Goal: Task Accomplishment & Management: Manage account settings

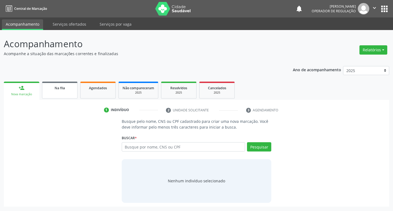
click at [46, 92] on link "Na fila" at bounding box center [59, 90] width 35 height 17
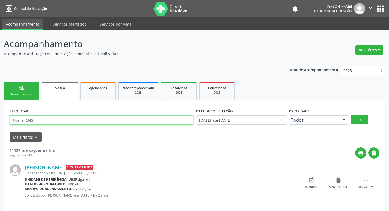
click at [95, 124] on input "text" at bounding box center [102, 119] width 184 height 9
type input "701004815370292"
click at [351, 115] on button "Filtrar" at bounding box center [359, 119] width 17 height 9
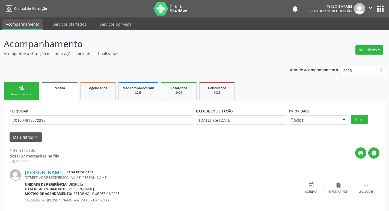
scroll to position [11, 0]
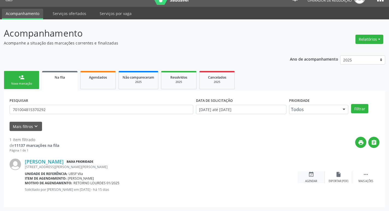
click at [308, 176] on icon "event_available" at bounding box center [311, 174] width 6 height 6
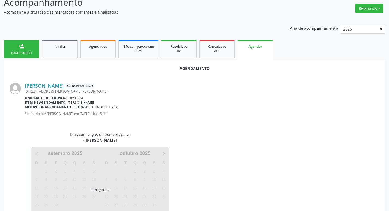
scroll to position [60, 0]
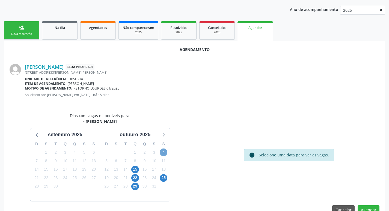
click at [165, 154] on span "4" at bounding box center [164, 152] width 8 height 8
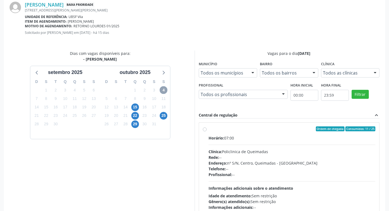
scroll to position [152, 0]
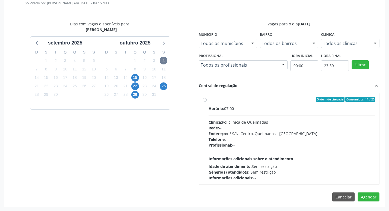
click at [259, 107] on div "Horário: 07:00" at bounding box center [291, 109] width 167 height 6
click at [206, 102] on input "Ordem de chegada Consumidos: 11 / 25 Horário: 07:00 Clínica: Policlinica de Que…" at bounding box center [205, 99] width 4 height 5
radio input "true"
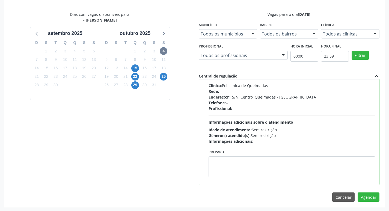
scroll to position [162, 0]
click at [375, 196] on button "Agendar" at bounding box center [368, 196] width 22 height 9
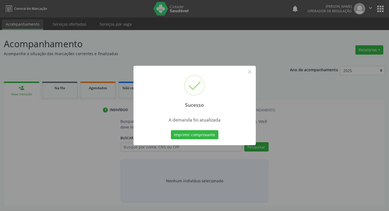
scroll to position [0, 0]
click at [199, 136] on button "Imprimir comprovante" at bounding box center [196, 134] width 47 height 9
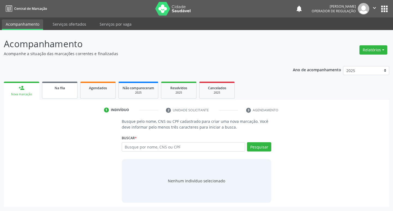
click at [46, 85] on div "Na fila" at bounding box center [59, 88] width 27 height 6
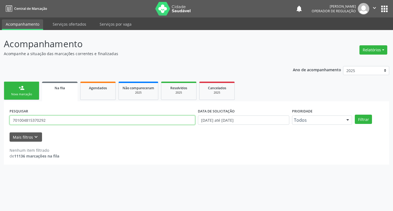
click at [96, 124] on input "701004815370292" at bounding box center [102, 119] width 185 height 9
type input "700500741457857"
click at [355, 115] on button "Filtrar" at bounding box center [363, 119] width 17 height 9
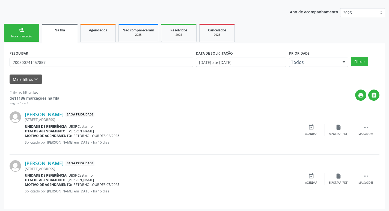
scroll to position [59, 0]
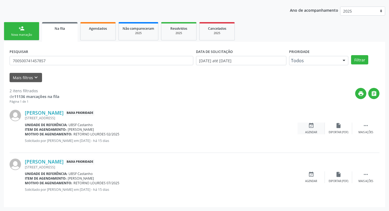
click at [311, 131] on div "Agendar" at bounding box center [311, 132] width 12 height 4
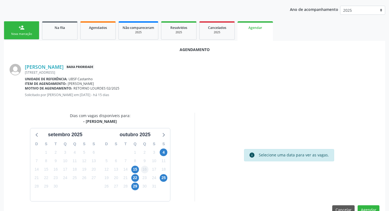
scroll to position [73, 0]
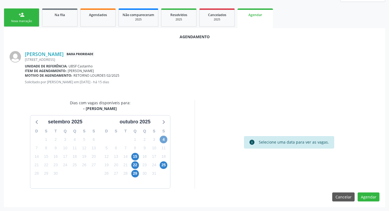
click at [166, 140] on span "4" at bounding box center [164, 140] width 8 height 8
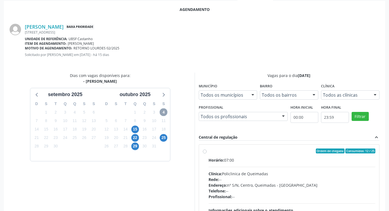
scroll to position [152, 0]
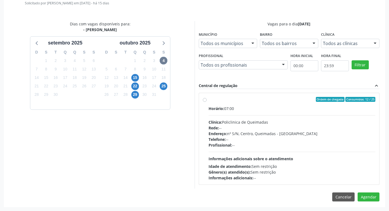
click at [305, 109] on div "Horário: 07:00" at bounding box center [291, 109] width 167 height 6
click at [206, 102] on input "Ordem de chegada Consumidos: 12 / 25 Horário: 07:00 Clínica: Policlinica de Que…" at bounding box center [205, 99] width 4 height 5
radio input "true"
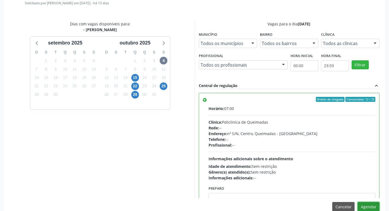
click at [366, 205] on button "Agendar" at bounding box center [368, 206] width 22 height 9
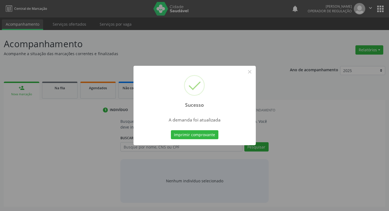
scroll to position [0, 0]
click at [207, 140] on div "Imprimir comprovante Cancel" at bounding box center [197, 134] width 50 height 11
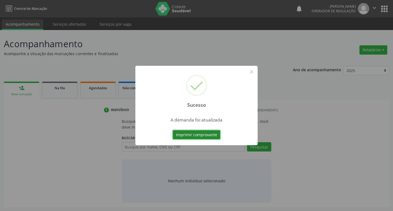
click at [207, 135] on button "Imprimir comprovante" at bounding box center [196, 134] width 47 height 9
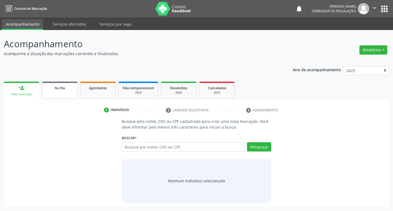
click at [73, 86] on link "Na fila" at bounding box center [59, 90] width 35 height 17
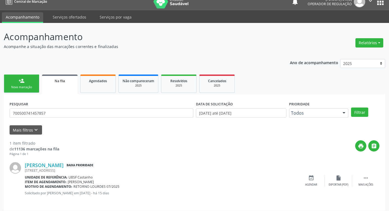
scroll to position [11, 0]
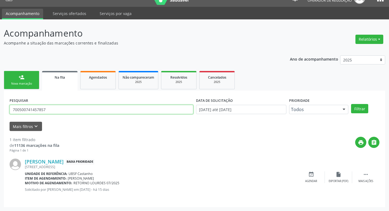
click at [57, 109] on input "700500741457857" at bounding box center [102, 109] width 184 height 9
click at [57, 109] on input "text" at bounding box center [102, 109] width 184 height 9
type input "704601171689227"
click at [351, 104] on button "Filtrar" at bounding box center [359, 108] width 17 height 9
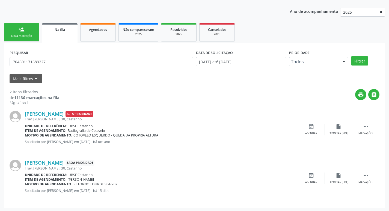
scroll to position [59, 0]
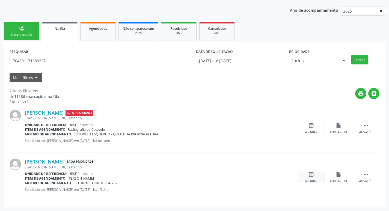
click at [317, 176] on div "event_available Agendar" at bounding box center [310, 177] width 27 height 12
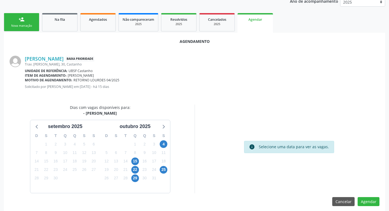
scroll to position [73, 0]
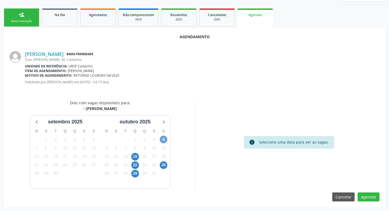
click at [163, 138] on span "4" at bounding box center [164, 140] width 8 height 8
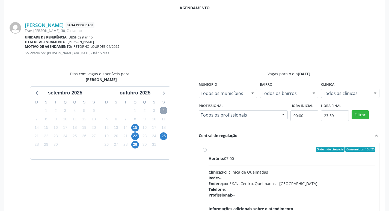
scroll to position [152, 0]
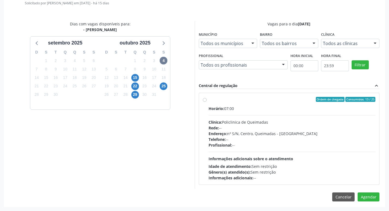
click at [294, 109] on div "Horário: 07:00" at bounding box center [291, 109] width 167 height 6
click at [206, 102] on input "Ordem de chegada Consumidos: 13 / 25 Horário: 07:00 Clínica: Policlinica de Que…" at bounding box center [205, 99] width 4 height 5
radio input "true"
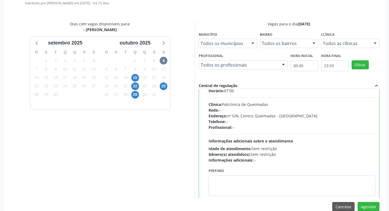
scroll to position [27, 0]
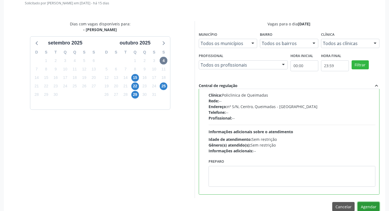
click at [367, 203] on button "Agendar" at bounding box center [368, 206] width 22 height 9
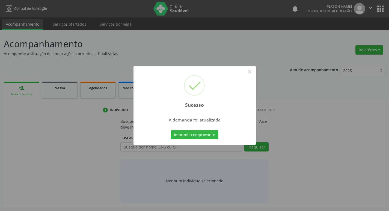
scroll to position [0, 0]
click at [187, 133] on button "Imprimir comprovante" at bounding box center [196, 134] width 47 height 9
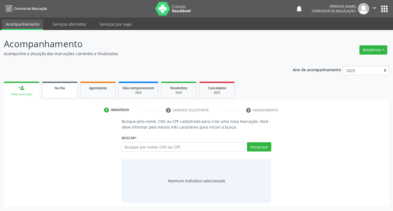
click at [73, 97] on link "Na fila" at bounding box center [59, 90] width 35 height 17
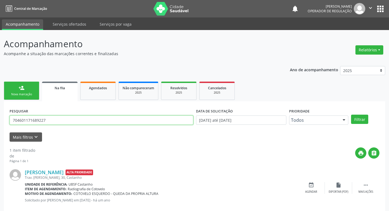
click at [78, 122] on input "704601171689227" at bounding box center [102, 119] width 184 height 9
type input "705000435158258"
click at [351, 115] on button "Filtrar" at bounding box center [359, 119] width 17 height 9
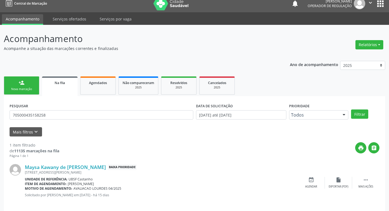
scroll to position [11, 0]
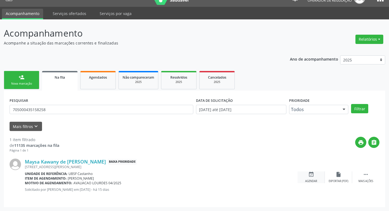
click at [307, 176] on div "event_available Agendar" at bounding box center [310, 177] width 27 height 12
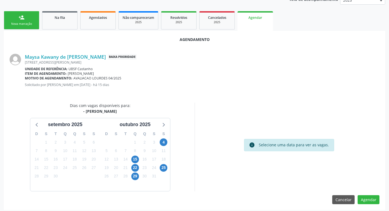
scroll to position [73, 0]
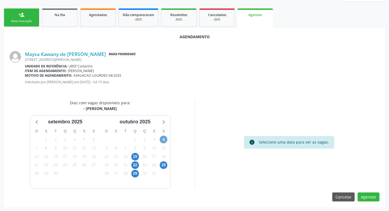
click at [164, 141] on span "4" at bounding box center [164, 140] width 8 height 8
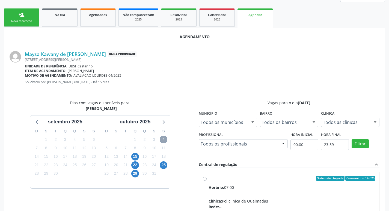
scroll to position [152, 0]
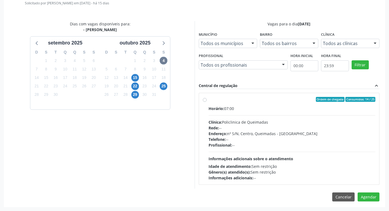
drag, startPoint x: 316, startPoint y: 116, endPoint x: 333, endPoint y: 139, distance: 28.3
click at [316, 116] on div "Horário: 07:00 Clínica: Policlinica de Queimadas Rede: -- Endereço: nº S/N, Cen…" at bounding box center [291, 143] width 167 height 75
click at [206, 102] on input "Ordem de chegada Consumidos: 14 / 25 Horário: 07:00 Clínica: Policlinica de Que…" at bounding box center [205, 99] width 4 height 5
radio input "true"
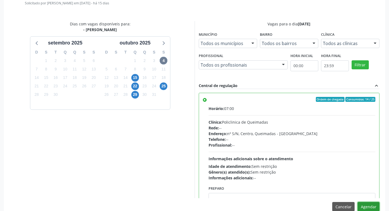
click at [370, 207] on button "Agendar" at bounding box center [368, 206] width 22 height 9
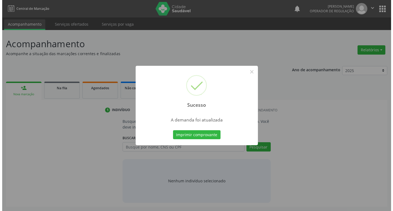
scroll to position [0, 0]
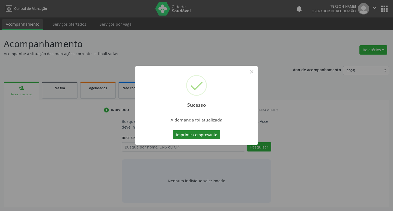
click at [190, 132] on button "Imprimir comprovante" at bounding box center [196, 134] width 47 height 9
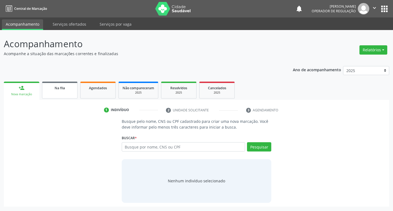
click at [64, 88] on span "Na fila" at bounding box center [60, 88] width 10 height 5
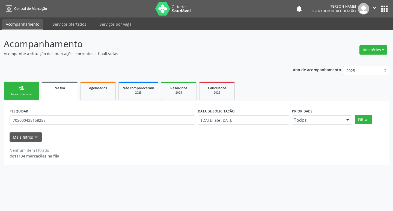
click at [35, 90] on link "person_add Nova marcação" at bounding box center [21, 91] width 35 height 18
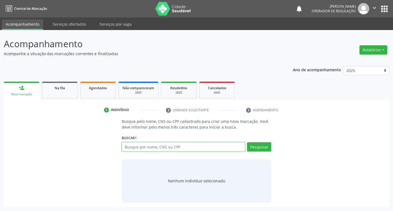
click at [159, 146] on input "text" at bounding box center [184, 146] width 124 height 9
click at [60, 91] on link "Na fila" at bounding box center [59, 90] width 35 height 17
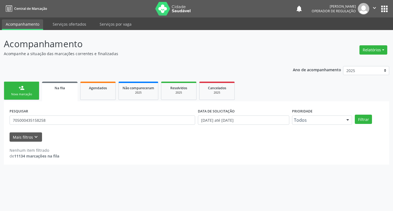
click at [80, 125] on div "PESQUISAR 705000435158258" at bounding box center [102, 117] width 188 height 21
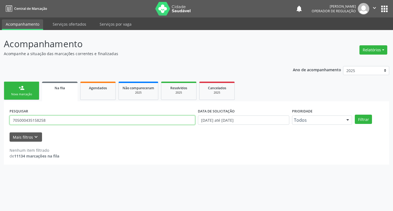
click at [82, 123] on input "705000435158258" at bounding box center [102, 119] width 185 height 9
type input "708304233820060"
click at [355, 115] on button "Filtrar" at bounding box center [363, 119] width 17 height 9
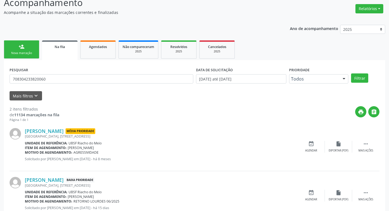
scroll to position [59, 0]
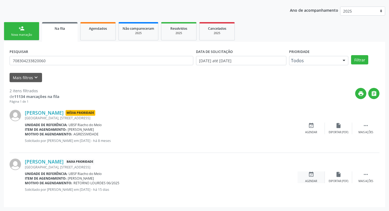
click at [312, 173] on icon "event_available" at bounding box center [311, 174] width 6 height 6
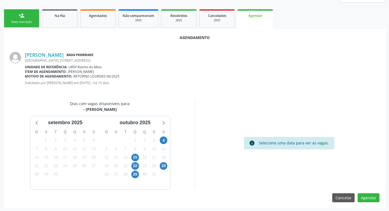
scroll to position [73, 0]
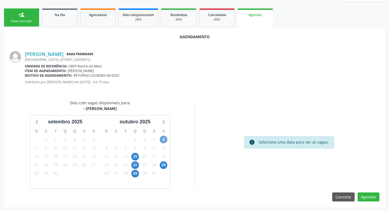
click at [164, 136] on span "4" at bounding box center [164, 140] width 8 height 8
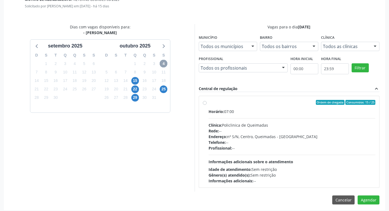
scroll to position [152, 0]
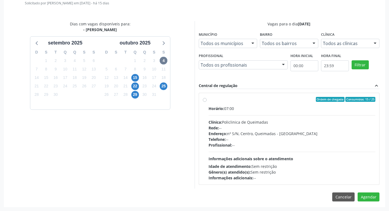
click at [287, 113] on div "Horário: 07:00 Clínica: Policlinica de Queimadas Rede: -- Endereço: nº S/N, Cen…" at bounding box center [291, 143] width 167 height 75
click at [206, 102] on input "Ordem de chegada Consumidos: 15 / 25 Horário: 07:00 Clínica: Policlinica de Que…" at bounding box center [205, 99] width 4 height 5
radio input "true"
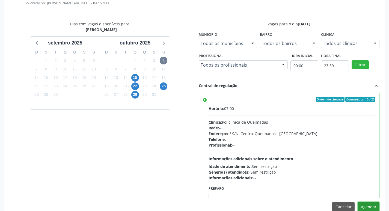
click at [367, 207] on button "Agendar" at bounding box center [368, 206] width 22 height 9
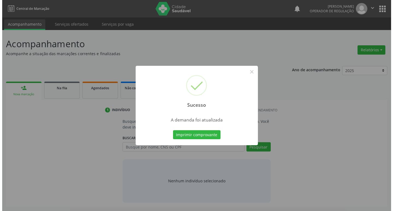
scroll to position [0, 0]
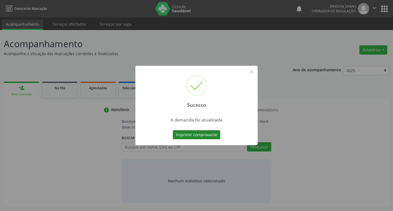
click at [209, 134] on button "Imprimir comprovante" at bounding box center [196, 134] width 47 height 9
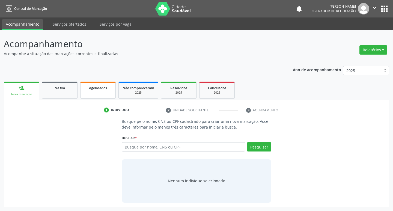
click at [115, 89] on ul "person_add Nova marcação Na fila Agendados Não compareceram 2025 Resolvidos 202…" at bounding box center [196, 90] width 385 height 20
click at [73, 97] on link "Na fila" at bounding box center [59, 90] width 35 height 17
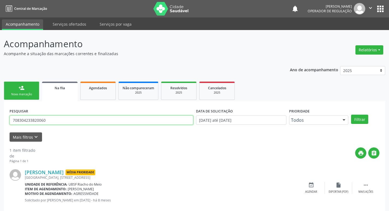
click at [114, 123] on input "708304233820060" at bounding box center [102, 119] width 184 height 9
type input "700500741457857"
click at [351, 115] on button "Filtrar" at bounding box center [359, 119] width 17 height 9
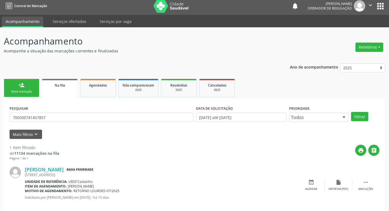
scroll to position [11, 0]
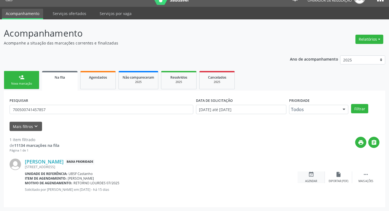
click at [317, 177] on div "event_available Agendar" at bounding box center [310, 177] width 27 height 12
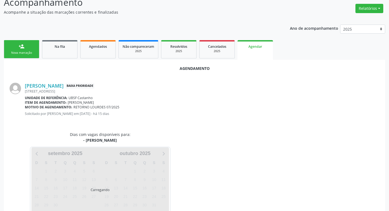
scroll to position [60, 0]
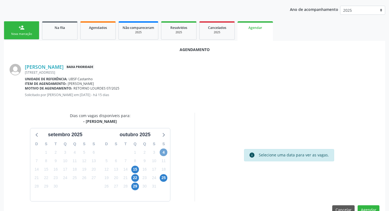
click at [162, 154] on span "4" at bounding box center [164, 152] width 8 height 8
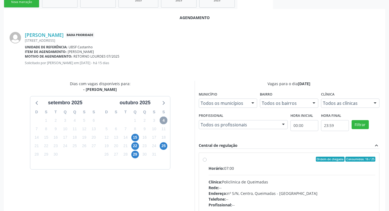
scroll to position [152, 0]
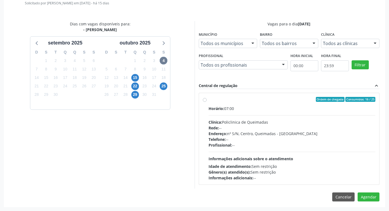
click at [238, 108] on div "Horário: 07:00" at bounding box center [291, 109] width 167 height 6
click at [206, 102] on input "Ordem de chegada Consumidos: 16 / 25 Horário: 07:00 Clínica: Policlinica de Que…" at bounding box center [205, 99] width 4 height 5
radio input "true"
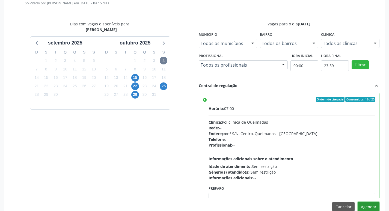
click at [365, 202] on button "Agendar" at bounding box center [368, 206] width 22 height 9
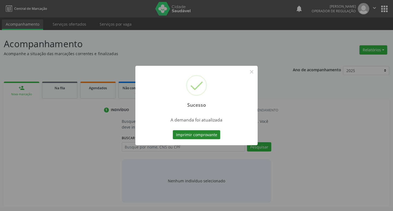
click at [185, 134] on button "Imprimir comprovante" at bounding box center [196, 134] width 47 height 9
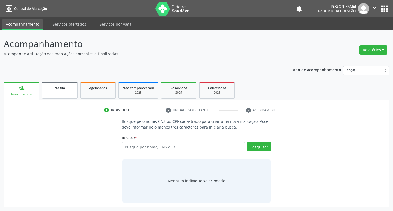
click at [50, 88] on div "Na fila" at bounding box center [59, 88] width 27 height 6
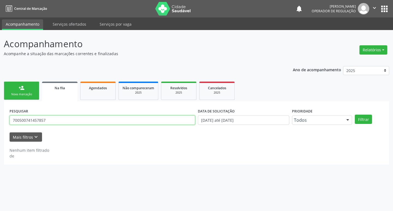
click at [137, 117] on input "700500741457857" at bounding box center [102, 119] width 185 height 9
type input "709209247980034"
click at [355, 115] on button "Filtrar" at bounding box center [363, 119] width 17 height 9
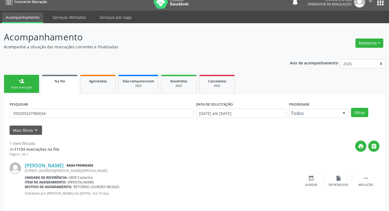
scroll to position [11, 0]
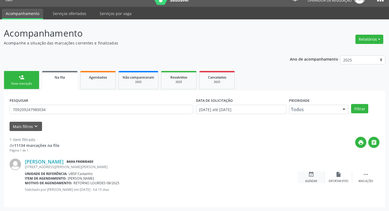
click at [316, 176] on div "event_available Agendar" at bounding box center [310, 177] width 27 height 12
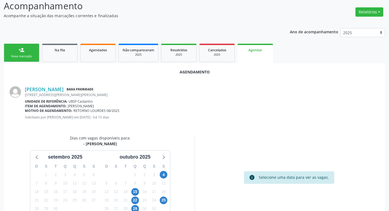
scroll to position [73, 0]
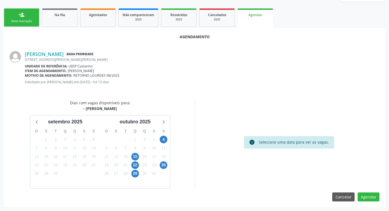
click at [167, 139] on div "4" at bounding box center [164, 139] width 10 height 8
click at [166, 139] on span "4" at bounding box center [164, 140] width 8 height 8
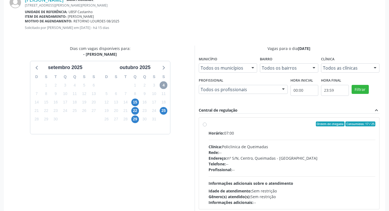
scroll to position [128, 0]
click at [269, 122] on div "Ordem de chegada Consumidos: 17 / 25" at bounding box center [291, 123] width 167 height 5
click at [206, 122] on input "Ordem de chegada Consumidos: 17 / 25 Horário: 07:00 Clínica: Policlinica de Que…" at bounding box center [205, 123] width 4 height 5
radio input "true"
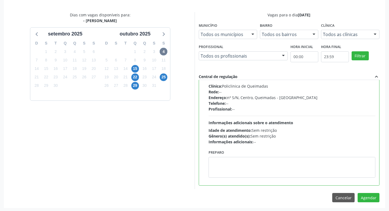
scroll to position [162, 0]
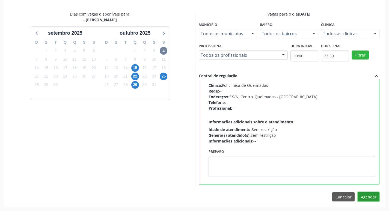
click at [365, 195] on button "Agendar" at bounding box center [368, 196] width 22 height 9
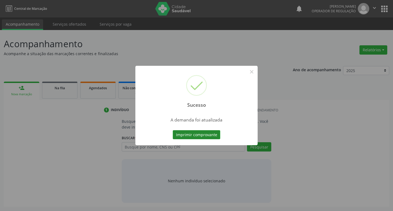
click at [198, 136] on button "Imprimir comprovante" at bounding box center [196, 134] width 47 height 9
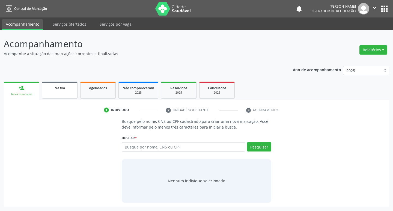
click at [60, 93] on link "Na fila" at bounding box center [59, 90] width 35 height 17
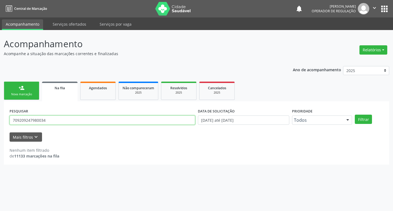
click at [53, 124] on input "709209247980034" at bounding box center [102, 119] width 185 height 9
type input "700002090425509"
click at [355, 115] on button "Filtrar" at bounding box center [363, 119] width 17 height 9
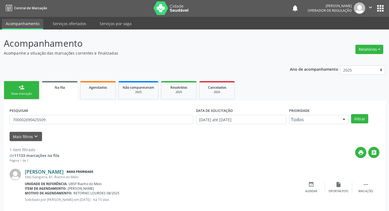
scroll to position [11, 0]
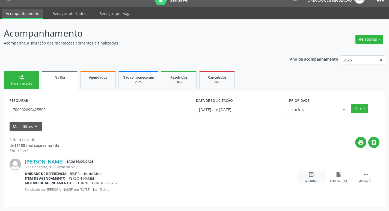
click at [313, 175] on icon "event_available" at bounding box center [311, 174] width 6 height 6
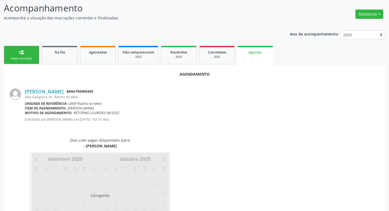
scroll to position [60, 0]
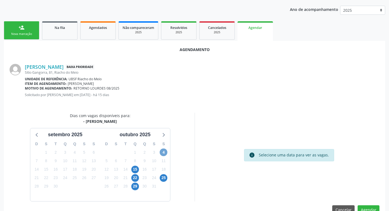
click at [165, 152] on span "4" at bounding box center [164, 152] width 8 height 8
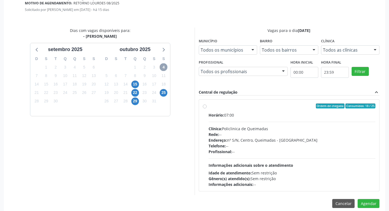
scroll to position [152, 0]
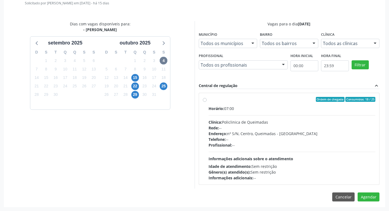
click at [261, 104] on label "Ordem de chegada Consumidos: 18 / 25 Horário: 07:00 Clínica: Policlinica de Que…" at bounding box center [291, 139] width 167 height 84
click at [206, 102] on input "Ordem de chegada Consumidos: 18 / 25 Horário: 07:00 Clínica: Policlinica de Que…" at bounding box center [205, 99] width 4 height 5
radio input "true"
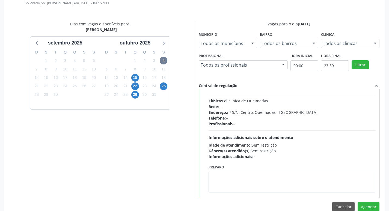
scroll to position [27, 0]
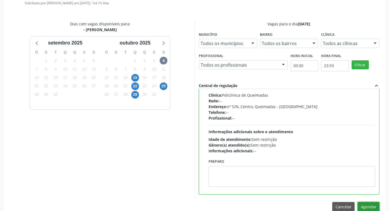
click at [367, 205] on button "Agendar" at bounding box center [368, 206] width 22 height 9
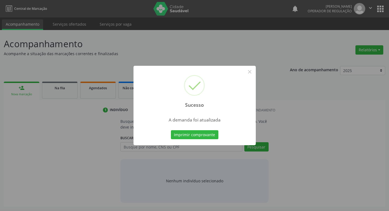
scroll to position [0, 0]
click at [203, 136] on button "Imprimir comprovante" at bounding box center [196, 134] width 47 height 9
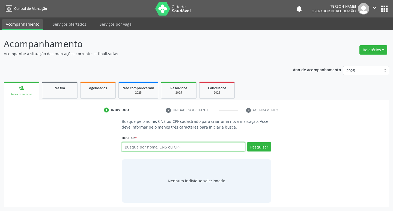
click at [156, 149] on input "text" at bounding box center [184, 146] width 124 height 9
click at [61, 89] on span "Na fila" at bounding box center [60, 88] width 10 height 5
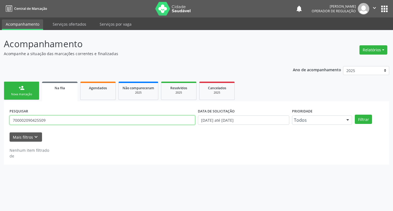
click at [57, 118] on input "700002090425509" at bounding box center [102, 119] width 185 height 9
type input "700404451961042"
click at [355, 115] on button "Filtrar" at bounding box center [363, 119] width 17 height 9
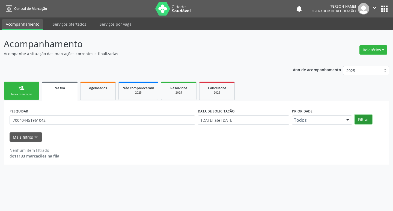
click at [362, 122] on button "Filtrar" at bounding box center [363, 119] width 17 height 9
click at [360, 120] on button "Filtrar" at bounding box center [363, 119] width 17 height 9
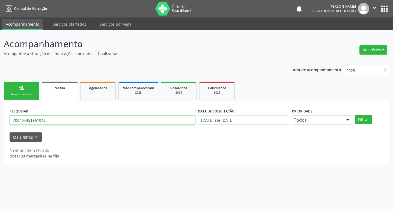
click at [56, 117] on input "700404451961042" at bounding box center [102, 119] width 185 height 9
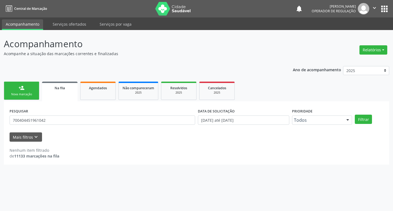
click at [17, 91] on link "person_add Nova marcação" at bounding box center [21, 91] width 35 height 18
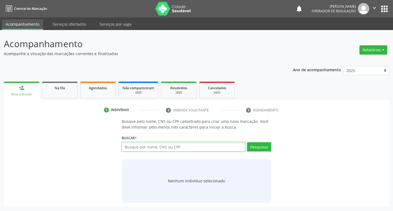
click at [139, 148] on input "text" at bounding box center [184, 146] width 124 height 9
paste input "700404451961042"
type input "700404451961042"
click at [259, 143] on button "Pesquisar" at bounding box center [259, 146] width 24 height 9
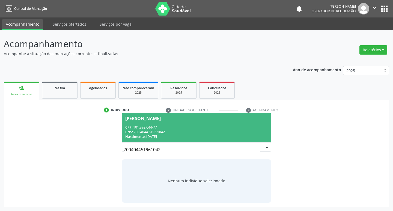
click at [184, 114] on span "Iasmym Lauanny Barbosa de Moura CPF: 101.392.644-77 CNS: 700 4044 5196 1042 Nas…" at bounding box center [196, 127] width 149 height 29
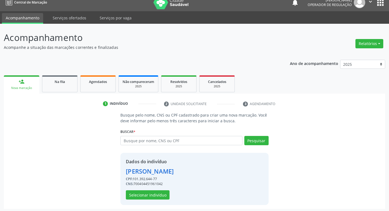
scroll to position [8, 0]
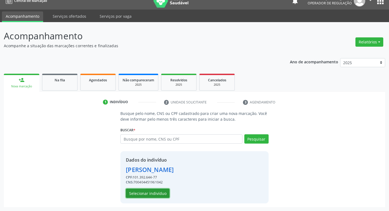
click at [146, 193] on button "Selecionar indivíduo" at bounding box center [148, 192] width 44 height 9
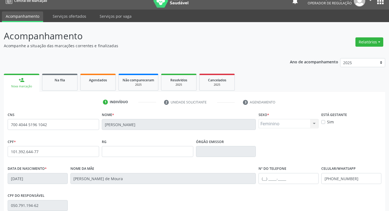
scroll to position [85, 0]
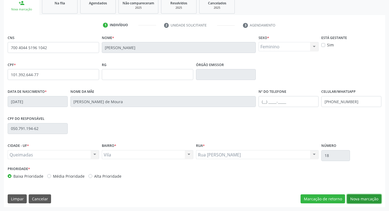
click at [363, 200] on button "Nova marcação" at bounding box center [364, 198] width 34 height 9
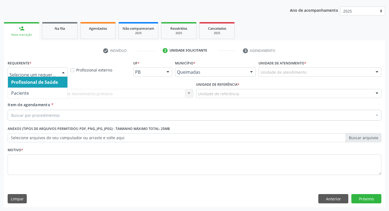
click at [65, 72] on div at bounding box center [63, 72] width 8 height 9
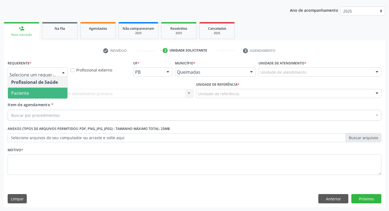
click at [57, 89] on span "Paciente" at bounding box center [37, 93] width 59 height 11
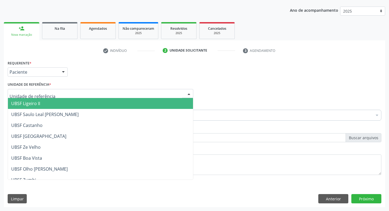
click at [84, 91] on div at bounding box center [100, 93] width 185 height 9
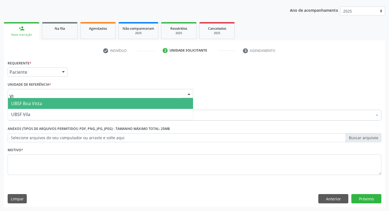
type input "VIL"
click at [85, 101] on span "UBSF Vila" at bounding box center [100, 103] width 185 height 11
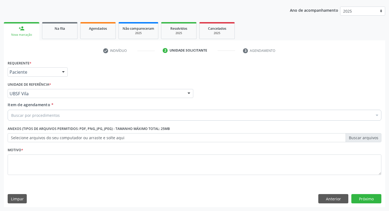
click at [86, 116] on div "Buscar por procedimentos" at bounding box center [194, 115] width 373 height 11
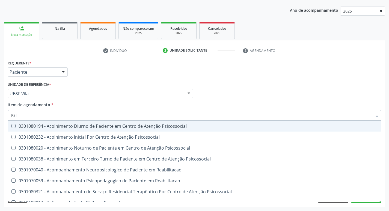
type input "PSIQ"
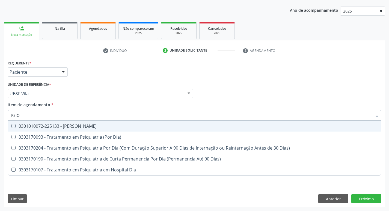
click at [56, 124] on div "0301010072-225133 - Médico Psiquiatra" at bounding box center [194, 126] width 366 height 4
checkbox Psiquiatra "true"
click at [207, 67] on div "Requerente * Paciente Profissional de Saúde Paciente Nenhum resultado encontrad…" at bounding box center [194, 69] width 376 height 21
checkbox Dia\) "true"
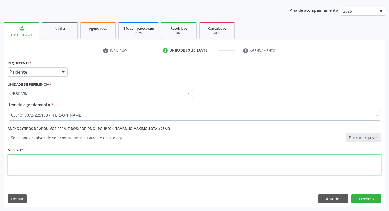
click at [56, 167] on textarea at bounding box center [194, 164] width 373 height 21
type textarea "RETORNO"
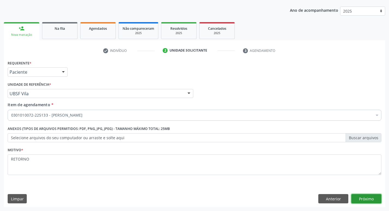
click at [373, 196] on button "Próximo" at bounding box center [366, 198] width 30 height 9
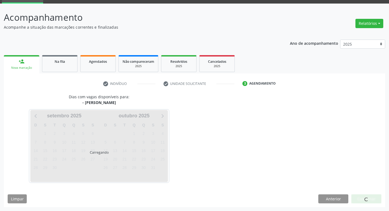
scroll to position [26, 0]
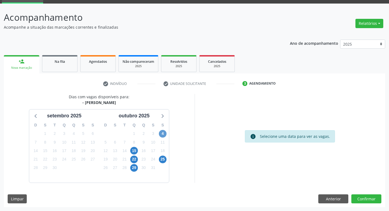
drag, startPoint x: 166, startPoint y: 135, endPoint x: 160, endPoint y: 134, distance: 6.1
click at [164, 135] on div "4" at bounding box center [163, 133] width 10 height 8
click at [160, 134] on span "4" at bounding box center [163, 134] width 8 height 8
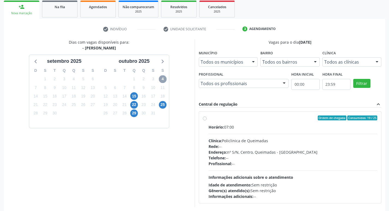
scroll to position [105, 0]
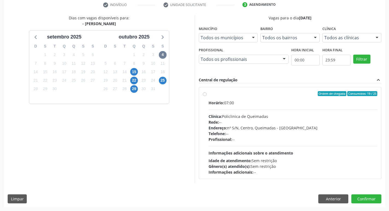
click at [297, 92] on div "Ordem de chegada Consumidos: 19 / 25" at bounding box center [292, 93] width 169 height 5
click at [206, 92] on input "Ordem de chegada Consumidos: 19 / 25 Horário: 07:00 Clínica: Policlinica de Que…" at bounding box center [205, 93] width 4 height 5
radio input "true"
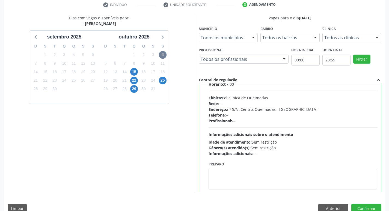
scroll to position [27, 0]
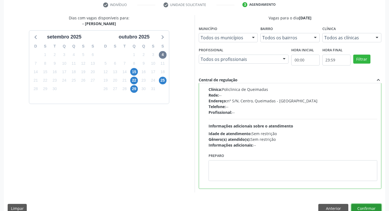
click at [367, 207] on button "Confirmar" at bounding box center [366, 208] width 30 height 9
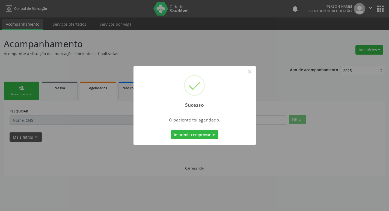
scroll to position [0, 0]
click at [197, 136] on button "Imprimir comprovante" at bounding box center [196, 134] width 47 height 9
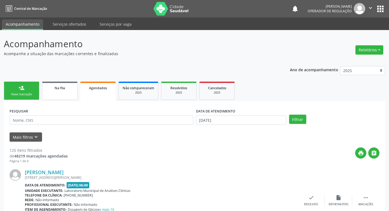
click at [60, 91] on link "Na fila" at bounding box center [59, 91] width 35 height 18
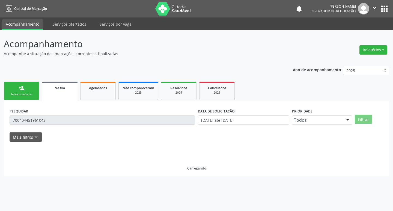
click at [73, 110] on div "PESQUISAR 700404451961042" at bounding box center [102, 117] width 188 height 21
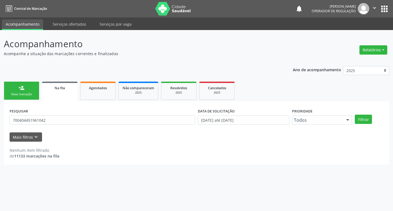
click at [73, 114] on div "PESQUISAR 700404451961042" at bounding box center [102, 117] width 188 height 21
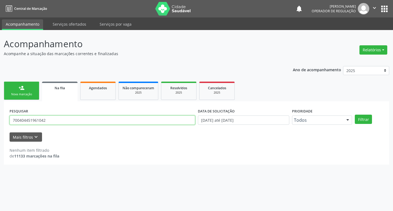
click at [71, 119] on input "700404451961042" at bounding box center [102, 119] width 185 height 9
type input "708008388326523"
click at [355, 115] on button "Filtrar" at bounding box center [363, 119] width 17 height 9
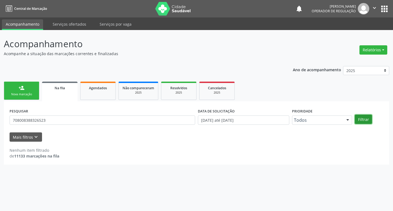
click at [359, 115] on button "Filtrar" at bounding box center [363, 119] width 17 height 9
click at [369, 119] on button "Filtrar" at bounding box center [363, 119] width 17 height 9
click at [365, 119] on button "Filtrar" at bounding box center [363, 119] width 17 height 9
click at [360, 117] on button "Filtrar" at bounding box center [363, 119] width 17 height 9
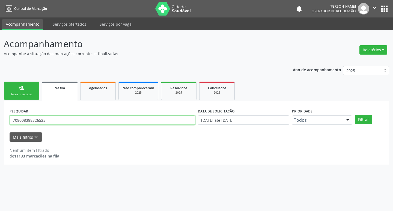
click at [72, 116] on input "708008388326523" at bounding box center [102, 119] width 185 height 9
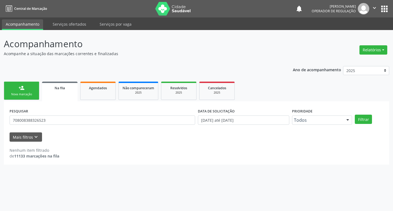
click at [14, 91] on link "person_add Nova marcação" at bounding box center [21, 91] width 35 height 18
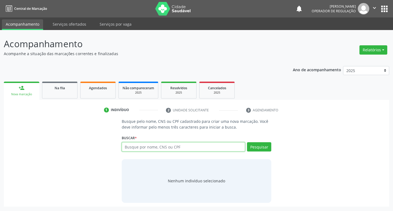
click at [143, 149] on input "text" at bounding box center [184, 146] width 124 height 9
paste input "708008388326523"
type input "708008388326523"
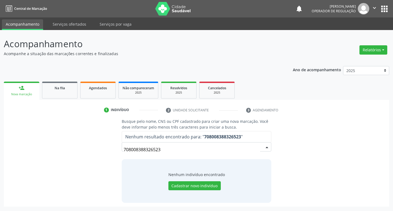
drag, startPoint x: 95, startPoint y: 149, endPoint x: 71, endPoint y: 149, distance: 23.7
click at [71, 149] on div "Busque pelo nome, CNS ou CPF cadastrado para criar uma nova marcação. Você deve…" at bounding box center [196, 160] width 377 height 84
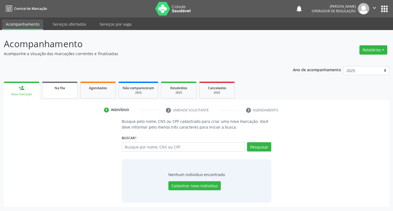
click at [47, 83] on link "Na fila" at bounding box center [59, 90] width 35 height 17
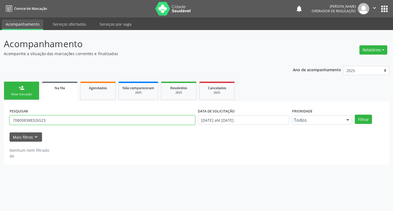
click at [86, 124] on input "708008388326523" at bounding box center [102, 119] width 185 height 9
type input "708008388626523"
click at [355, 115] on button "Filtrar" at bounding box center [363, 119] width 17 height 9
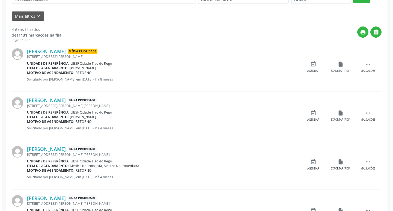
scroll to position [136, 0]
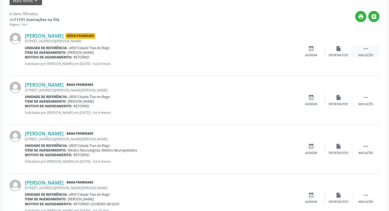
click at [369, 47] on div " Mais ações" at bounding box center [365, 52] width 27 height 12
click at [311, 50] on icon "cancel" at bounding box center [311, 49] width 6 height 6
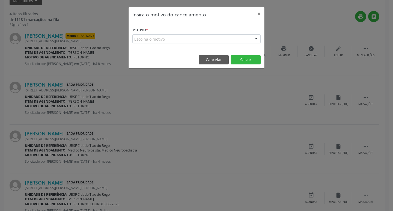
click at [237, 41] on div "Escolha o motivo" at bounding box center [196, 38] width 128 height 9
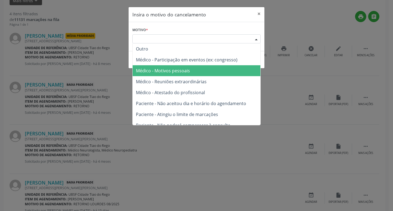
click at [211, 68] on span "Médico - Motivos pessoais" at bounding box center [197, 70] width 128 height 11
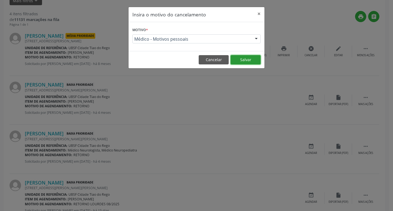
click at [246, 58] on button "Salvar" at bounding box center [245, 59] width 30 height 9
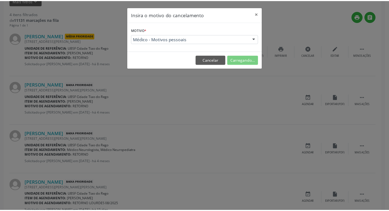
scroll to position [0, 0]
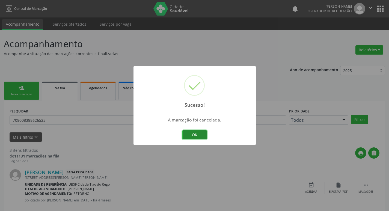
click at [199, 131] on button "OK" at bounding box center [194, 134] width 25 height 9
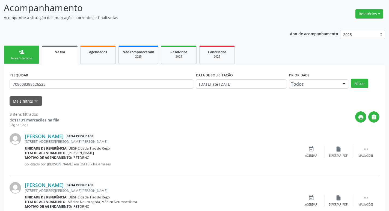
scroll to position [109, 0]
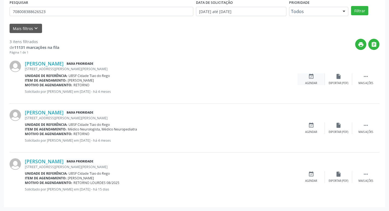
click at [312, 79] on icon "event_available" at bounding box center [311, 76] width 6 height 6
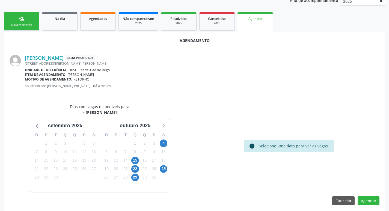
scroll to position [73, 0]
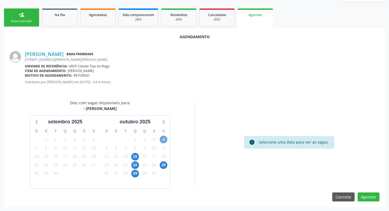
click at [166, 137] on span "4" at bounding box center [164, 140] width 8 height 8
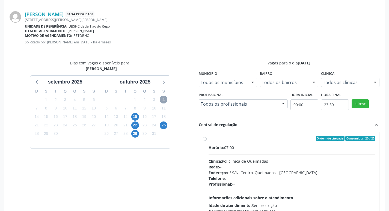
scroll to position [152, 0]
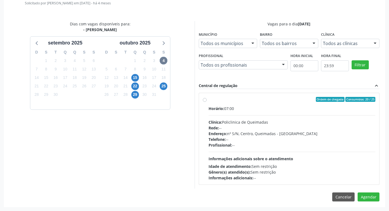
click at [263, 113] on div "Horário: 07:00 Clínica: Policlinica de Queimadas Rede: -- Endereço: nº S/N, Cen…" at bounding box center [291, 143] width 167 height 75
click at [206, 102] on input "Ordem de chegada Consumidos: 20 / 25 Horário: 07:00 Clínica: Policlinica de Que…" at bounding box center [205, 99] width 4 height 5
radio input "true"
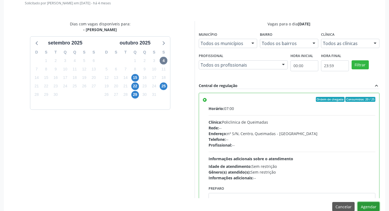
click at [368, 207] on button "Agendar" at bounding box center [368, 206] width 22 height 9
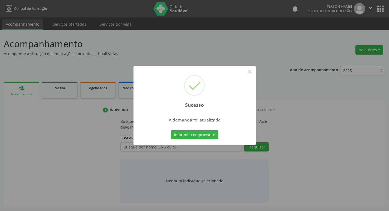
scroll to position [0, 0]
click at [199, 130] on button "Imprimir comprovante" at bounding box center [196, 134] width 47 height 9
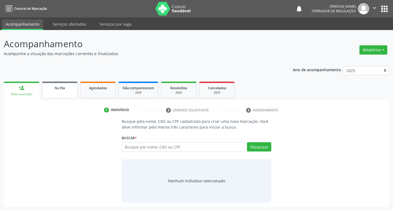
click at [59, 91] on link "Na fila" at bounding box center [59, 90] width 35 height 17
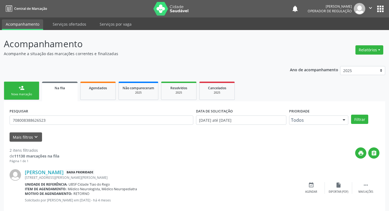
click at [75, 114] on div "PESQUISAR 708008388626523" at bounding box center [101, 117] width 186 height 21
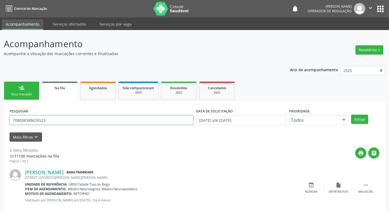
click at [73, 120] on input "708008388626523" at bounding box center [102, 119] width 184 height 9
type input "700102814059290"
click at [351, 115] on button "Filtrar" at bounding box center [359, 119] width 17 height 9
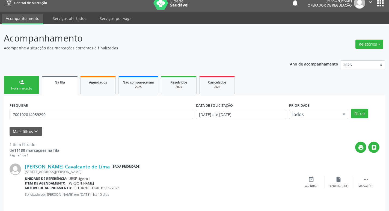
scroll to position [11, 0]
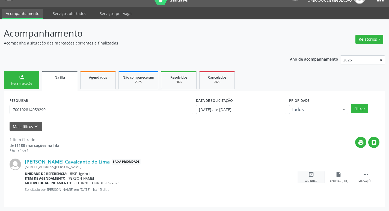
click at [314, 176] on div "event_available Agendar" at bounding box center [310, 177] width 27 height 12
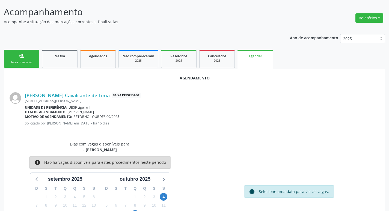
scroll to position [60, 0]
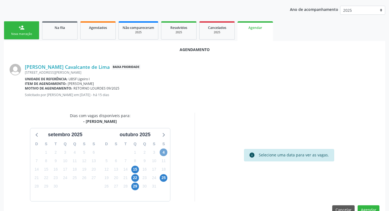
click at [162, 154] on span "4" at bounding box center [164, 152] width 8 height 8
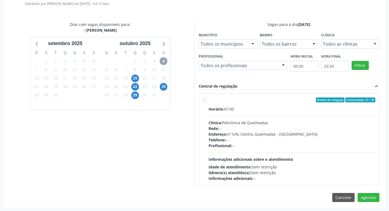
scroll to position [152, 0]
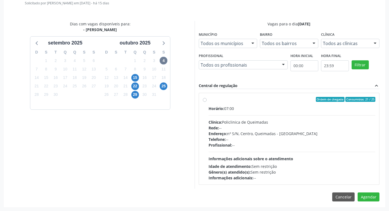
click at [278, 112] on div "Horário: 07:00 Clínica: Policlinica de Queimadas Rede: -- Endereço: nº S/N, Cen…" at bounding box center [291, 143] width 167 height 75
click at [206, 102] on input "Ordem de chegada Consumidos: 21 / 25 Horário: 07:00 Clínica: Policlinica de Que…" at bounding box center [205, 99] width 4 height 5
radio input "true"
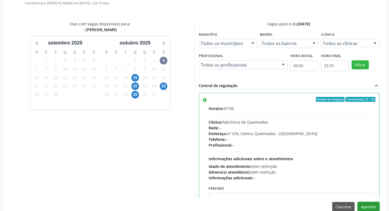
click at [373, 203] on button "Agendar" at bounding box center [368, 206] width 22 height 9
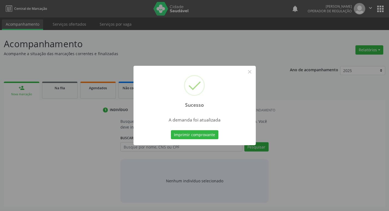
scroll to position [0, 0]
click at [181, 133] on button "Imprimir comprovante" at bounding box center [196, 134] width 47 height 9
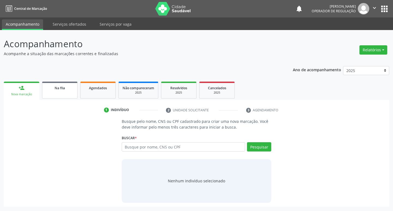
click at [74, 94] on link "Na fila" at bounding box center [59, 90] width 35 height 17
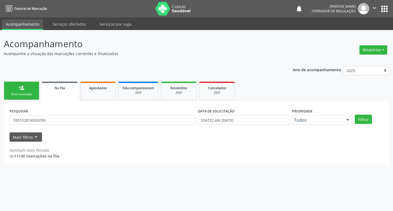
click at [19, 95] on div "Nova marcação" at bounding box center [21, 94] width 27 height 4
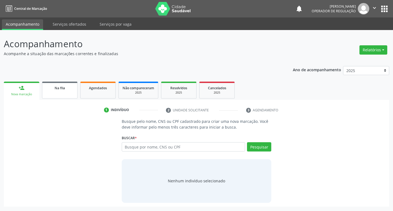
click at [70, 96] on link "Na fila" at bounding box center [59, 90] width 35 height 17
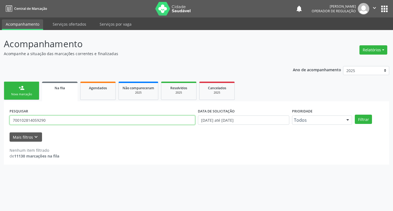
click at [127, 123] on input "700102814059290" at bounding box center [102, 119] width 185 height 9
type input "700008817040805"
click at [355, 115] on button "Filtrar" at bounding box center [363, 119] width 17 height 9
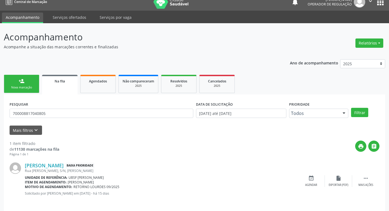
scroll to position [11, 0]
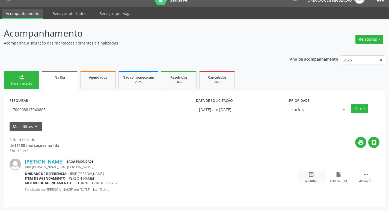
click at [313, 178] on div "event_available Agendar" at bounding box center [310, 177] width 27 height 12
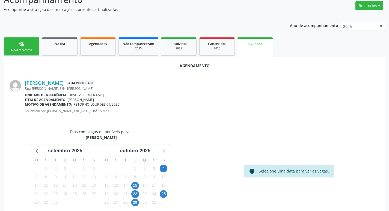
scroll to position [73, 0]
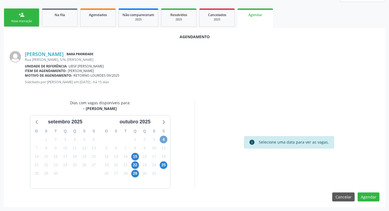
click at [164, 138] on span "4" at bounding box center [164, 140] width 8 height 8
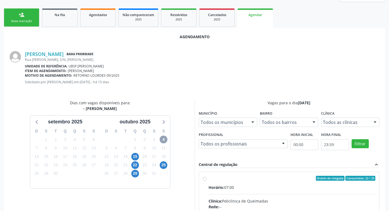
scroll to position [152, 0]
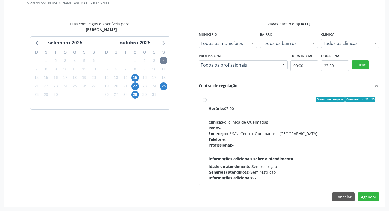
click at [280, 101] on div "Ordem de chegada Consumidos: 22 / 25" at bounding box center [291, 99] width 167 height 5
click at [206, 101] on input "Ordem de chegada Consumidos: 22 / 25 Horário: 07:00 Clínica: Policlinica de Que…" at bounding box center [205, 99] width 4 height 5
radio input "true"
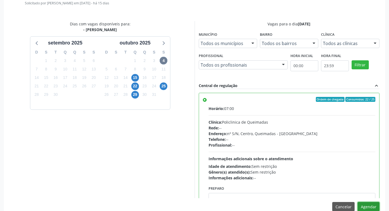
click at [369, 205] on button "Agendar" at bounding box center [368, 206] width 22 height 9
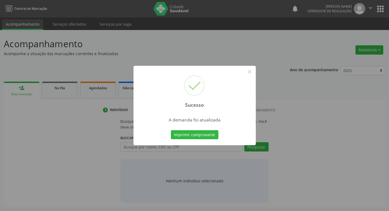
scroll to position [0, 0]
click at [194, 132] on button "Imprimir comprovante" at bounding box center [196, 134] width 47 height 9
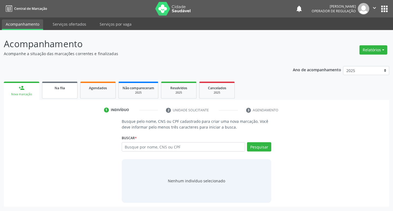
click at [57, 87] on span "Na fila" at bounding box center [60, 88] width 10 height 5
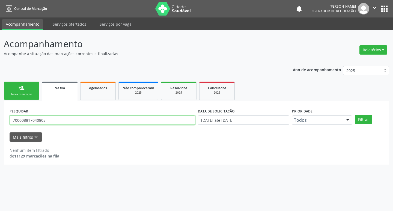
click at [49, 124] on input "700008817040805" at bounding box center [102, 119] width 185 height 9
type input "705202422660170"
click at [355, 115] on button "Filtrar" at bounding box center [363, 119] width 17 height 9
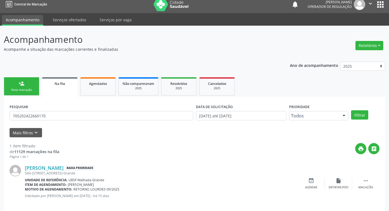
scroll to position [11, 0]
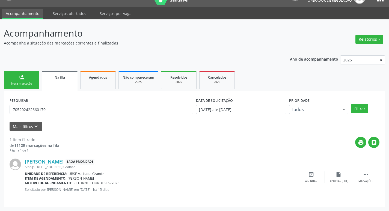
click at [309, 178] on div "event_available Agendar" at bounding box center [310, 177] width 27 height 12
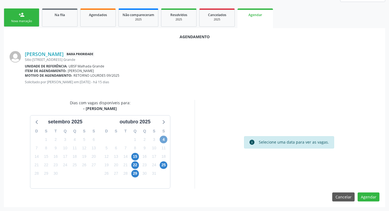
click at [162, 139] on span "4" at bounding box center [164, 140] width 8 height 8
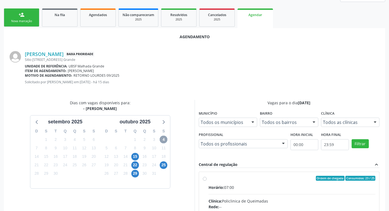
scroll to position [152, 0]
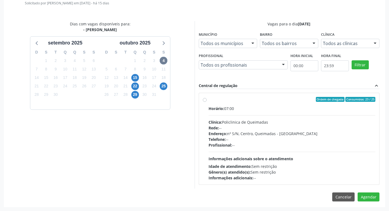
click at [315, 109] on div "Horário: 07:00" at bounding box center [291, 109] width 167 height 6
click at [206, 102] on input "Ordem de chegada Consumidos: 23 / 25 Horário: 07:00 Clínica: Policlinica de Que…" at bounding box center [205, 99] width 4 height 5
radio input "true"
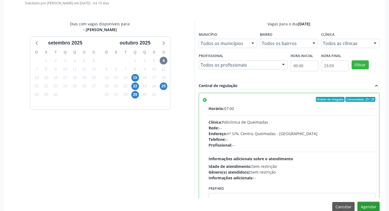
click at [370, 206] on button "Agendar" at bounding box center [368, 206] width 22 height 9
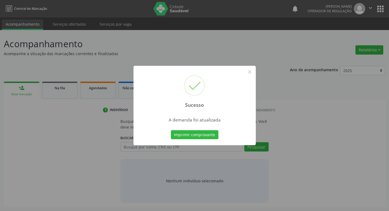
scroll to position [0, 0]
click at [214, 137] on button "Imprimir comprovante" at bounding box center [196, 134] width 47 height 9
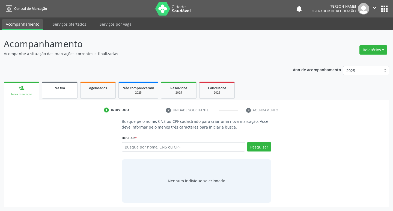
click at [68, 94] on link "Na fila" at bounding box center [59, 90] width 35 height 17
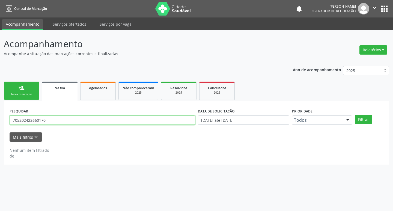
click at [63, 119] on input "705202422660170" at bounding box center [102, 119] width 185 height 9
type input "704806053266744"
click at [355, 115] on button "Filtrar" at bounding box center [363, 119] width 17 height 9
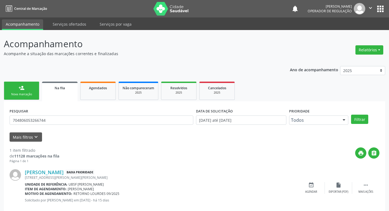
scroll to position [11, 0]
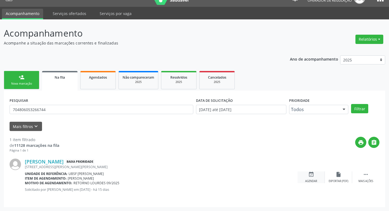
click at [314, 178] on div "event_available Agendar" at bounding box center [310, 177] width 27 height 12
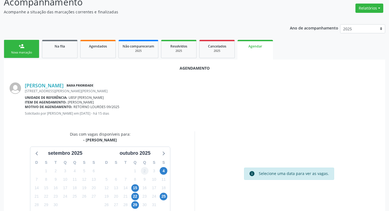
scroll to position [60, 0]
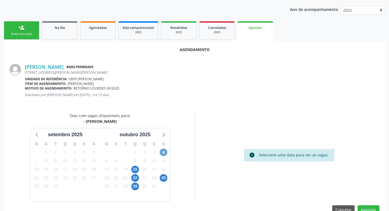
click at [162, 150] on span "4" at bounding box center [164, 152] width 8 height 8
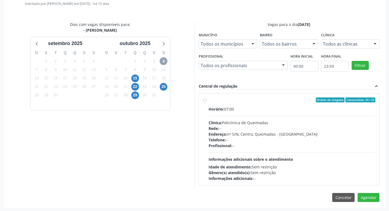
scroll to position [152, 0]
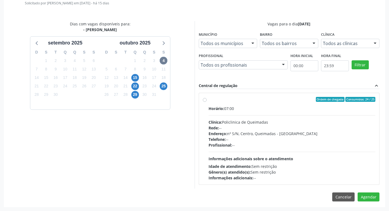
click at [317, 113] on div "Horário: 07:00 Clínica: Policlinica de Queimadas Rede: -- Endereço: nº S/N, Cen…" at bounding box center [291, 143] width 167 height 75
click at [206, 102] on input "Ordem de chegada Consumidos: 24 / 25 Horário: 07:00 Clínica: Policlinica de Que…" at bounding box center [205, 99] width 4 height 5
radio input "true"
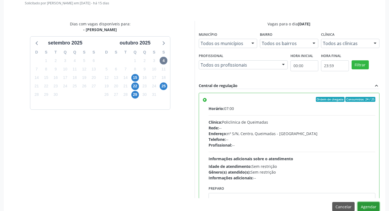
click at [375, 207] on button "Agendar" at bounding box center [368, 206] width 22 height 9
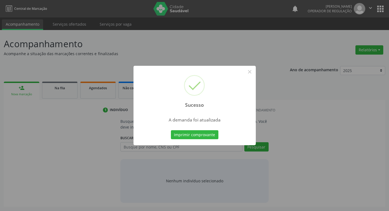
scroll to position [0, 0]
click at [207, 127] on div "Sucesso × A demanda foi atualizada Imprimir comprovante Cancel" at bounding box center [196, 106] width 122 height 80
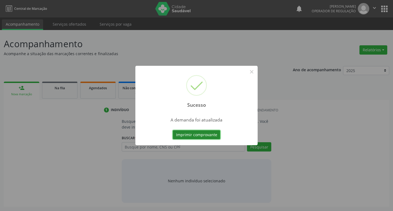
click at [206, 133] on button "Imprimir comprovante" at bounding box center [196, 134] width 47 height 9
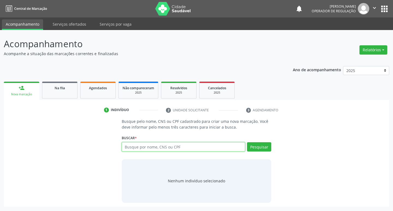
click at [155, 148] on input "text" at bounding box center [184, 146] width 124 height 9
type input "10716329492"
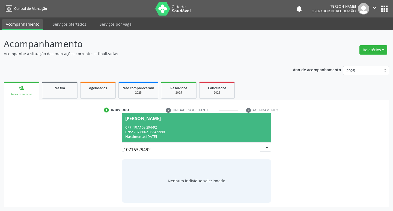
click at [164, 121] on span "Isabela Tatiane Cardoso de Moura CPF: 107.163.294-92 CNS: 707 6062 0664 5998 Na…" at bounding box center [196, 127] width 149 height 29
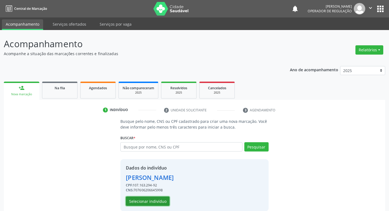
click at [137, 204] on button "Selecionar indivíduo" at bounding box center [148, 200] width 44 height 9
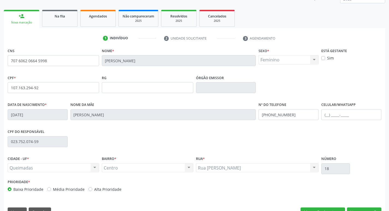
scroll to position [85, 0]
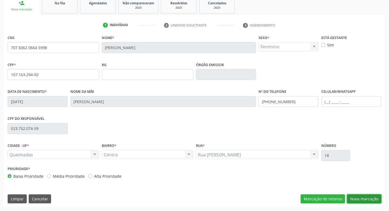
click at [373, 199] on button "Nova marcação" at bounding box center [364, 198] width 34 height 9
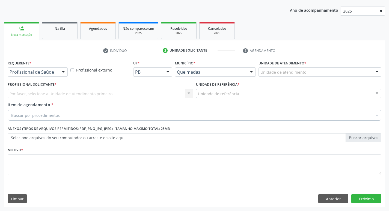
scroll to position [59, 0]
click at [61, 76] on div at bounding box center [63, 72] width 8 height 9
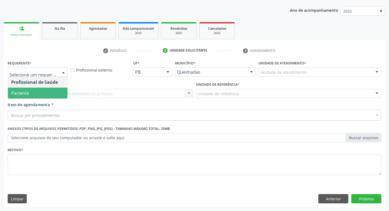
click at [52, 90] on span "Paciente" at bounding box center [37, 93] width 59 height 11
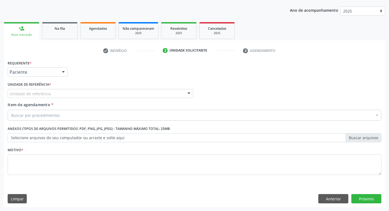
click at [52, 90] on div "Unidade de referência" at bounding box center [100, 93] width 185 height 9
type input "P"
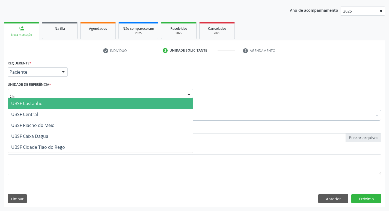
type input "CEN"
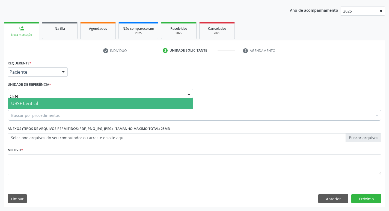
click at [52, 102] on span "UBSF Central" at bounding box center [100, 103] width 185 height 11
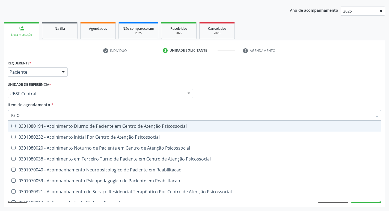
type input "PSIQU"
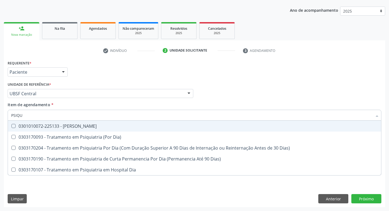
click at [49, 124] on div "0301010072-225133 - Médico Psiquiatra" at bounding box center [194, 126] width 366 height 4
checkbox Psiquiatra "true"
click at [89, 79] on div "Requerente * Paciente Profissional de Saúde Paciente Nenhum resultado encontrad…" at bounding box center [194, 69] width 376 height 21
checkbox Dia\) "true"
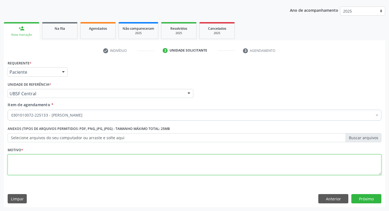
click at [37, 160] on textarea at bounding box center [194, 164] width 373 height 21
type textarea "DDDD"
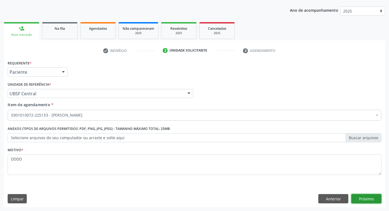
click at [366, 202] on button "Próximo" at bounding box center [366, 198] width 30 height 9
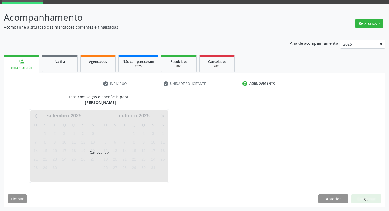
scroll to position [26, 0]
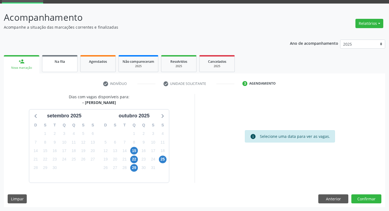
click at [51, 61] on div "Na fila" at bounding box center [59, 61] width 27 height 6
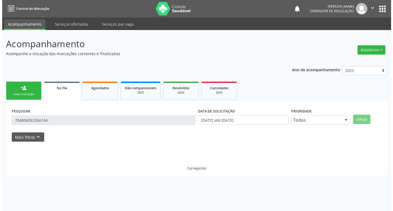
scroll to position [0, 0]
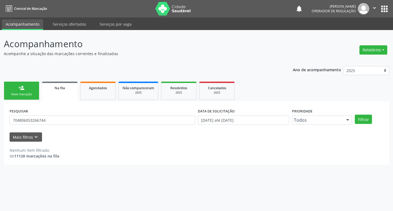
click at [19, 84] on link "person_add Nova marcação" at bounding box center [21, 91] width 35 height 18
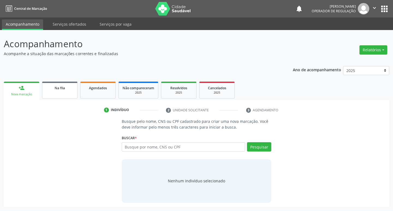
click at [70, 88] on div "Na fila" at bounding box center [59, 88] width 27 height 6
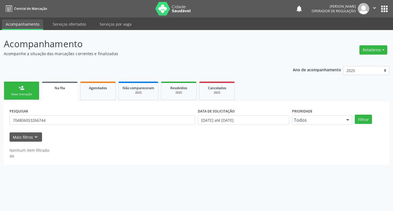
click at [65, 115] on div "PESQUISAR 704806053266744" at bounding box center [102, 117] width 188 height 21
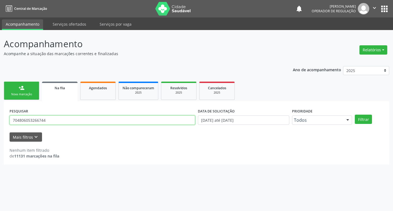
click at [65, 118] on input "704806053266744" at bounding box center [102, 119] width 185 height 9
type input "0"
type input "705400444548299"
click at [355, 115] on button "Filtrar" at bounding box center [363, 119] width 17 height 9
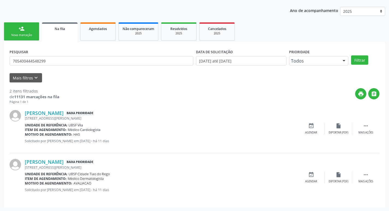
scroll to position [59, 0]
click at [313, 128] on div "event_available Agendar" at bounding box center [310, 128] width 27 height 12
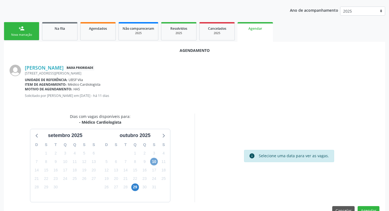
click at [157, 163] on span "10" at bounding box center [154, 162] width 8 height 8
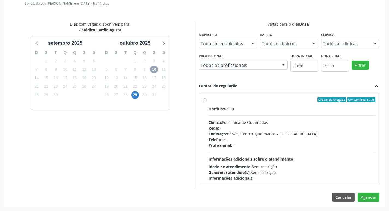
scroll to position [152, 0]
click at [292, 112] on div "Horário: 08:00 Clínica: Policlinica de Queimadas Rede: -- Endereço: nº S/N, Cen…" at bounding box center [291, 143] width 167 height 75
click at [206, 102] on input "Ordem de chegada Consumidos: 5 / 35 Horário: 08:00 Clínica: Policlinica de Quei…" at bounding box center [205, 99] width 4 height 5
radio input "true"
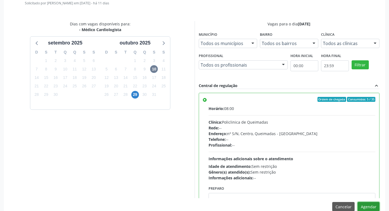
click at [366, 205] on button "Agendar" at bounding box center [368, 206] width 22 height 9
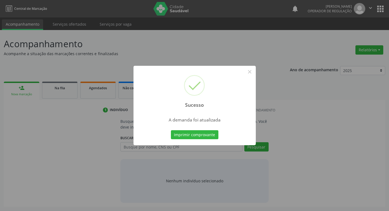
scroll to position [0, 0]
click at [198, 135] on button "Imprimir comprovante" at bounding box center [196, 134] width 47 height 9
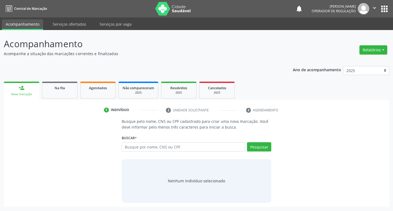
click at [63, 99] on ul "person_add Nova marcação Na fila Agendados Não compareceram 2025 Resolvidos 202…" at bounding box center [196, 90] width 385 height 20
click at [57, 83] on link "Na fila" at bounding box center [59, 90] width 35 height 17
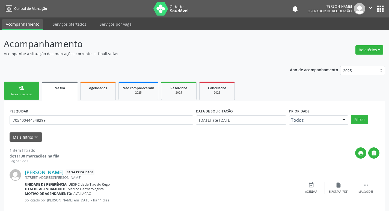
scroll to position [11, 0]
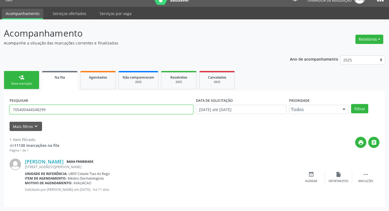
click at [92, 110] on input "705400444548299" at bounding box center [102, 109] width 184 height 9
type input "705001810298852"
click at [351, 104] on button "Filtrar" at bounding box center [359, 108] width 17 height 9
click at [57, 105] on input "705001810298852" at bounding box center [102, 109] width 184 height 9
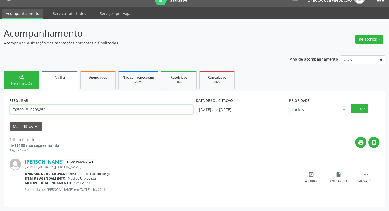
click at [57, 106] on input "705001810298852" at bounding box center [102, 109] width 184 height 9
click at [18, 84] on div "Nova marcação" at bounding box center [21, 84] width 27 height 4
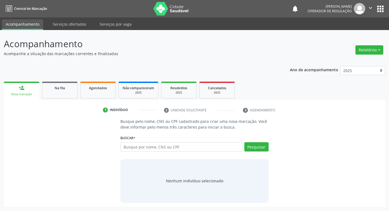
scroll to position [0, 0]
click at [155, 148] on input "text" at bounding box center [184, 146] width 124 height 9
paste input "705001810298852"
type input "705001810298852"
click at [262, 140] on div "Buscar * Busque por nome, CNS ou CPF Nenhum resultado encontrado para: " " Não …" at bounding box center [197, 144] width 150 height 21
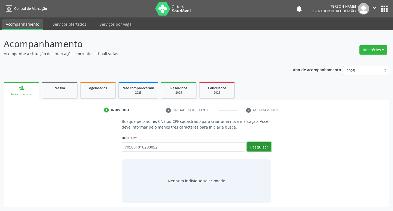
drag, startPoint x: 262, startPoint y: 145, endPoint x: 154, endPoint y: 121, distance: 110.6
click at [262, 145] on button "Pesquisar" at bounding box center [259, 146] width 24 height 9
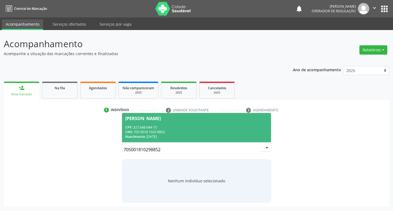
click at [191, 135] on div "Nascimento: 22/01/1963" at bounding box center [196, 136] width 143 height 5
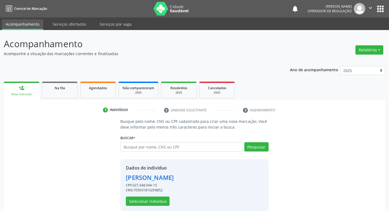
scroll to position [8, 0]
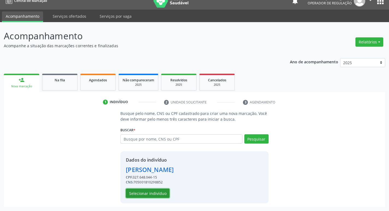
click at [159, 189] on button "Selecionar indivíduo" at bounding box center [148, 192] width 44 height 9
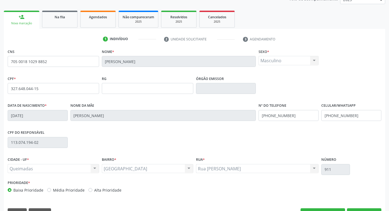
scroll to position [85, 0]
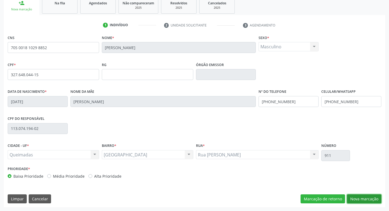
click at [371, 202] on button "Nova marcação" at bounding box center [364, 198] width 34 height 9
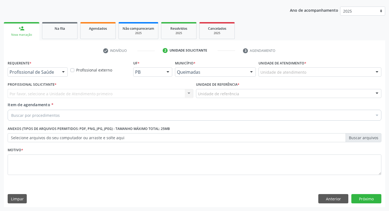
click at [32, 79] on div "Requerente * Profissional de Saúde Profissional de Saúde Paciente Nenhum result…" at bounding box center [37, 69] width 63 height 21
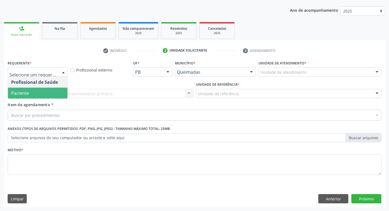
click at [31, 95] on span "Paciente" at bounding box center [37, 93] width 59 height 11
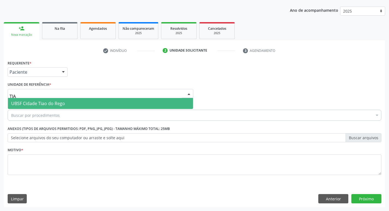
type input "TIAO"
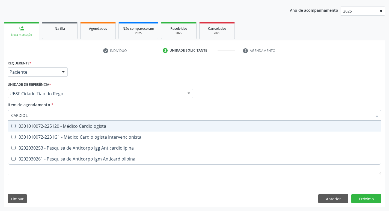
type input "CARDIOLO"
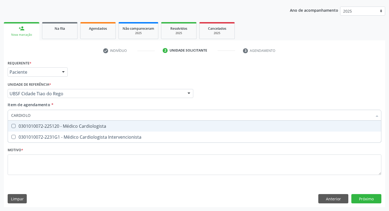
click at [39, 125] on div "0301010072-225120 - Médico Cardiologista" at bounding box center [194, 126] width 366 height 4
checkbox Cardiologista "true"
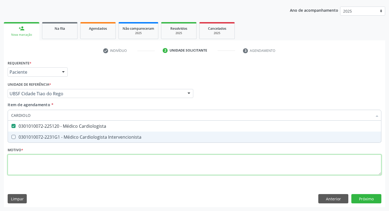
click at [69, 170] on div "Requerente * Paciente Profissional de Saúde Paciente Nenhum resultado encontrad…" at bounding box center [194, 121] width 373 height 124
checkbox Intervencionista "true"
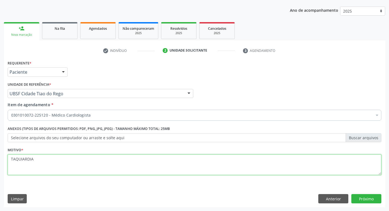
click at [22, 158] on textarea "TAQUIARDIA" at bounding box center [194, 164] width 373 height 21
type textarea "TAQUICARDIA"
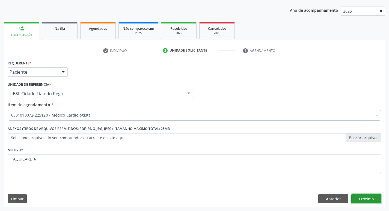
click at [365, 196] on button "Próximo" at bounding box center [366, 198] width 30 height 9
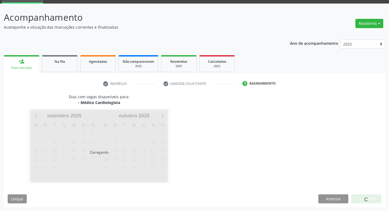
scroll to position [26, 0]
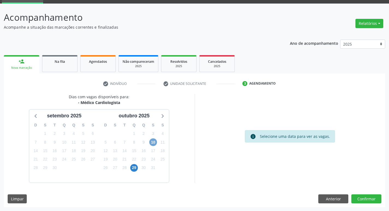
click at [155, 141] on span "10" at bounding box center [153, 142] width 8 height 8
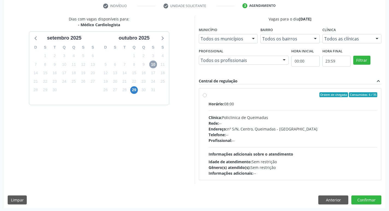
scroll to position [105, 0]
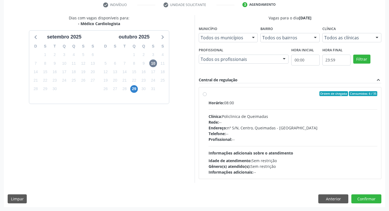
click at [319, 104] on div "Horário: 08:00" at bounding box center [292, 103] width 169 height 6
click at [206, 96] on input "Ordem de chegada Consumidos: 6 / 35 Horário: 08:00 Clínica: Policlinica de Quei…" at bounding box center [205, 93] width 4 height 5
radio input "true"
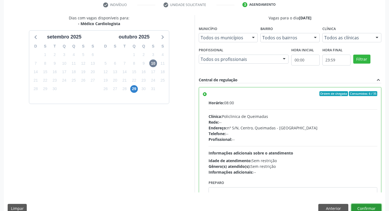
click at [367, 208] on button "Confirmar" at bounding box center [366, 208] width 30 height 9
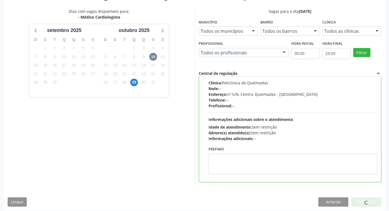
scroll to position [115, 0]
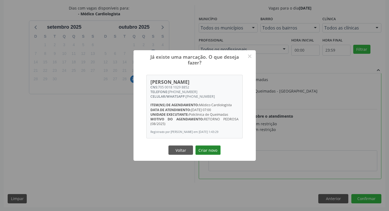
click at [206, 150] on button "Criar novo" at bounding box center [207, 149] width 25 height 9
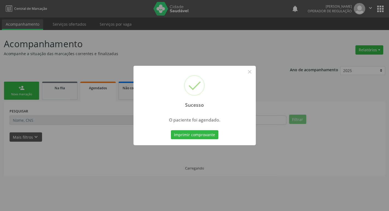
scroll to position [0, 0]
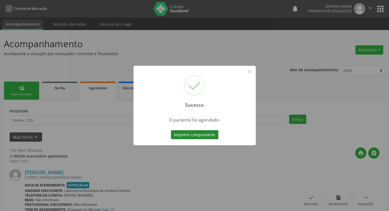
click at [212, 137] on button "Imprimir comprovante" at bounding box center [194, 134] width 47 height 9
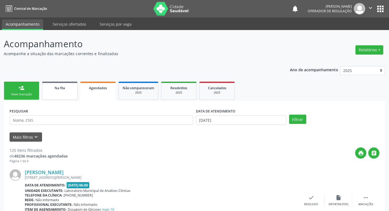
click at [53, 95] on link "Na fila" at bounding box center [59, 91] width 35 height 18
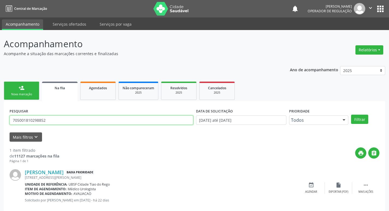
click at [55, 120] on input "705001810298852" at bounding box center [102, 119] width 184 height 9
type input "700602406587966"
click at [351, 115] on button "Filtrar" at bounding box center [359, 119] width 17 height 9
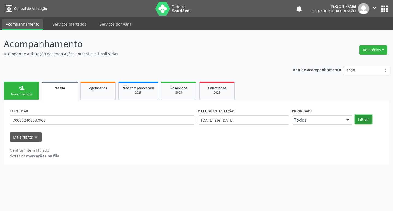
click at [369, 120] on button "Filtrar" at bounding box center [363, 119] width 17 height 9
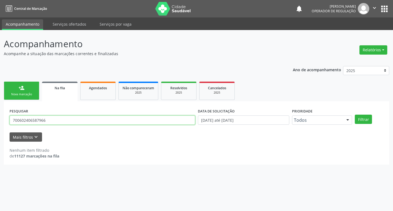
click at [75, 119] on input "700602406587966" at bounding box center [102, 119] width 185 height 9
type input "700602406587966"
click at [355, 115] on button "Filtrar" at bounding box center [363, 119] width 17 height 9
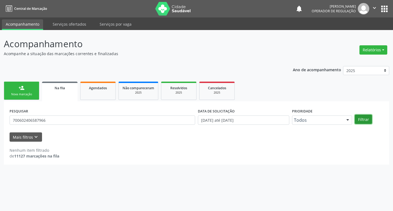
click at [367, 117] on button "Filtrar" at bounding box center [363, 119] width 17 height 9
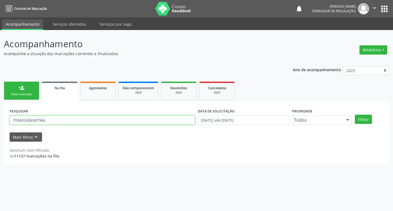
click at [49, 122] on input "700602406587966" at bounding box center [102, 119] width 185 height 9
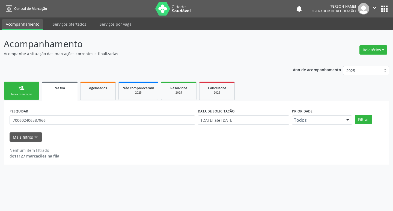
click at [21, 90] on div "person_add" at bounding box center [22, 88] width 6 height 6
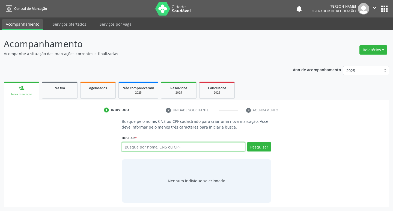
click at [138, 145] on input "text" at bounding box center [184, 146] width 124 height 9
paste input "700602406587966"
type input "700602406587966"
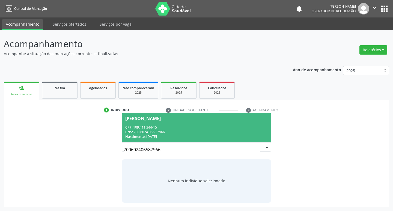
click at [200, 123] on span "Djalma Agostinho Rodrigues CPF: 109.411.344-15 CNS: 700 6024 0658 7966 Nascimen…" at bounding box center [196, 127] width 149 height 29
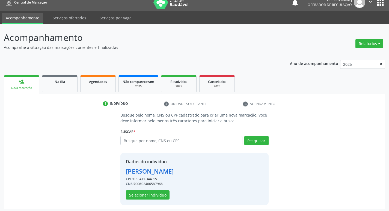
scroll to position [8, 0]
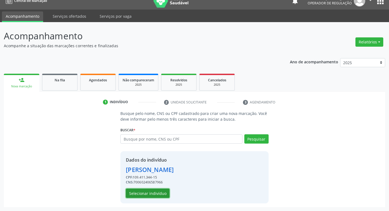
click at [141, 191] on button "Selecionar indivíduo" at bounding box center [148, 192] width 44 height 9
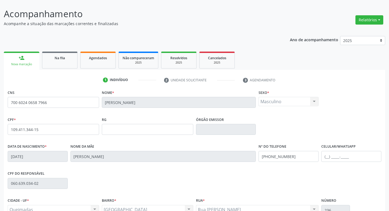
scroll to position [85, 0]
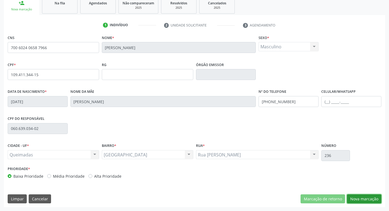
click at [358, 196] on button "Nova marcação" at bounding box center [364, 198] width 34 height 9
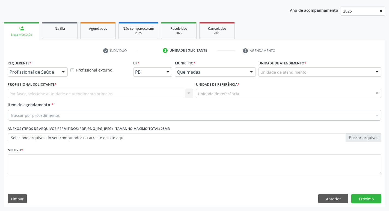
click at [62, 67] on div "Profissional de Saúde Profissional de Saúde Paciente Nenhum resultado encontrad…" at bounding box center [38, 71] width 60 height 9
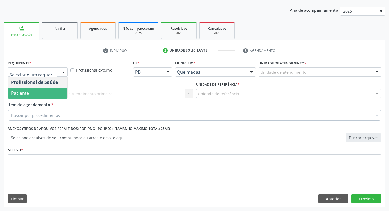
click at [43, 96] on span "Paciente" at bounding box center [37, 93] width 59 height 11
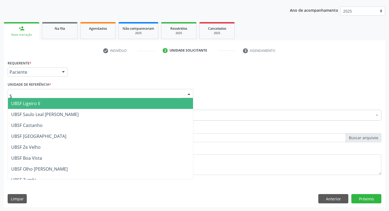
type input "SA"
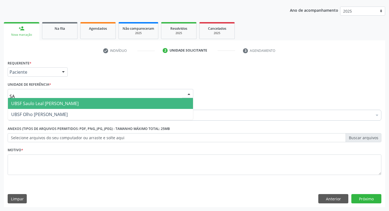
click at [39, 103] on span "UBSF Saulo Leal [PERSON_NAME]" at bounding box center [44, 103] width 67 height 6
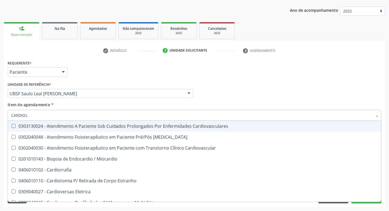
type input "CARDIOLO"
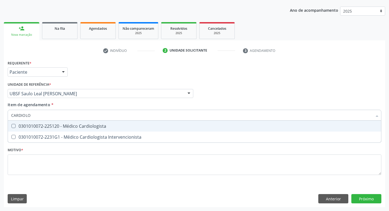
click at [41, 124] on div "0301010072-225120 - Médico Cardiologista" at bounding box center [194, 126] width 366 height 4
checkbox Cardiologista "true"
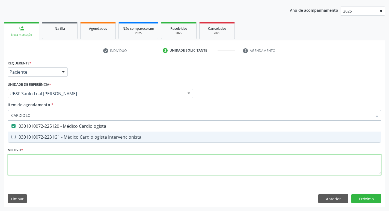
click at [34, 158] on div "Requerente * Paciente Profissional de Saúde Paciente Nenhum resultado encontrad…" at bounding box center [194, 121] width 373 height 124
checkbox Intervencionista "true"
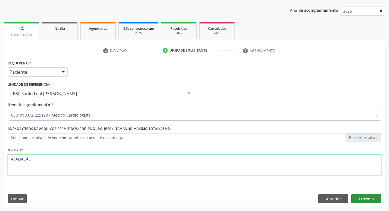
type textarea "AVALIAÇÃO"
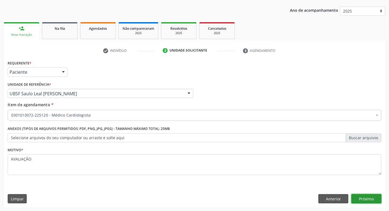
click at [372, 197] on button "Próximo" at bounding box center [366, 198] width 30 height 9
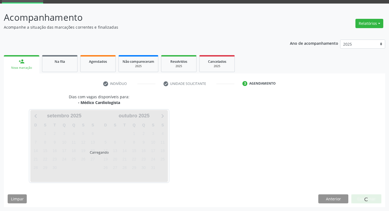
scroll to position [26, 0]
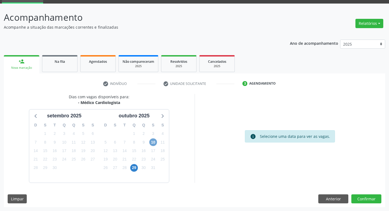
click at [155, 142] on span "10" at bounding box center [153, 142] width 8 height 8
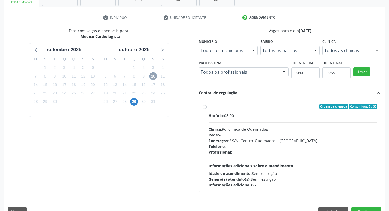
scroll to position [105, 0]
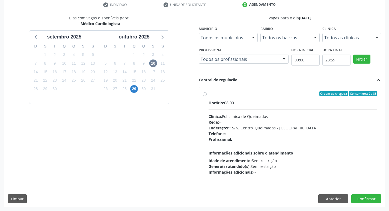
click at [269, 97] on label "Ordem de chegada Consumidos: 7 / 35 Horário: 08:00 Clínica: Policlinica de Quei…" at bounding box center [292, 133] width 169 height 84
click at [206, 96] on input "Ordem de chegada Consumidos: 7 / 35 Horário: 08:00 Clínica: Policlinica de Quei…" at bounding box center [205, 93] width 4 height 5
radio input "true"
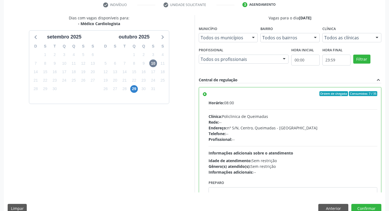
click at [358, 202] on div "Dias com vagas disponíveis para: - Médico Cardiologista setembro 2025 D S T Q Q…" at bounding box center [194, 116] width 381 height 202
click at [359, 204] on button "Confirmar" at bounding box center [366, 208] width 30 height 9
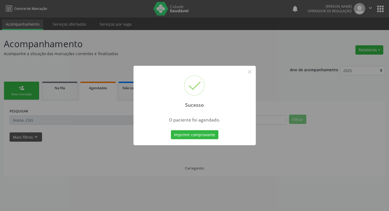
scroll to position [0, 0]
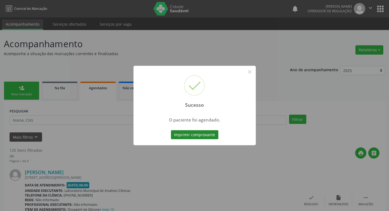
click at [205, 130] on button "Imprimir comprovante" at bounding box center [194, 134] width 47 height 9
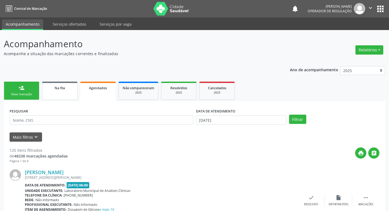
click at [49, 89] on div "Na fila" at bounding box center [59, 88] width 27 height 6
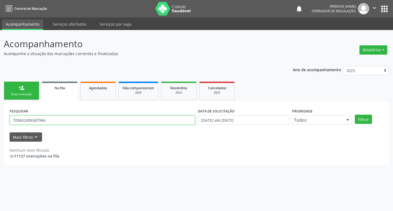
click at [56, 116] on input "700602406587966" at bounding box center [102, 119] width 185 height 9
type input "700006076606708"
click at [355, 115] on button "Filtrar" at bounding box center [363, 119] width 17 height 9
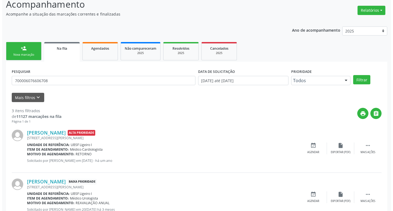
scroll to position [109, 0]
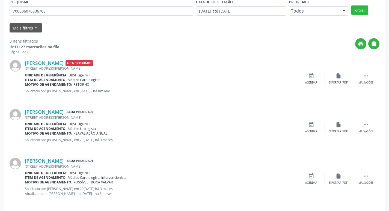
click at [371, 70] on div "Erivaldo Xavier Silva Alta Prioridade Rua Josefina Souza Montenegro, 45, Ligeir…" at bounding box center [195, 78] width 370 height 49
click at [368, 74] on div " Mais ações" at bounding box center [365, 79] width 27 height 12
click at [304, 77] on div "cancel Cancelar" at bounding box center [310, 79] width 27 height 12
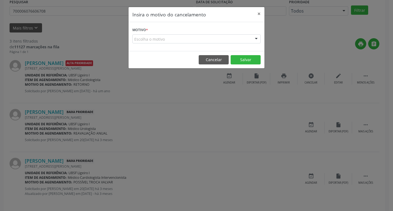
click at [248, 41] on div "Escolha o motivo" at bounding box center [196, 38] width 128 height 9
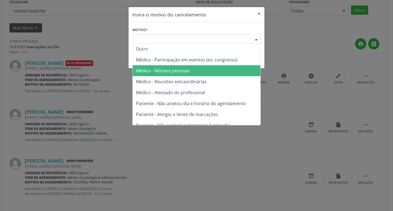
click at [226, 71] on span "Médico - Motivos pessoais" at bounding box center [197, 70] width 128 height 11
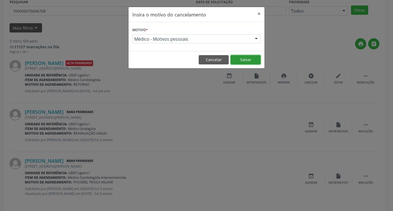
click at [245, 56] on button "Salvar" at bounding box center [245, 59] width 30 height 9
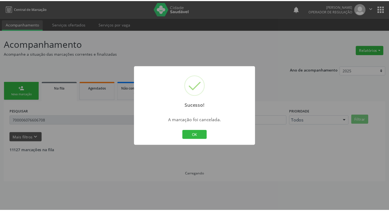
scroll to position [0, 0]
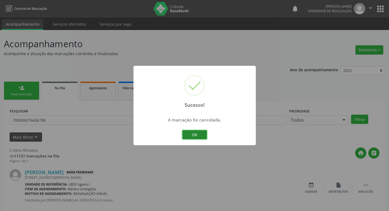
click at [200, 137] on button "OK" at bounding box center [194, 134] width 25 height 9
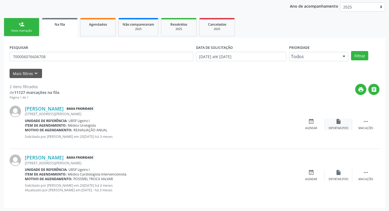
scroll to position [64, 0]
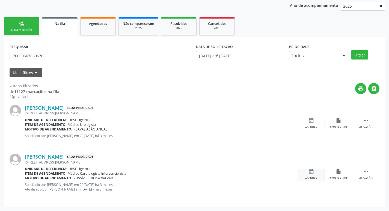
click at [312, 173] on icon "event_available" at bounding box center [311, 172] width 6 height 6
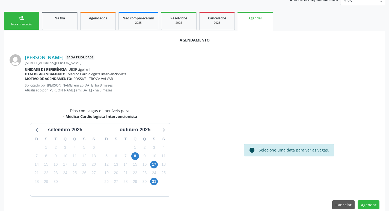
scroll to position [78, 0]
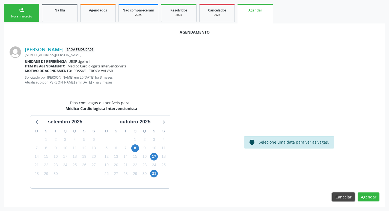
click at [350, 197] on button "Cancelar" at bounding box center [343, 196] width 22 height 9
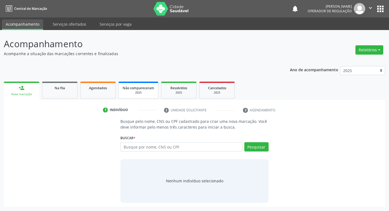
scroll to position [0, 0]
click at [64, 94] on link "Na fila" at bounding box center [59, 90] width 35 height 17
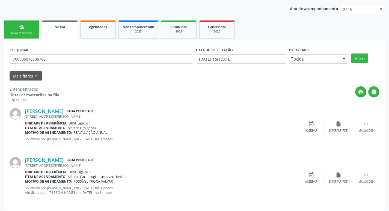
scroll to position [64, 0]
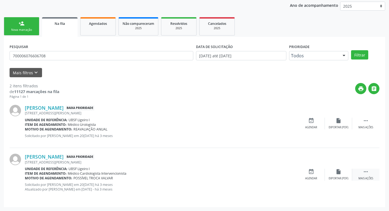
click at [367, 170] on icon "" at bounding box center [365, 172] width 6 height 6
click at [335, 170] on div "edit Editar" at bounding box center [338, 175] width 27 height 12
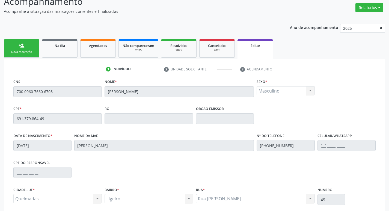
scroll to position [92, 0]
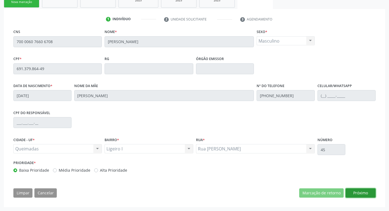
click at [365, 193] on button "Próximo" at bounding box center [360, 192] width 30 height 9
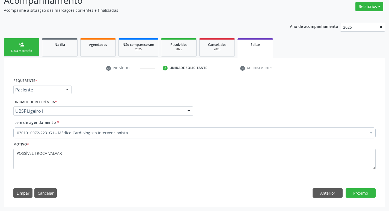
scroll to position [43, 0]
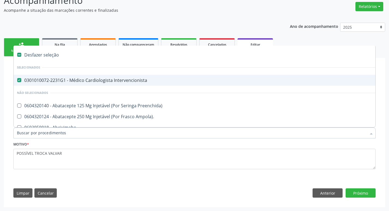
click at [106, 80] on div "0301010072-2231G1 - Médico Cardiologista Intervencionista" at bounding box center [229, 80] width 425 height 4
checkbox Intervencionista "false"
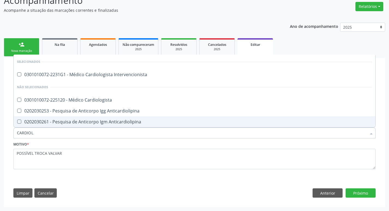
type input "CARDIOLO"
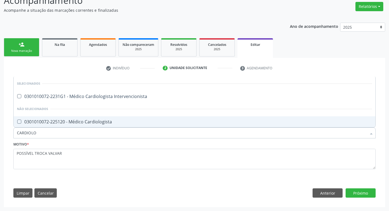
click at [74, 118] on span "0301010072-225120 - Médico Cardiologista" at bounding box center [194, 121] width 361 height 11
checkbox Cardiologista "true"
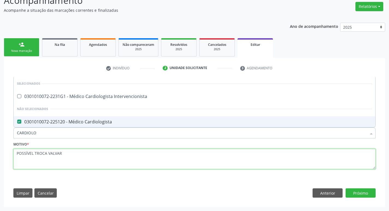
click at [192, 165] on textarea "POSSÍVEL TROCA VALVAR" at bounding box center [194, 159] width 362 height 21
checkbox Intervencionista "true"
checkbox Cardiologista "false"
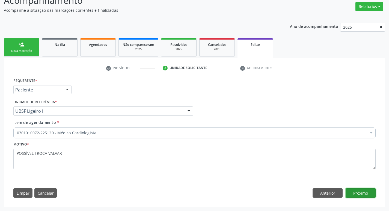
click at [358, 193] on button "Próximo" at bounding box center [360, 192] width 30 height 9
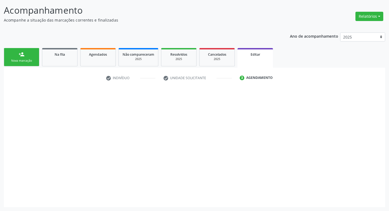
scroll to position [34, 0]
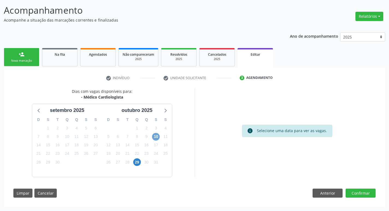
click at [155, 138] on span "10" at bounding box center [156, 137] width 8 height 8
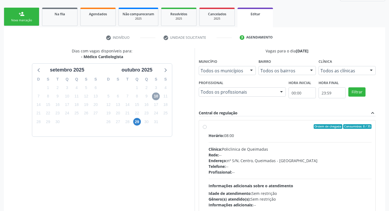
scroll to position [113, 0]
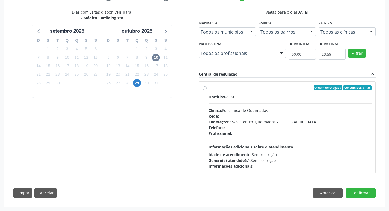
click at [311, 106] on div "Horário: 08:00 Clínica: Policlinica de Queimadas Rede: -- Endereço: nº S/N, Cen…" at bounding box center [289, 131] width 163 height 75
click at [206, 90] on input "Ordem de chegada Consumidos: 8 / 35 Horário: 08:00 Clínica: Policlinica de Quei…" at bounding box center [205, 87] width 4 height 5
radio input "true"
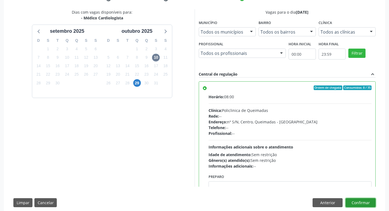
click at [369, 206] on button "Confirmar" at bounding box center [360, 202] width 30 height 9
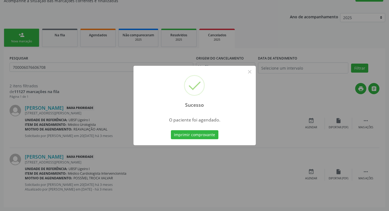
scroll to position [0, 0]
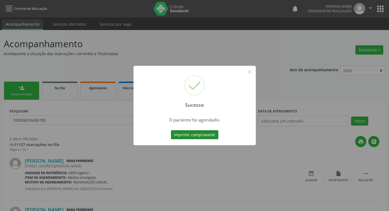
click at [195, 137] on button "Imprimir comprovante" at bounding box center [194, 134] width 47 height 9
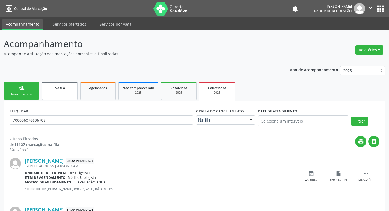
click at [64, 95] on link "Na fila" at bounding box center [59, 91] width 35 height 18
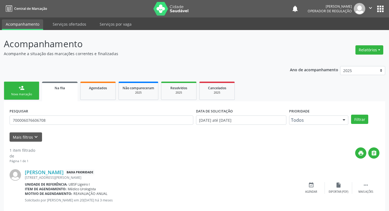
click at [49, 115] on div "PESQUISAR 700006076606708" at bounding box center [101, 117] width 186 height 21
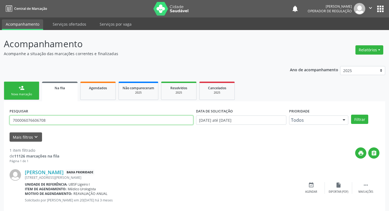
click at [50, 119] on input "700006076606708" at bounding box center [102, 119] width 184 height 9
type input "706900119368337"
click at [351, 115] on button "Filtrar" at bounding box center [359, 119] width 17 height 9
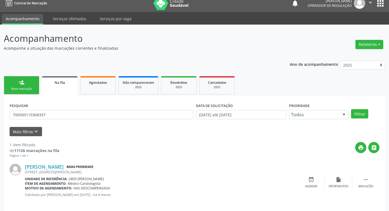
scroll to position [11, 0]
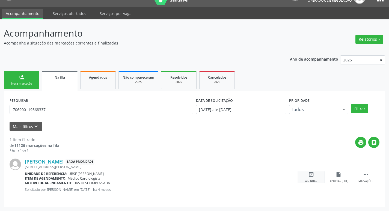
click at [312, 177] on icon "event_available" at bounding box center [311, 174] width 6 height 6
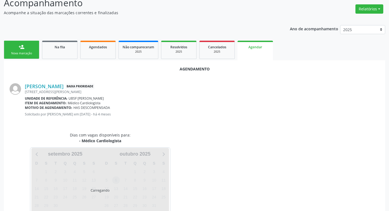
scroll to position [60, 0]
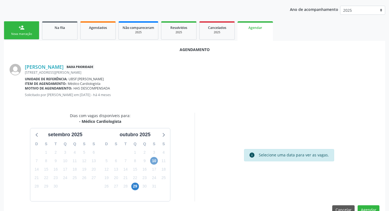
click at [155, 161] on span "10" at bounding box center [154, 161] width 8 height 8
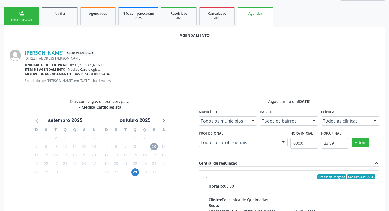
scroll to position [128, 0]
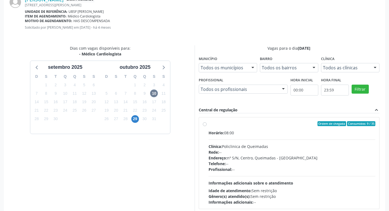
click at [282, 122] on div "Ordem de chegada Consumidos: 9 / 35" at bounding box center [291, 123] width 167 height 5
click at [206, 122] on input "Ordem de chegada Consumidos: 9 / 35 Horário: 08:00 Clínica: Policlinica de Quei…" at bounding box center [205, 123] width 4 height 5
radio input "true"
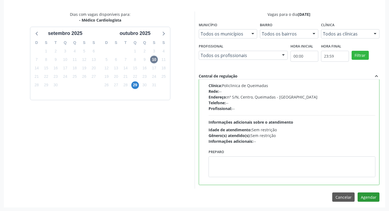
scroll to position [162, 0]
click at [370, 197] on button "Agendar" at bounding box center [368, 196] width 22 height 9
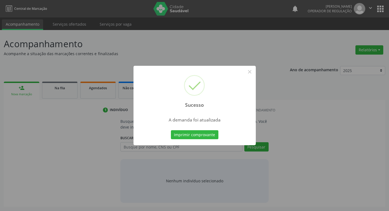
scroll to position [0, 0]
click at [211, 136] on button "Imprimir comprovante" at bounding box center [196, 134] width 47 height 9
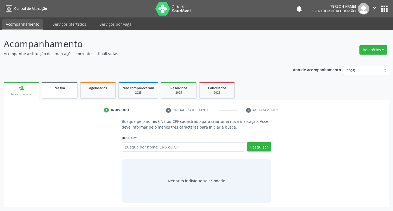
click at [76, 92] on link "Na fila" at bounding box center [59, 90] width 35 height 17
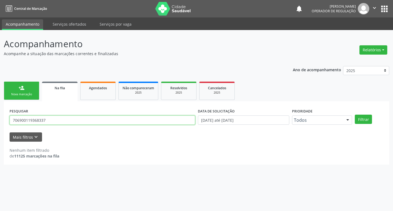
click at [81, 121] on input "706900119368337" at bounding box center [102, 119] width 185 height 9
type input "705004601857959"
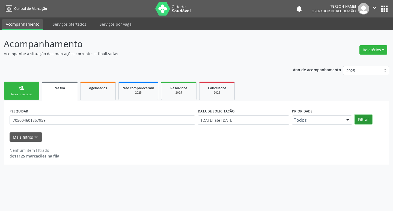
click at [363, 120] on button "Filtrar" at bounding box center [363, 119] width 17 height 9
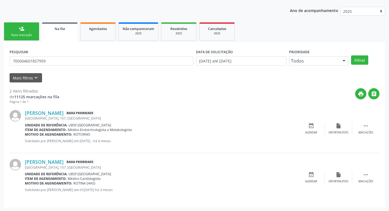
scroll to position [59, 0]
click at [314, 174] on div "event_available Agendar" at bounding box center [310, 177] width 27 height 12
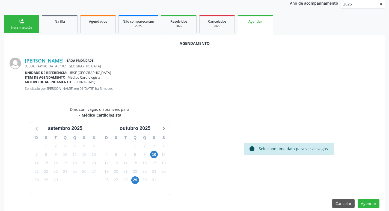
scroll to position [73, 0]
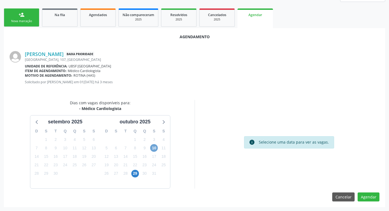
click at [153, 149] on span "10" at bounding box center [154, 148] width 8 height 8
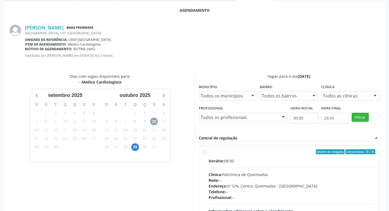
scroll to position [152, 0]
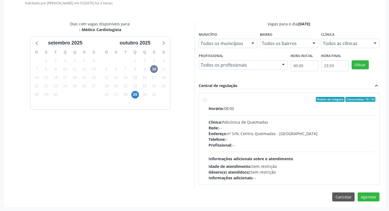
click at [282, 109] on div "Horário: 08:00" at bounding box center [291, 109] width 167 height 6
click at [206, 102] on input "Ordem de chegada Consumidos: 10 / 35 Horário: 08:00 Clínica: Policlinica de Que…" at bounding box center [205, 99] width 4 height 5
radio input "true"
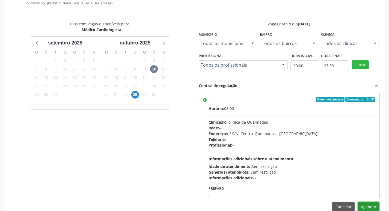
click at [369, 203] on button "Agendar" at bounding box center [368, 206] width 22 height 9
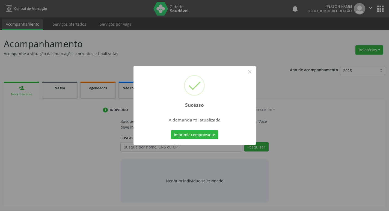
scroll to position [0, 0]
click at [182, 133] on button "Imprimir comprovante" at bounding box center [196, 134] width 47 height 9
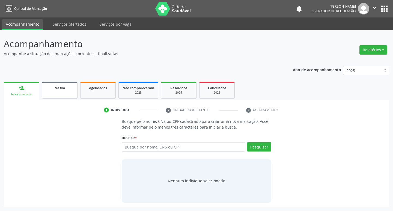
click at [64, 92] on link "Na fila" at bounding box center [59, 90] width 35 height 17
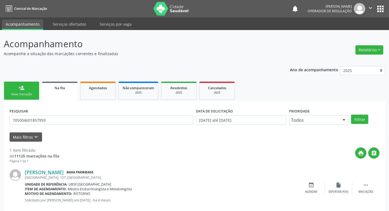
click at [71, 114] on div "PESQUISAR 705004601857959" at bounding box center [101, 117] width 186 height 21
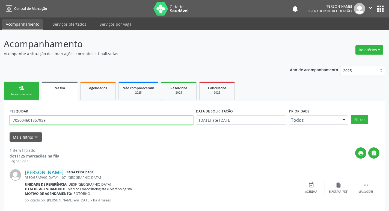
click at [71, 120] on input "705004601857959" at bounding box center [102, 119] width 184 height 9
type input "705204476305672"
click at [351, 115] on button "Filtrar" at bounding box center [359, 119] width 17 height 9
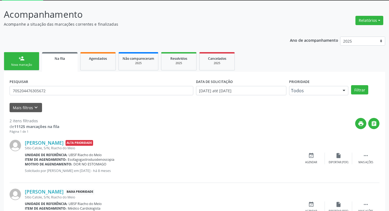
scroll to position [59, 0]
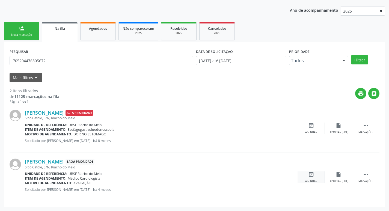
click at [308, 178] on div "event_available Agendar" at bounding box center [310, 177] width 27 height 12
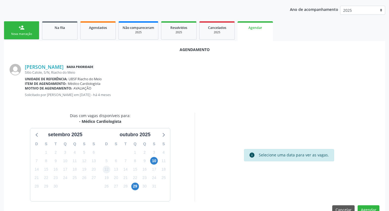
scroll to position [73, 0]
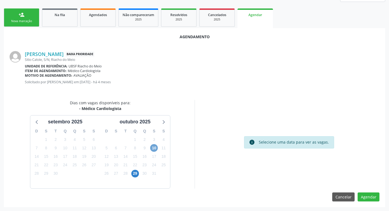
click at [155, 148] on span "10" at bounding box center [154, 148] width 8 height 8
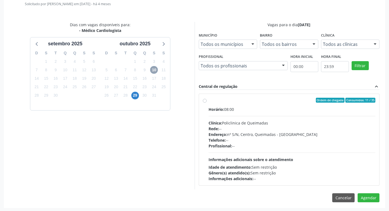
scroll to position [152, 0]
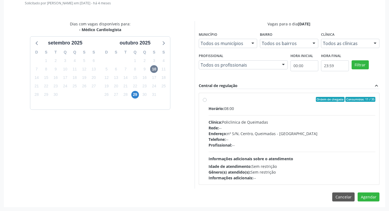
click at [314, 119] on div "Horário: 08:00 Clínica: Policlinica de Queimadas Rede: -- Endereço: nº S/N, Cen…" at bounding box center [291, 143] width 167 height 75
click at [206, 102] on input "Ordem de chegada Consumidos: 11 / 35 Horário: 08:00 Clínica: Policlinica de Que…" at bounding box center [205, 99] width 4 height 5
radio input "true"
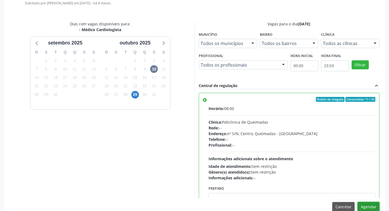
click at [361, 203] on button "Agendar" at bounding box center [368, 206] width 22 height 9
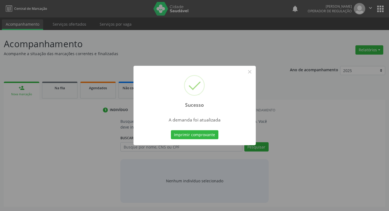
scroll to position [0, 0]
click at [200, 136] on button "Imprimir comprovante" at bounding box center [196, 134] width 47 height 9
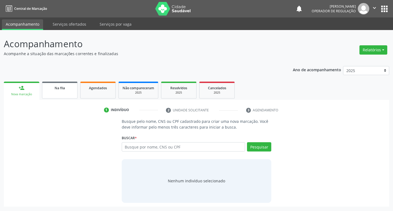
click at [56, 86] on span "Na fila" at bounding box center [60, 88] width 10 height 5
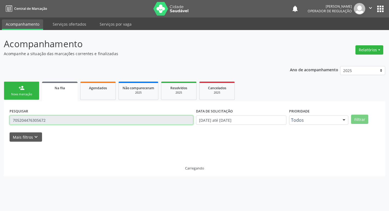
click at [88, 117] on input "705204476305672" at bounding box center [102, 119] width 184 height 9
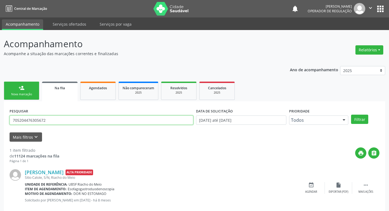
click at [88, 117] on input "705204476305672" at bounding box center [102, 119] width 184 height 9
type input "701000888117895"
click at [351, 115] on button "Filtrar" at bounding box center [359, 119] width 17 height 9
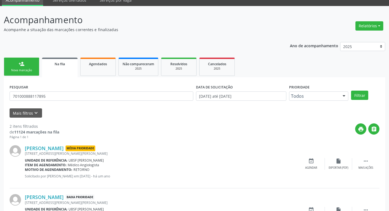
scroll to position [59, 0]
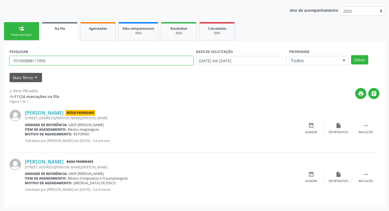
click at [57, 64] on input "701000888117895" at bounding box center [102, 60] width 184 height 9
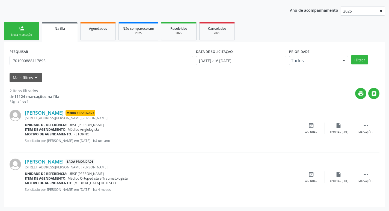
click at [20, 26] on div "person_add" at bounding box center [22, 28] width 6 height 6
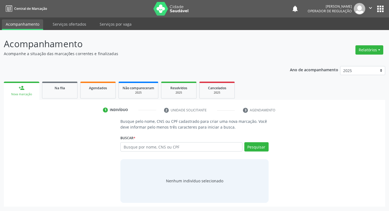
scroll to position [0, 0]
click at [200, 146] on input "text" at bounding box center [184, 146] width 124 height 9
paste input "701000888117895"
type input "701000888117895"
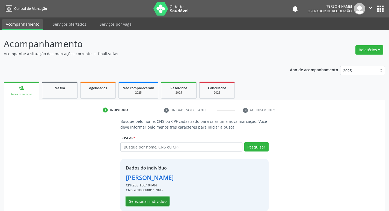
click at [161, 201] on button "Selecionar indivíduo" at bounding box center [148, 200] width 44 height 9
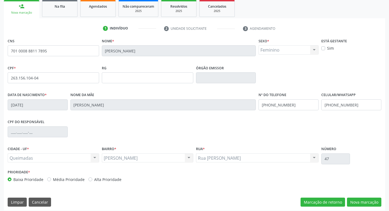
scroll to position [82, 0]
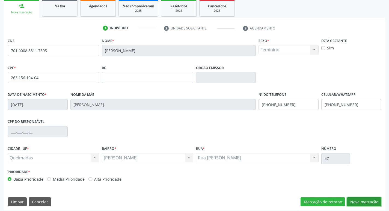
click at [364, 203] on button "Nova marcação" at bounding box center [364, 201] width 34 height 9
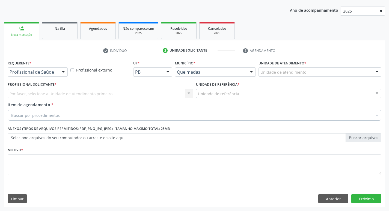
scroll to position [59, 0]
click at [54, 69] on div at bounding box center [38, 71] width 60 height 9
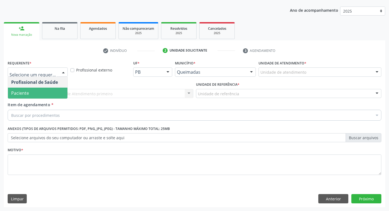
click at [49, 89] on span "Paciente" at bounding box center [37, 93] width 59 height 11
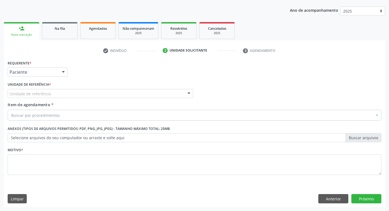
click at [52, 91] on div "Unidade de referência" at bounding box center [100, 93] width 185 height 9
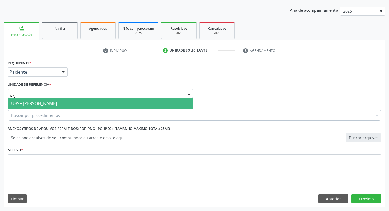
type input "ANIB"
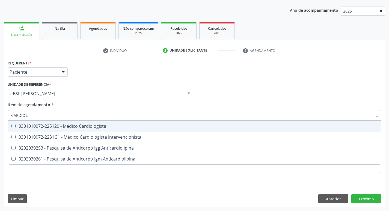
type input "CARDIOLO"
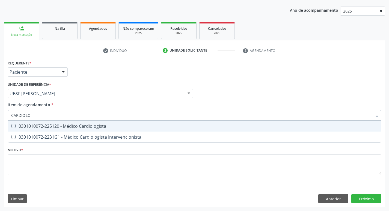
click at [41, 124] on div "0301010072-225120 - Médico Cardiologista" at bounding box center [194, 126] width 366 height 4
checkbox Cardiologista "true"
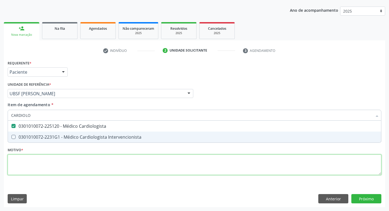
click at [49, 164] on div "Requerente * Paciente Profissional de Saúde Paciente Nenhum resultado encontrad…" at bounding box center [194, 121] width 373 height 124
checkbox Intervencionista "true"
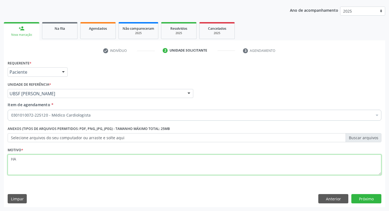
type textarea "HAS"
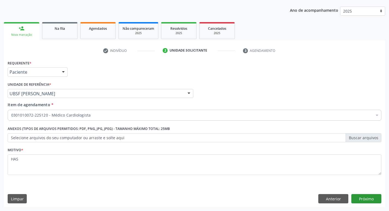
type textarea "HAS"
click at [359, 196] on button "Próximo" at bounding box center [366, 198] width 30 height 9
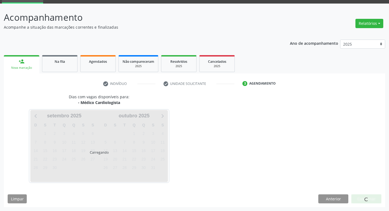
scroll to position [26, 0]
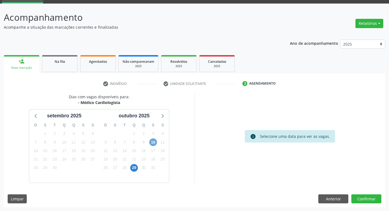
click at [153, 142] on span "10" at bounding box center [153, 142] width 8 height 8
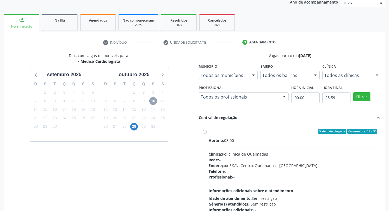
scroll to position [105, 0]
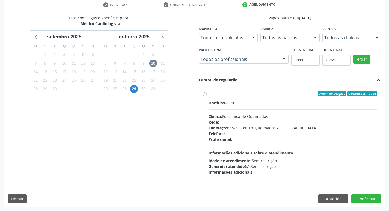
click at [314, 104] on div "Horário: 08:00" at bounding box center [292, 103] width 169 height 6
click at [206, 96] on input "Ordem de chegada Consumidos: 12 / 35 Horário: 08:00 Clínica: Policlinica de Que…" at bounding box center [205, 93] width 4 height 5
radio input "true"
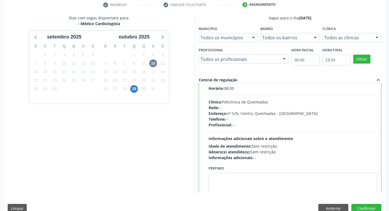
scroll to position [27, 0]
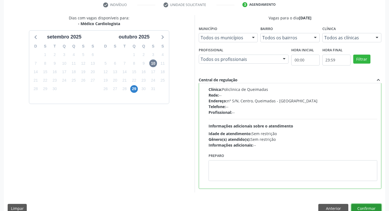
click at [362, 206] on button "Confirmar" at bounding box center [366, 208] width 30 height 9
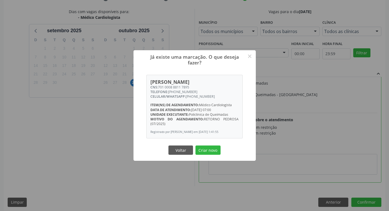
scroll to position [115, 0]
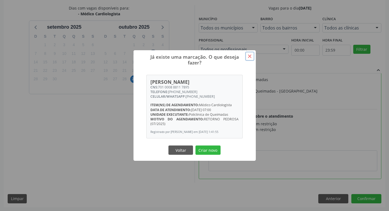
click at [254, 54] on button "×" at bounding box center [249, 56] width 9 height 9
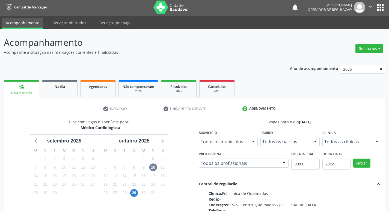
scroll to position [0, 0]
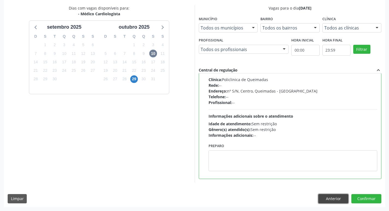
click at [334, 196] on button "Anterior" at bounding box center [333, 198] width 30 height 9
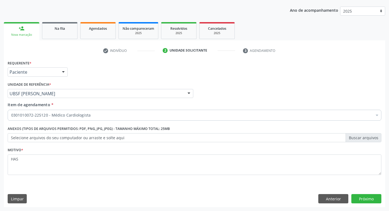
scroll to position [59, 0]
click at [324, 199] on button "Anterior" at bounding box center [333, 198] width 30 height 9
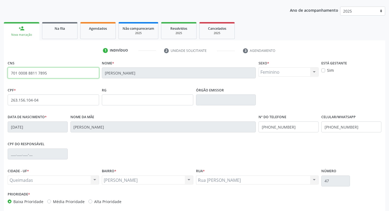
click at [61, 76] on input "701 0008 8811 7895" at bounding box center [53, 72] width 91 height 11
click at [59, 73] on input "701 0008 8811 7895" at bounding box center [53, 72] width 91 height 11
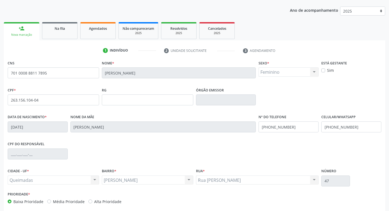
click at [95, 28] on span "Agendados" at bounding box center [98, 28] width 18 height 5
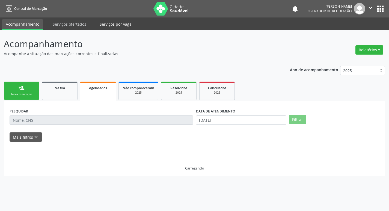
scroll to position [0, 0]
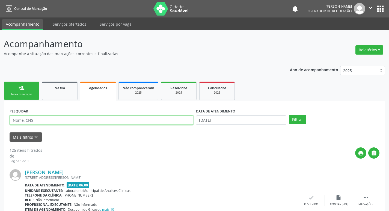
click at [62, 120] on input "text" at bounding box center [102, 119] width 184 height 9
paste input "701 0008 8811 7895"
type input "701 0008 8811 7895"
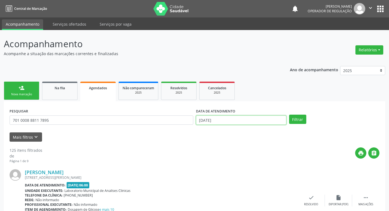
click at [262, 123] on input "30/09/2025" at bounding box center [241, 119] width 90 height 9
click at [300, 120] on button "Filtrar" at bounding box center [297, 119] width 17 height 9
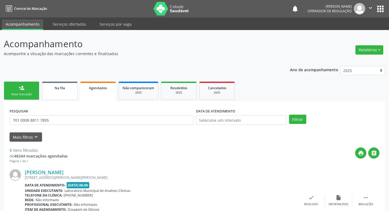
drag, startPoint x: 36, startPoint y: 98, endPoint x: 54, endPoint y: 93, distance: 19.2
click at [36, 98] on link "person_add Nova marcação" at bounding box center [21, 91] width 35 height 18
click at [54, 93] on link "Na fila" at bounding box center [59, 91] width 35 height 18
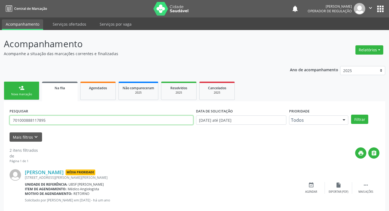
click at [90, 123] on input "701000888117895" at bounding box center [102, 119] width 184 height 9
click at [89, 123] on input "701000888117895" at bounding box center [102, 119] width 184 height 9
type input "704209740796384"
click at [351, 115] on button "Filtrar" at bounding box center [359, 119] width 17 height 9
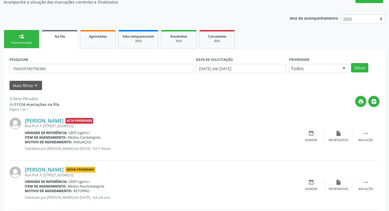
scroll to position [109, 0]
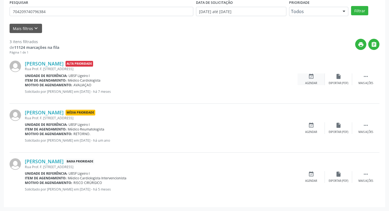
click at [310, 80] on div "event_available Agendar" at bounding box center [310, 79] width 27 height 12
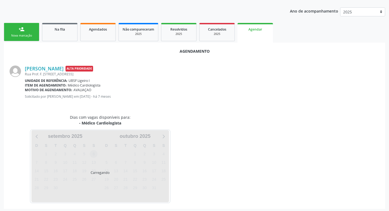
scroll to position [60, 0]
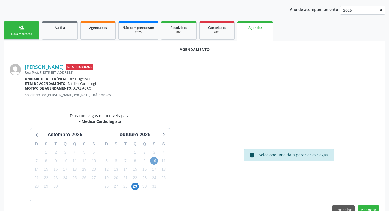
click at [154, 162] on span "10" at bounding box center [154, 161] width 8 height 8
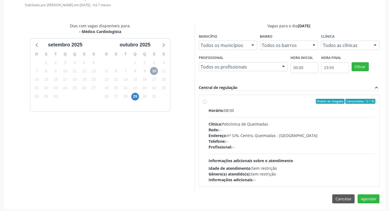
scroll to position [152, 0]
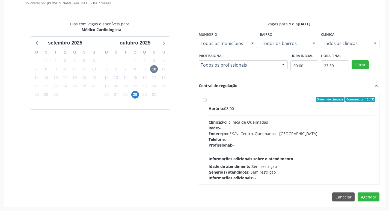
click at [312, 115] on hr at bounding box center [291, 115] width 167 height 0
click at [206, 102] on input "Ordem de chegada Consumidos: 12 / 35 Horário: 08:00 Clínica: Policlinica de Que…" at bounding box center [205, 99] width 4 height 5
radio input "true"
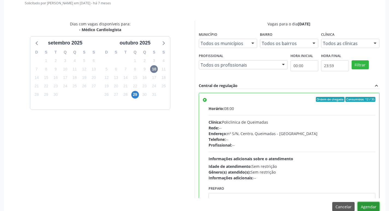
click at [364, 207] on button "Agendar" at bounding box center [368, 206] width 22 height 9
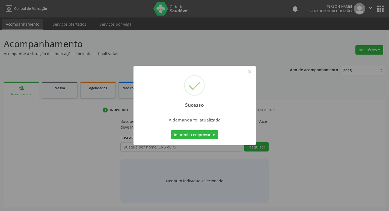
scroll to position [0, 0]
click at [187, 133] on button "Imprimir comprovante" at bounding box center [196, 134] width 47 height 9
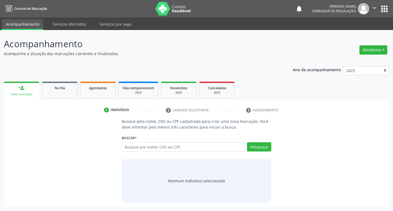
click at [63, 100] on div "1 Indivíduo 2 Unidade solicitante 3 Agendamento Busque pelo nome, CNS ou CPF ca…" at bounding box center [196, 153] width 385 height 107
click at [68, 88] on div "Na fila" at bounding box center [59, 88] width 27 height 6
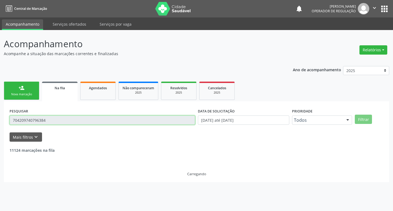
click at [103, 117] on input "704209740796384" at bounding box center [102, 119] width 185 height 9
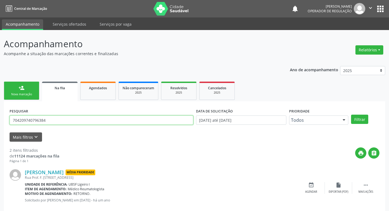
click at [103, 117] on input "704209740796384" at bounding box center [102, 119] width 184 height 9
type input "701801223541377"
click at [351, 115] on button "Filtrar" at bounding box center [359, 119] width 17 height 9
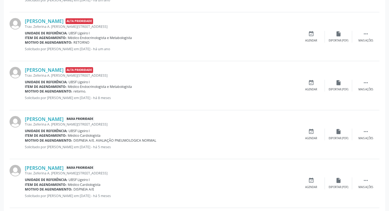
scroll to position [353, 0]
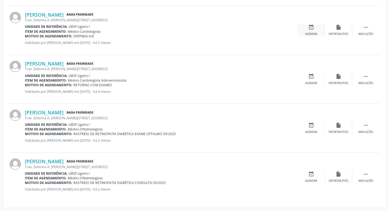
click at [311, 31] on div "event_available Agendar" at bounding box center [310, 30] width 27 height 12
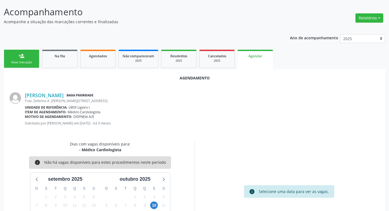
scroll to position [60, 0]
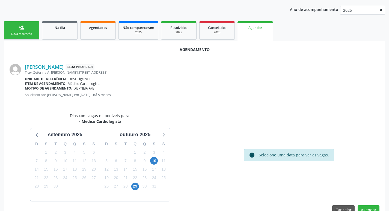
click at [157, 163] on div "10" at bounding box center [154, 161] width 8 height 8
click at [155, 160] on span "10" at bounding box center [154, 161] width 8 height 8
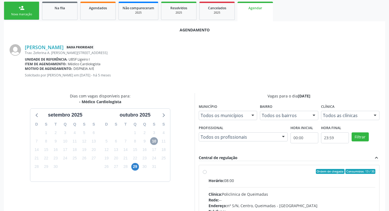
scroll to position [128, 0]
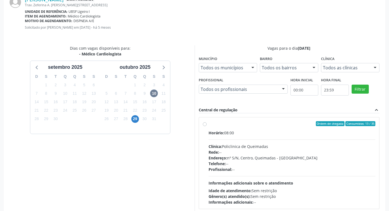
click at [276, 132] on div "Horário: 08:00" at bounding box center [291, 133] width 167 height 6
click at [206, 126] on input "Ordem de chegada Consumidos: 13 / 35 Horário: 08:00 Clínica: Policlinica de Que…" at bounding box center [205, 123] width 4 height 5
radio input "true"
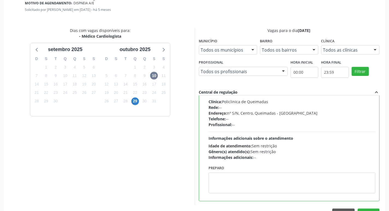
scroll to position [162, 0]
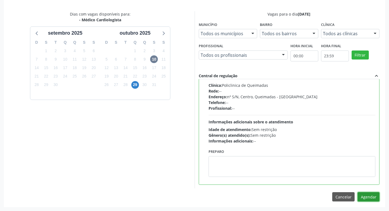
click at [372, 197] on button "Agendar" at bounding box center [368, 196] width 22 height 9
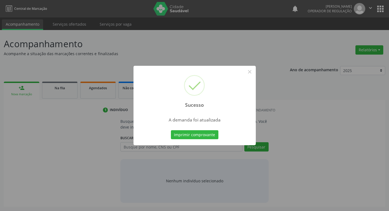
scroll to position [0, 0]
click at [209, 134] on button "Imprimir comprovante" at bounding box center [196, 134] width 47 height 9
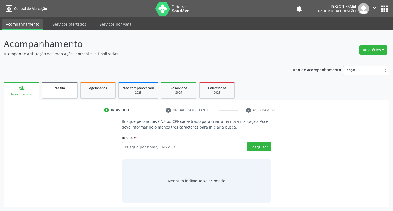
click at [68, 88] on div "Na fila" at bounding box center [59, 88] width 27 height 6
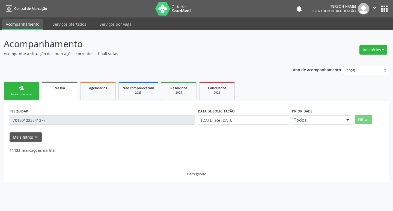
click at [130, 114] on div "PESQUISAR 701801223541377" at bounding box center [102, 117] width 188 height 21
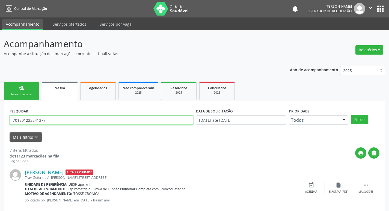
click at [128, 118] on input "701801223541377" at bounding box center [102, 119] width 184 height 9
type input "700001941491000"
click at [351, 115] on button "Filtrar" at bounding box center [359, 119] width 17 height 9
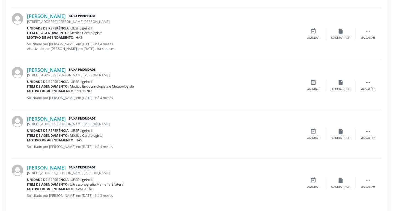
scroll to position [211, 0]
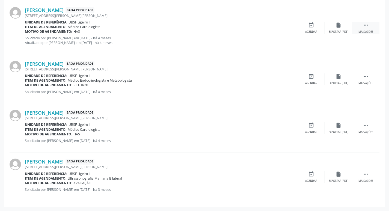
click at [369, 24] on div " Mais ações" at bounding box center [365, 28] width 27 height 12
click at [310, 26] on icon "cancel" at bounding box center [311, 25] width 6 height 6
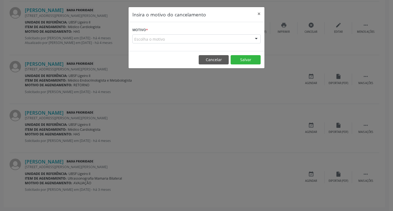
click at [242, 36] on div "Escolha o motivo" at bounding box center [196, 38] width 128 height 9
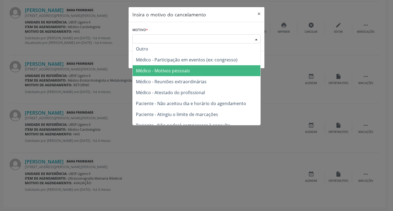
click at [206, 67] on span "Médico - Motivos pessoais" at bounding box center [197, 70] width 128 height 11
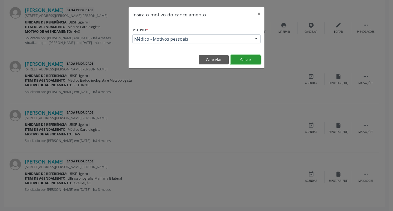
click at [252, 58] on button "Salvar" at bounding box center [245, 59] width 30 height 9
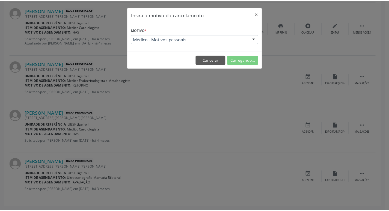
scroll to position [0, 0]
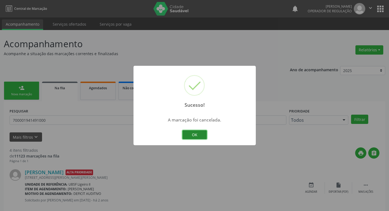
click at [197, 132] on button "OK" at bounding box center [194, 134] width 25 height 9
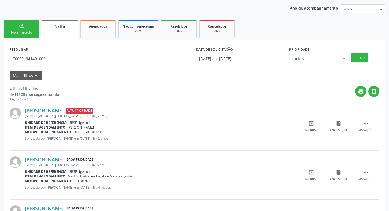
scroll to position [157, 0]
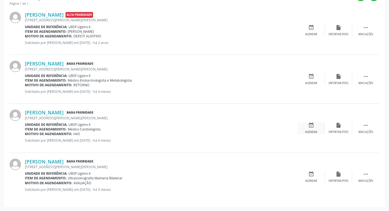
click at [318, 127] on div "event_available Agendar" at bounding box center [310, 128] width 27 height 12
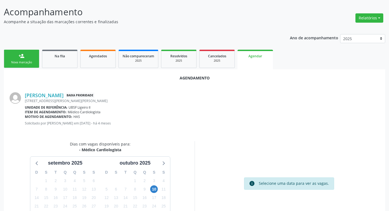
scroll to position [73, 0]
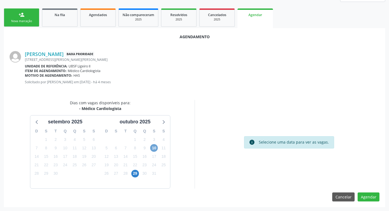
click at [153, 146] on span "10" at bounding box center [154, 148] width 8 height 8
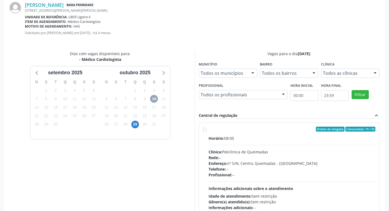
scroll to position [152, 0]
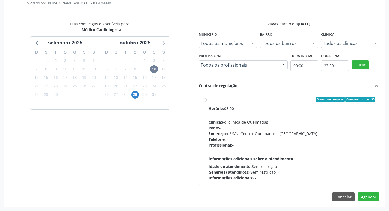
click at [279, 96] on div "Ordem de chegada Consumidos: 14 / 35 Horário: 08:00 Clínica: Policlinica de Que…" at bounding box center [289, 138] width 180 height 91
radio input "true"
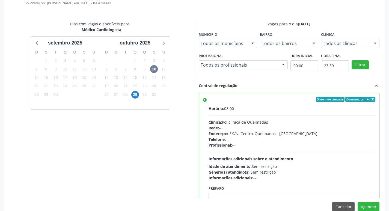
scroll to position [27, 0]
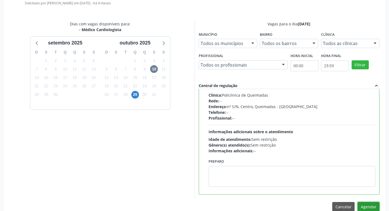
click at [373, 203] on button "Agendar" at bounding box center [368, 206] width 22 height 9
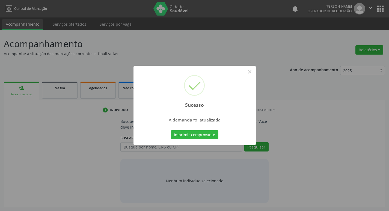
scroll to position [0, 0]
click at [200, 134] on button "Imprimir comprovante" at bounding box center [196, 134] width 47 height 9
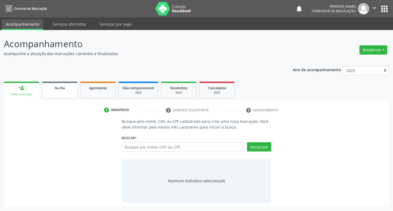
click at [74, 87] on link "Na fila" at bounding box center [59, 90] width 35 height 17
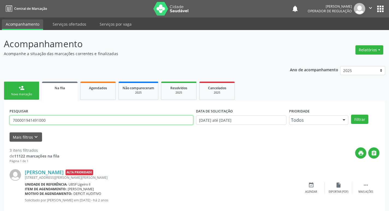
click at [66, 119] on input "700001941491000" at bounding box center [102, 119] width 184 height 9
type input "702302576001120"
click at [351, 115] on button "Filtrar" at bounding box center [359, 119] width 17 height 9
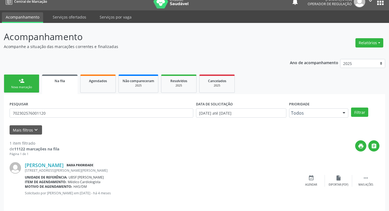
scroll to position [11, 0]
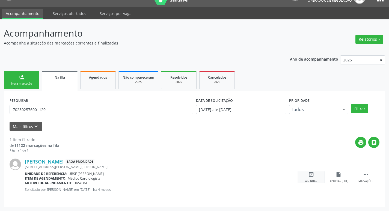
click at [313, 178] on div "event_available Agendar" at bounding box center [310, 177] width 27 height 12
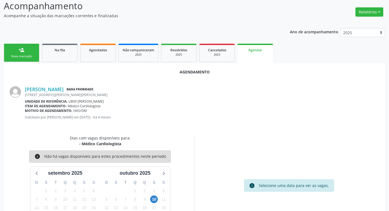
scroll to position [60, 0]
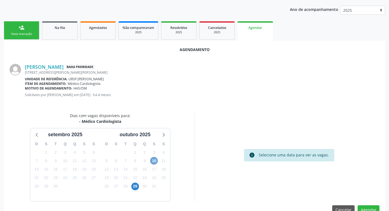
click at [155, 158] on span "10" at bounding box center [154, 161] width 8 height 8
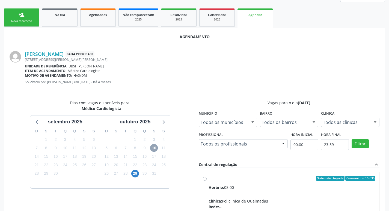
scroll to position [152, 0]
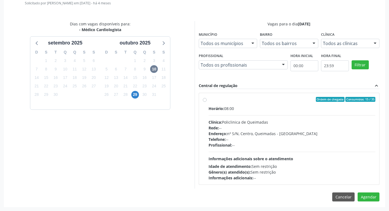
click at [311, 119] on div "Clínica: Policlinica de Queimadas" at bounding box center [291, 122] width 167 height 6
click at [206, 102] on input "Ordem de chegada Consumidos: 15 / 35 Horário: 08:00 Clínica: Policlinica de Que…" at bounding box center [205, 99] width 4 height 5
radio input "true"
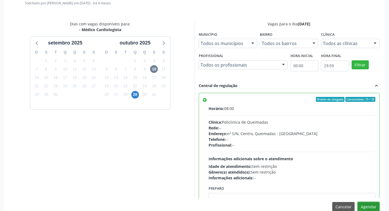
click at [365, 206] on button "Agendar" at bounding box center [368, 206] width 22 height 9
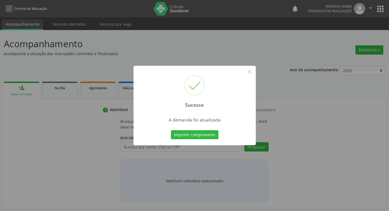
click at [206, 134] on div "Sucesso × A demanda foi atualizada Imprimir comprovante Cancel" at bounding box center [194, 105] width 389 height 211
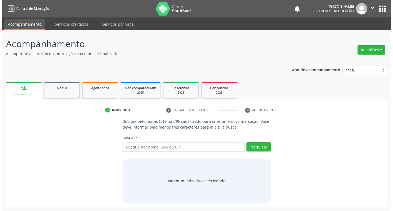
scroll to position [0, 0]
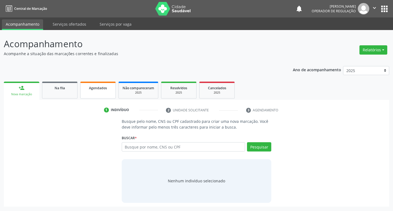
click at [96, 89] on span "Agendados" at bounding box center [98, 88] width 18 height 5
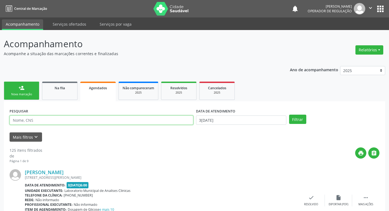
click at [98, 116] on input "text" at bounding box center [102, 119] width 184 height 9
type input "702302576001120"
click at [289, 115] on button "Filtrar" at bounding box center [297, 119] width 17 height 9
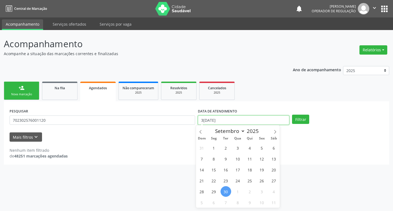
click at [284, 120] on input "[DATE]" at bounding box center [243, 119] width 91 height 9
click at [307, 115] on button "Filtrar" at bounding box center [300, 119] width 17 height 9
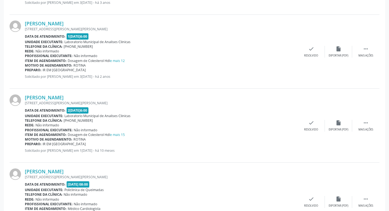
scroll to position [262, 0]
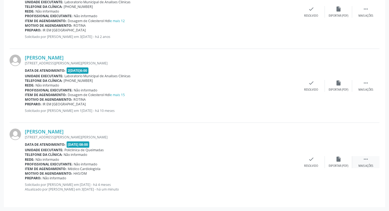
click at [362, 157] on div " Mais ações" at bounding box center [365, 162] width 27 height 12
click at [259, 162] on icon "print" at bounding box center [256, 159] width 6 height 6
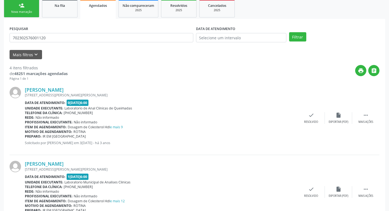
scroll to position [44, 0]
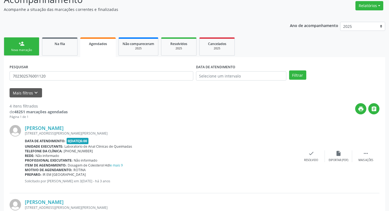
click at [59, 44] on span "Na fila" at bounding box center [60, 43] width 10 height 5
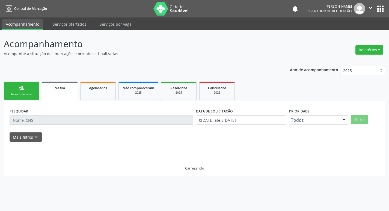
scroll to position [0, 0]
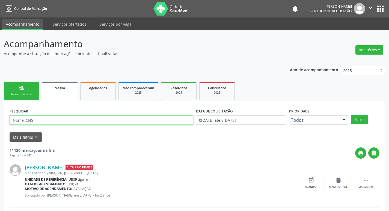
click at [64, 124] on input "text" at bounding box center [102, 119] width 184 height 9
click at [351, 115] on button "Filtrar" at bounding box center [359, 119] width 17 height 9
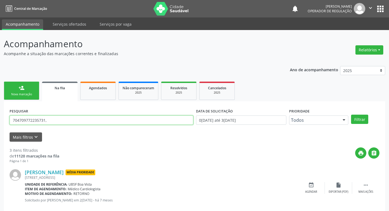
click at [72, 122] on input "704709772235731," at bounding box center [102, 119] width 184 height 9
type input "704709772235731"
click at [351, 115] on button "Filtrar" at bounding box center [359, 119] width 17 height 9
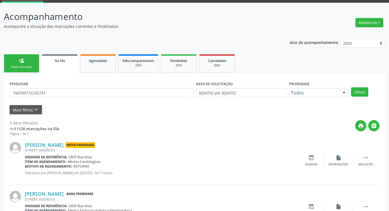
scroll to position [109, 0]
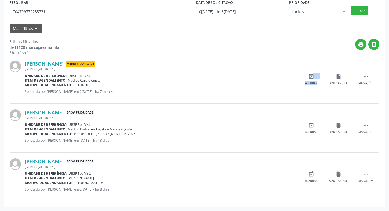
click at [312, 80] on div "event_available Agendar" at bounding box center [310, 79] width 27 height 12
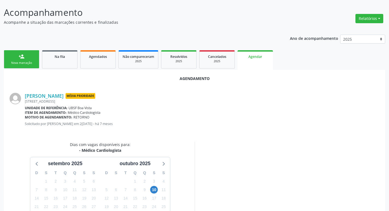
scroll to position [73, 0]
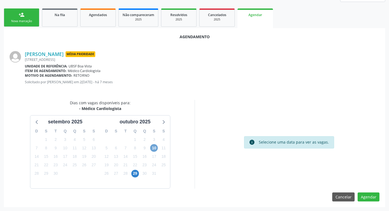
click at [156, 150] on span "10" at bounding box center [154, 148] width 8 height 8
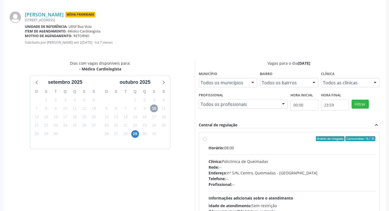
scroll to position [152, 0]
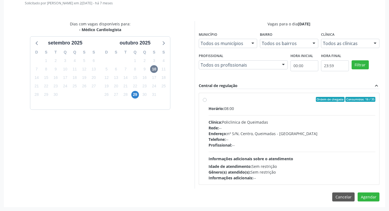
click at [300, 110] on div "Horário: 08:00" at bounding box center [291, 109] width 167 height 6
click at [206, 102] on input "Ordem de chegada Consumidos: 16 / 35 Horário: 08:00 Clínica: Policlinica de Que…" at bounding box center [205, 99] width 4 height 5
radio input "true"
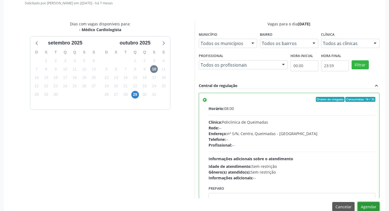
click at [372, 205] on button "Agendar" at bounding box center [368, 206] width 22 height 9
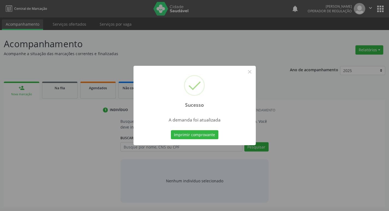
scroll to position [0, 0]
click at [208, 136] on button "Imprimir comprovante" at bounding box center [196, 134] width 47 height 9
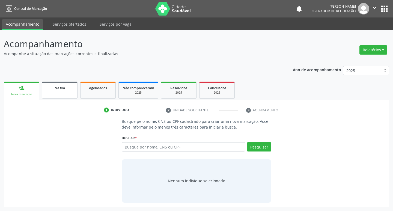
click at [68, 90] on div "Na fila" at bounding box center [59, 88] width 27 height 6
click at [105, 87] on span "Agendados" at bounding box center [98, 88] width 18 height 5
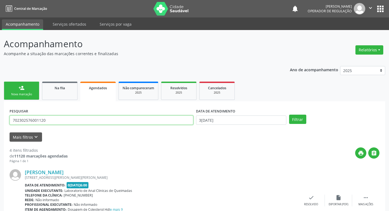
click at [104, 117] on input "702302576001120" at bounding box center [102, 119] width 184 height 9
click at [62, 118] on input "700500584040555" at bounding box center [102, 119] width 184 height 9
type input "700500584040555"
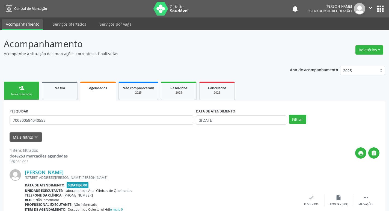
drag, startPoint x: 35, startPoint y: 69, endPoint x: 45, endPoint y: 80, distance: 15.0
click at [47, 81] on ul "person_add Nova marcação Na fila Agendados Não compareceram 2025 Resolvidos 202…" at bounding box center [194, 90] width 381 height 21
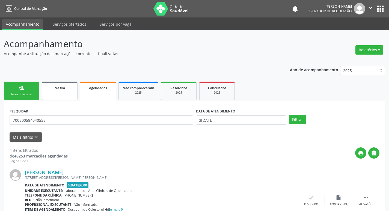
click at [50, 93] on link "Na fila" at bounding box center [59, 91] width 35 height 18
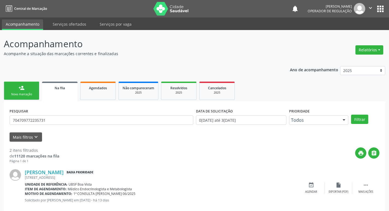
click at [61, 90] on link "Na fila" at bounding box center [59, 92] width 35 height 20
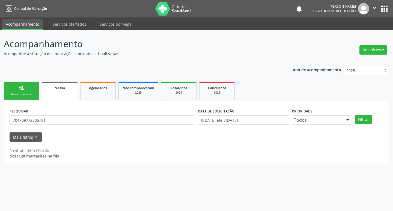
click at [61, 90] on div "Na fila" at bounding box center [60, 88] width 28 height 6
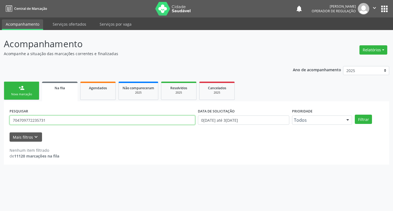
click at [56, 121] on input "704709772235731" at bounding box center [102, 119] width 185 height 9
paste input "700500584040555"
type input "700500584040555"
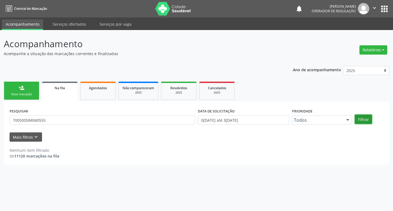
click at [370, 119] on button "Filtrar" at bounding box center [363, 119] width 17 height 9
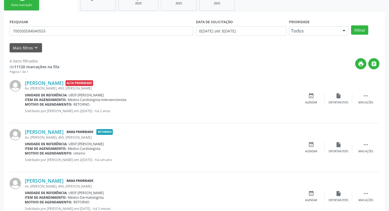
scroll to position [157, 0]
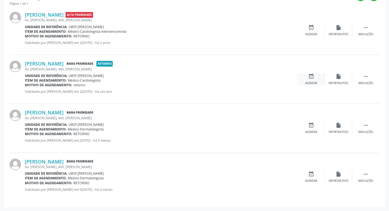
click at [315, 77] on div "event_available Agendar" at bounding box center [310, 79] width 27 height 12
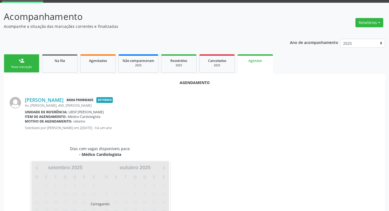
scroll to position [60, 0]
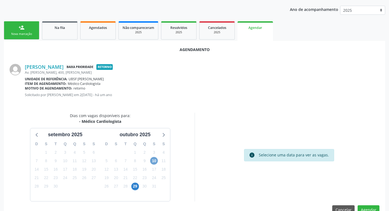
click at [156, 158] on span "10" at bounding box center [154, 161] width 8 height 8
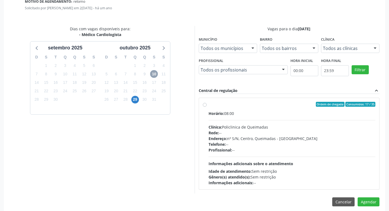
scroll to position [152, 0]
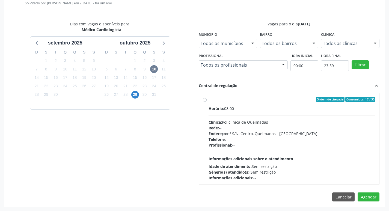
drag, startPoint x: 298, startPoint y: 107, endPoint x: 74, endPoint y: 105, distance: 223.7
click at [298, 107] on div "Horário: 08:00" at bounding box center [291, 109] width 167 height 6
click at [206, 102] on input "Ordem de chegada Consumidos: 17 / 35 Horário: 08:00 Clínica: Policlinica de Que…" at bounding box center [205, 99] width 4 height 5
radio input "true"
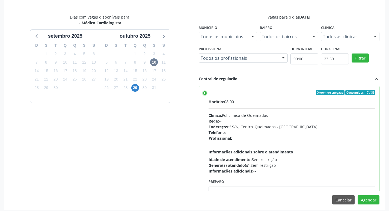
scroll to position [162, 0]
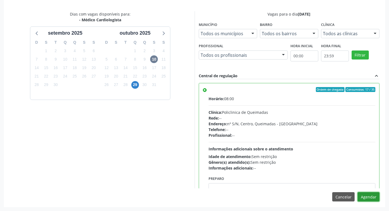
click at [374, 193] on button "Agendar" at bounding box center [368, 196] width 22 height 9
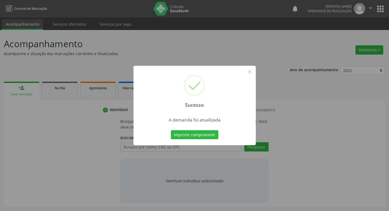
scroll to position [0, 0]
click at [182, 134] on button "Imprimir comprovante" at bounding box center [196, 134] width 47 height 9
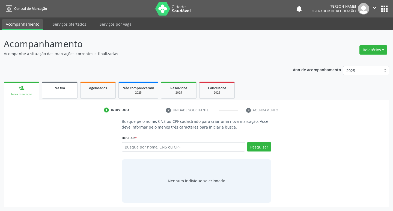
click at [69, 90] on div "Na fila" at bounding box center [59, 88] width 27 height 6
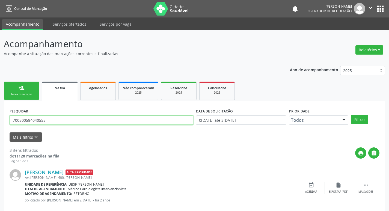
click at [64, 122] on input "700500584040555" at bounding box center [102, 119] width 184 height 9
type input "702809107430462"
click at [351, 115] on button "Filtrar" at bounding box center [359, 119] width 17 height 9
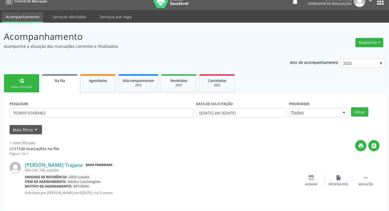
scroll to position [11, 0]
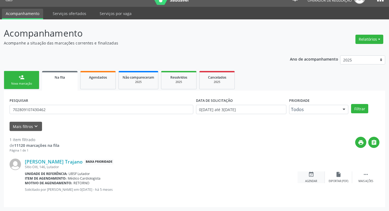
click at [308, 172] on icon "event_available" at bounding box center [311, 174] width 6 height 6
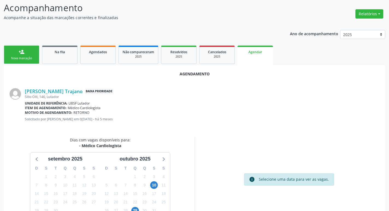
scroll to position [60, 0]
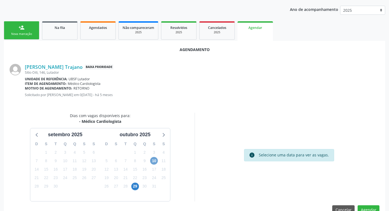
click at [156, 162] on span "10" at bounding box center [154, 161] width 8 height 8
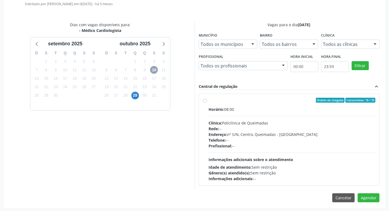
scroll to position [152, 0]
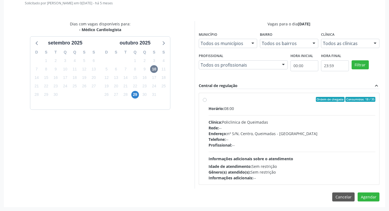
click at [268, 101] on div "Ordem de chegada Consumidos: 18 / 35" at bounding box center [291, 99] width 167 height 5
click at [206, 101] on input "Ordem de chegada Consumidos: 18 / 35 Horário: 08:00 Clínica: Policlinica de Que…" at bounding box center [205, 99] width 4 height 5
radio input "true"
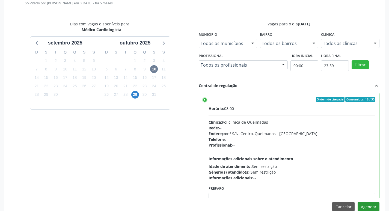
scroll to position [27, 0]
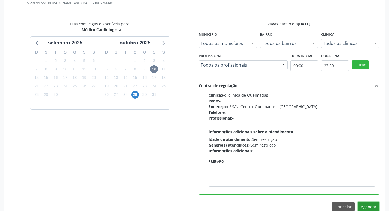
click at [368, 205] on button "Agendar" at bounding box center [368, 206] width 22 height 9
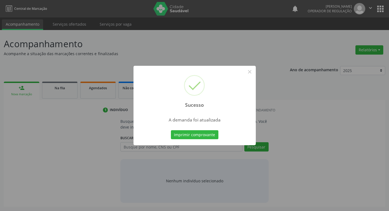
scroll to position [0, 0]
click at [214, 130] on button "Imprimir comprovante" at bounding box center [196, 134] width 47 height 9
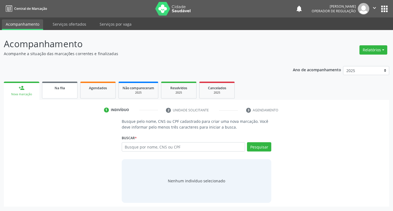
click at [57, 85] on div "Na fila" at bounding box center [59, 88] width 27 height 6
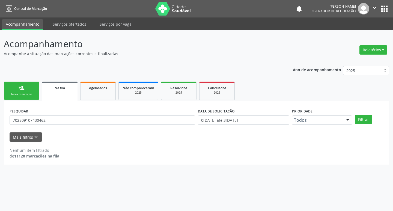
click at [79, 109] on div "PESQUISAR 702809107430462" at bounding box center [102, 117] width 188 height 21
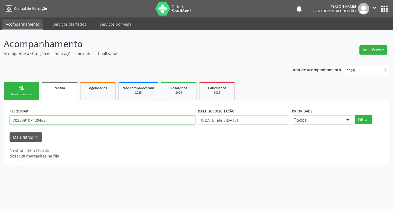
click at [81, 119] on input "702809107430462" at bounding box center [102, 119] width 185 height 9
type input "704606141203525"
click at [355, 115] on button "Filtrar" at bounding box center [363, 119] width 17 height 9
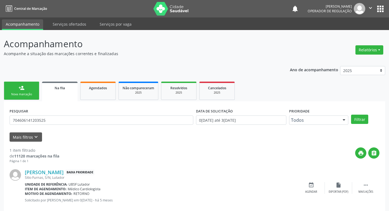
scroll to position [11, 0]
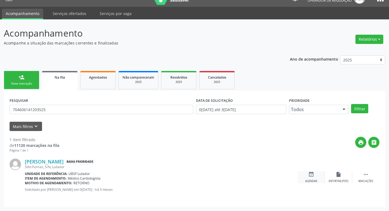
click at [314, 171] on div "event_available Agendar" at bounding box center [310, 177] width 27 height 12
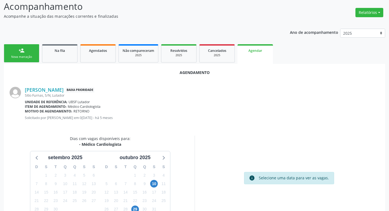
scroll to position [73, 0]
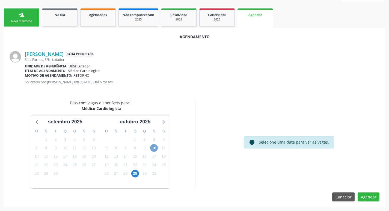
click at [157, 147] on span "10" at bounding box center [154, 148] width 8 height 8
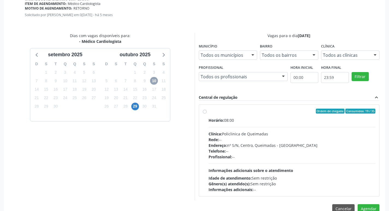
scroll to position [152, 0]
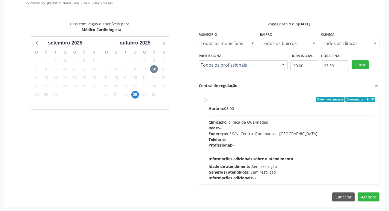
click at [223, 107] on span "Horário:" at bounding box center [216, 108] width 16 height 5
click at [206, 102] on input "Ordem de chegada Consumidos: 19 / 35 Horário: 08:00 Clínica: Policlinica de Que…" at bounding box center [205, 99] width 4 height 5
radio input "true"
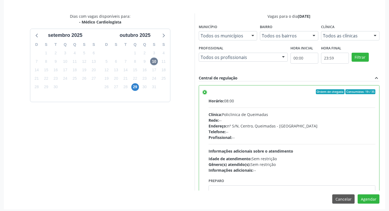
scroll to position [162, 0]
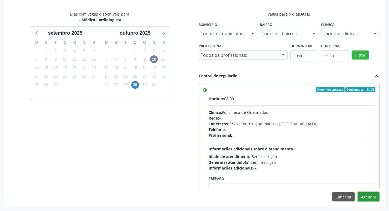
click at [374, 193] on button "Agendar" at bounding box center [368, 196] width 22 height 9
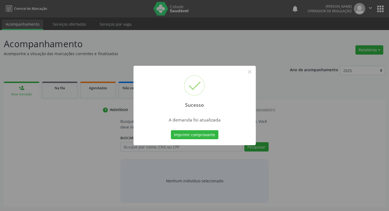
scroll to position [0, 0]
click at [190, 136] on button "Imprimir comprovante" at bounding box center [196, 134] width 47 height 9
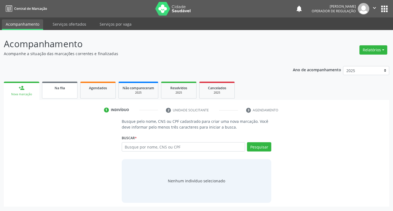
click at [64, 92] on link "Na fila" at bounding box center [59, 90] width 35 height 17
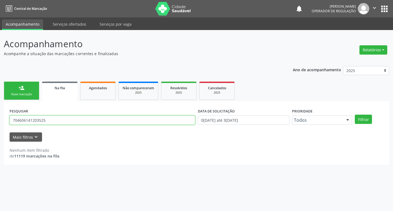
click at [64, 123] on input "704606141203525" at bounding box center [102, 119] width 185 height 9
type input "706807756478629"
click at [355, 115] on button "Filtrar" at bounding box center [363, 119] width 17 height 9
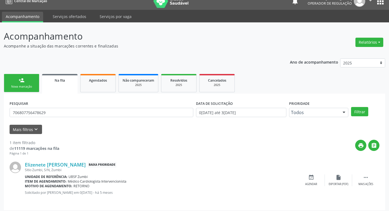
scroll to position [11, 0]
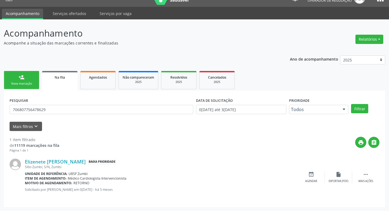
click at [30, 72] on link "person_add Nova marcação" at bounding box center [21, 80] width 35 height 18
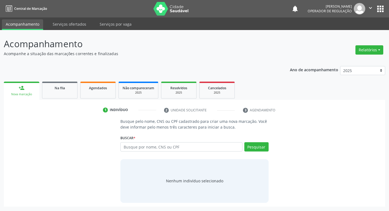
scroll to position [0, 0]
click at [69, 88] on div "Na fila" at bounding box center [59, 88] width 27 height 6
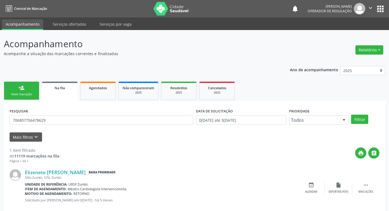
scroll to position [11, 0]
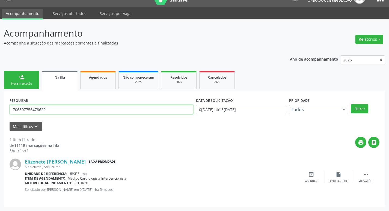
click at [49, 109] on input "706807756478629" at bounding box center [102, 109] width 184 height 9
type input "707406075775976"
click at [351, 104] on button "Filtrar" at bounding box center [359, 108] width 17 height 9
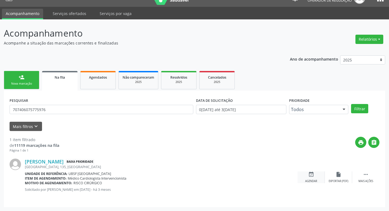
click at [311, 173] on icon "event_available" at bounding box center [311, 174] width 6 height 6
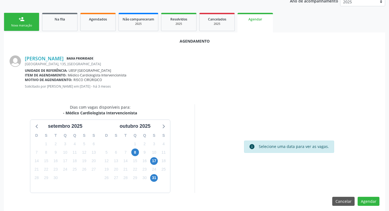
scroll to position [73, 0]
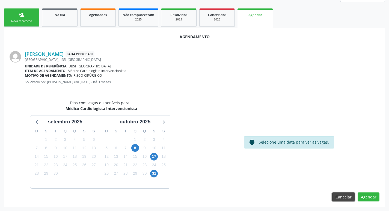
click at [344, 198] on button "Cancelar" at bounding box center [343, 196] width 22 height 9
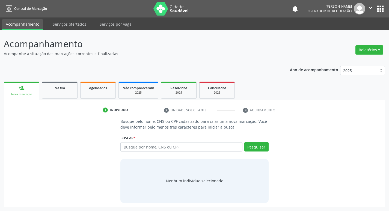
scroll to position [0, 0]
click at [340, 195] on div "Busque pelo nome, CNS ou CPF cadastrado para criar uma nova marcação. Você deve…" at bounding box center [196, 160] width 377 height 84
drag, startPoint x: 173, startPoint y: 148, endPoint x: 50, endPoint y: 115, distance: 126.6
click at [172, 148] on input "text" at bounding box center [184, 146] width 124 height 9
click at [49, 87] on div "Na fila" at bounding box center [59, 88] width 27 height 6
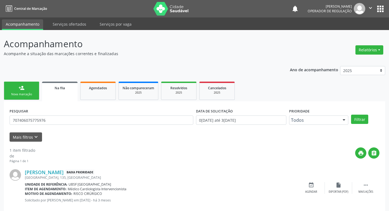
drag, startPoint x: 107, startPoint y: 128, endPoint x: 108, endPoint y: 116, distance: 12.4
click at [107, 127] on div "PESQUISAR 707406075775976" at bounding box center [101, 117] width 186 height 21
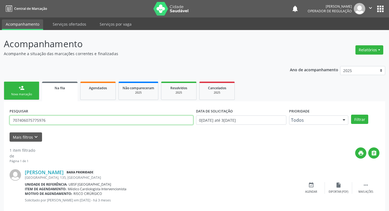
click at [108, 115] on input "707406075775976" at bounding box center [102, 119] width 184 height 9
type input "707406075775976"
click at [351, 115] on button "Filtrar" at bounding box center [359, 119] width 17 height 9
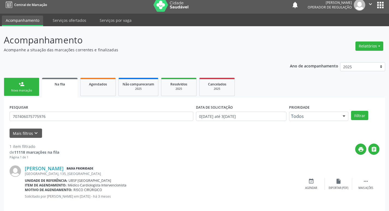
scroll to position [11, 0]
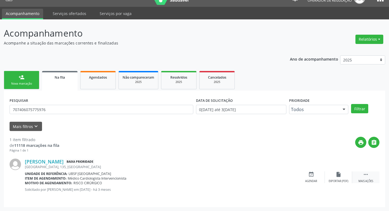
click at [366, 175] on icon "" at bounding box center [365, 174] width 6 height 6
click at [339, 177] on icon "edit" at bounding box center [338, 174] width 6 height 6
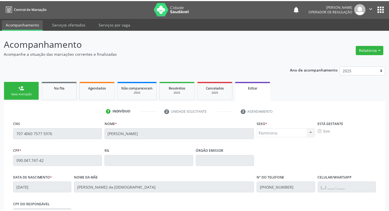
scroll to position [92, 0]
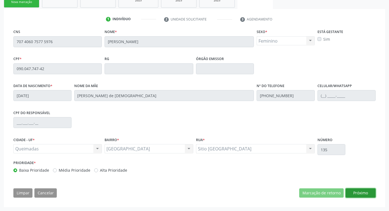
click at [354, 191] on button "Próximo" at bounding box center [360, 192] width 30 height 9
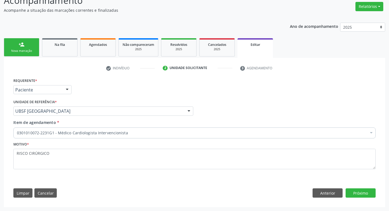
scroll to position [43, 0]
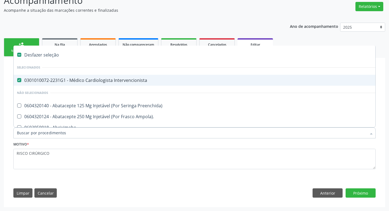
click at [130, 82] on div "0301010072-2231G1 - Médico Cardiologista Intervencionista" at bounding box center [229, 80] width 425 height 4
checkbox Intervencionista "false"
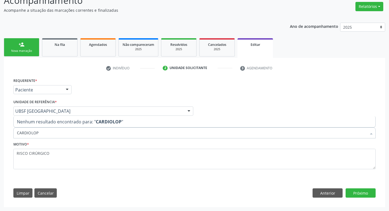
type input "CARDIOLO"
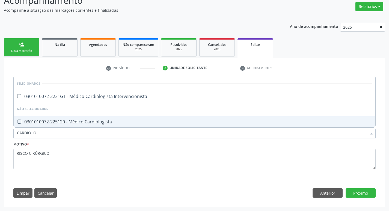
click at [103, 124] on div "0301010072-225120 - Médico Cardiologista" at bounding box center [194, 121] width 355 height 4
checkbox Cardiologista "true"
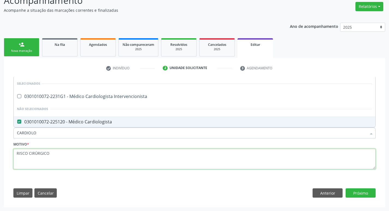
click at [103, 158] on textarea "RISCO CIRÚRGICO" at bounding box center [194, 159] width 362 height 21
checkbox Intervencionista "true"
checkbox Cardiologista "false"
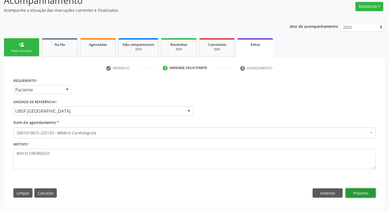
click at [353, 195] on button "Próximo" at bounding box center [360, 192] width 30 height 9
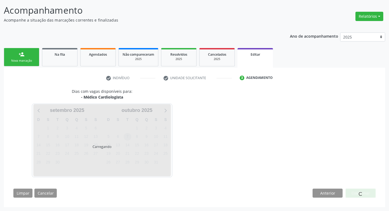
scroll to position [34, 0]
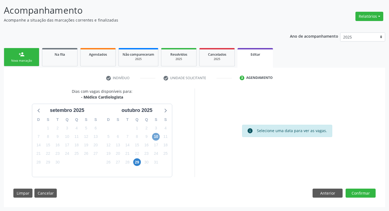
click at [155, 138] on span "10" at bounding box center [156, 137] width 8 height 8
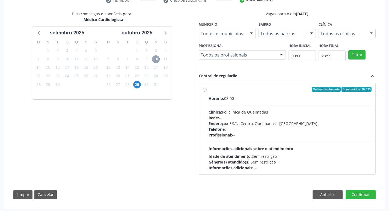
scroll to position [113, 0]
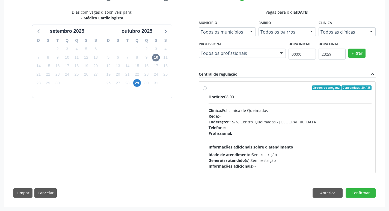
drag, startPoint x: 313, startPoint y: 106, endPoint x: 345, endPoint y: 129, distance: 38.8
click at [316, 107] on div "Horário: 08:00 Clínica: Policlinica de Queimadas Rede: -- Endereço: nº S/N, Cen…" at bounding box center [289, 131] width 163 height 75
click at [206, 90] on input "Ordem de chegada Consumidos: 20 / 35 Horário: 08:00 Clínica: Policlinica de Que…" at bounding box center [205, 87] width 4 height 5
radio input "true"
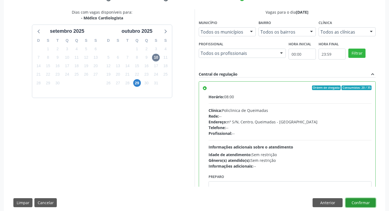
click at [362, 200] on button "Confirmar" at bounding box center [360, 202] width 30 height 9
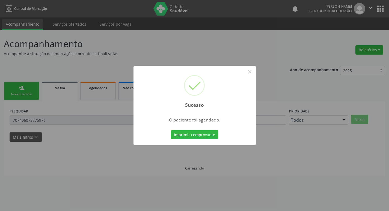
scroll to position [0, 0]
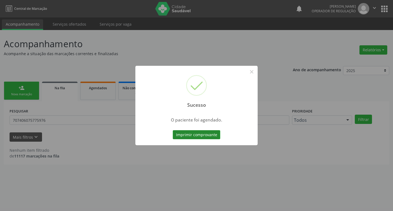
click at [200, 132] on button "Imprimir comprovante" at bounding box center [196, 134] width 47 height 9
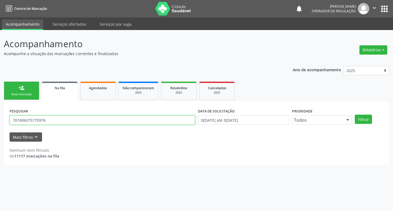
click at [61, 119] on input "707406075775976" at bounding box center [102, 119] width 185 height 9
type input "700000187783203"
click at [355, 115] on button "Filtrar" at bounding box center [363, 119] width 17 height 9
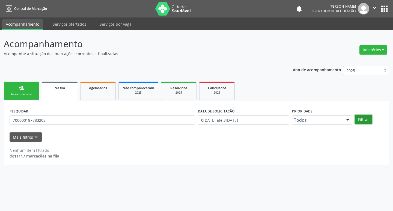
click at [366, 117] on button "Filtrar" at bounding box center [363, 119] width 17 height 9
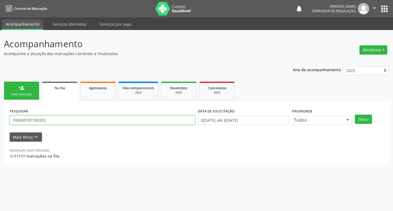
click at [96, 123] on input "700000187783203" at bounding box center [102, 119] width 185 height 9
click at [54, 119] on input "700000187783203" at bounding box center [102, 119] width 185 height 9
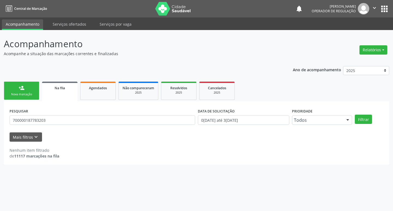
click at [30, 89] on link "person_add Nova marcação" at bounding box center [21, 91] width 35 height 18
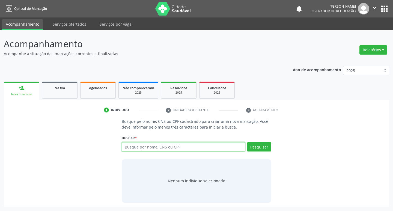
click at [169, 145] on input "text" at bounding box center [184, 146] width 124 height 9
paste input "700000187783203"
type input "700000187783203"
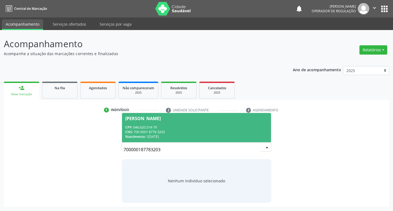
click at [140, 128] on div "CPF: 046.620.514-79" at bounding box center [196, 127] width 143 height 5
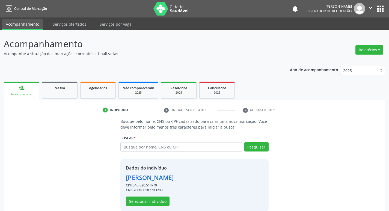
scroll to position [8, 0]
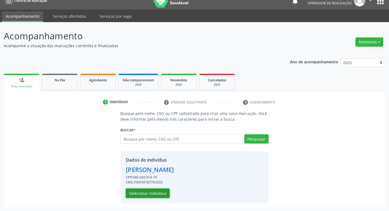
click at [142, 197] on button "Selecionar indivíduo" at bounding box center [148, 192] width 44 height 9
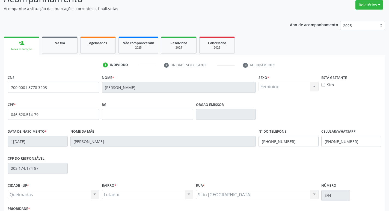
scroll to position [85, 0]
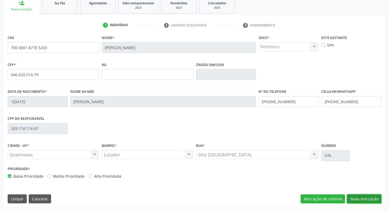
click at [359, 199] on button "Nova marcação" at bounding box center [364, 198] width 34 height 9
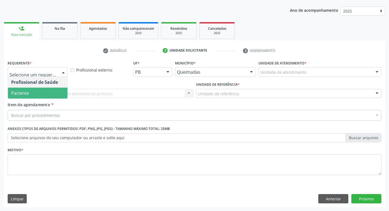
click at [46, 93] on span "Paciente" at bounding box center [37, 93] width 59 height 11
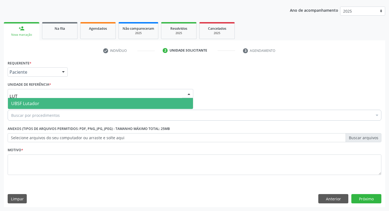
type input "LUTA"
click at [45, 105] on span "UBSF Lutador" at bounding box center [100, 103] width 185 height 11
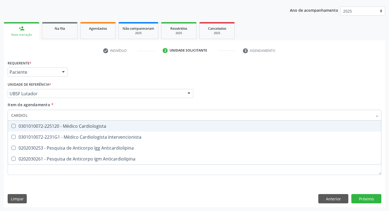
type input "CARDIOLO"
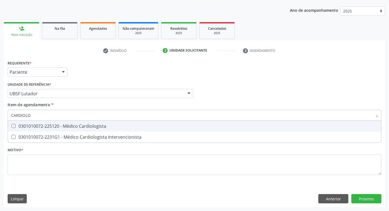
click at [46, 125] on div "0301010072-225120 - Médico Cardiologista" at bounding box center [194, 126] width 366 height 4
checkbox Cardiologista "true"
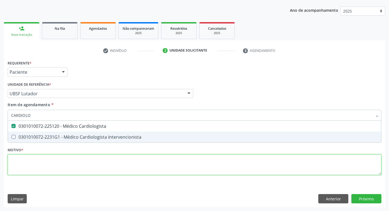
click at [36, 164] on div "Requerente * Paciente Profissional de Saúde Paciente Nenhum resultado encontrad…" at bounding box center [194, 121] width 373 height 124
checkbox Intervencionista "true"
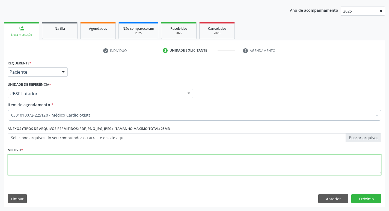
click at [36, 164] on textarea at bounding box center [194, 164] width 373 height 21
type textarea "RISCO CIRURGICO"
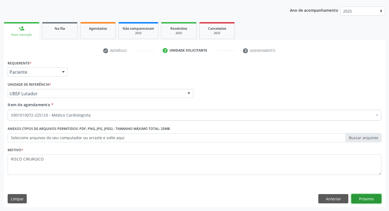
click at [363, 196] on button "Próximo" at bounding box center [366, 198] width 30 height 9
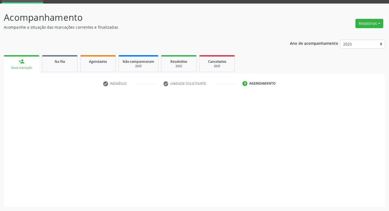
scroll to position [26, 0]
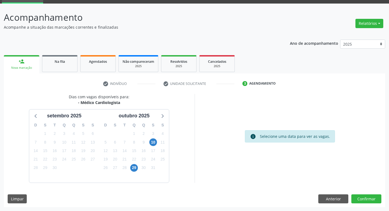
click at [158, 143] on div "11" at bounding box center [163, 142] width 10 height 8
click at [156, 143] on span "10" at bounding box center [153, 142] width 8 height 8
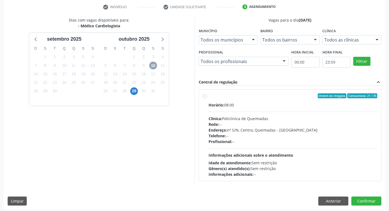
scroll to position [105, 0]
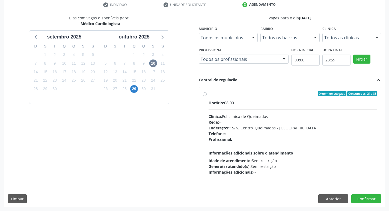
click at [315, 100] on div "Horário: 08:00" at bounding box center [292, 103] width 169 height 6
click at [206, 96] on input "Ordem de chegada Consumidos: 21 / 35 Horário: 08:00 Clínica: Policlinica de Que…" at bounding box center [205, 93] width 4 height 5
radio input "true"
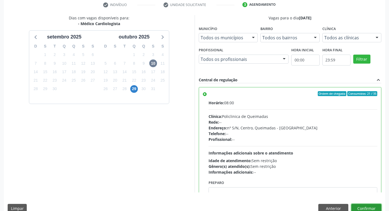
click at [365, 206] on button "Confirmar" at bounding box center [366, 208] width 30 height 9
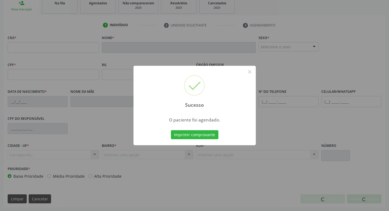
scroll to position [85, 0]
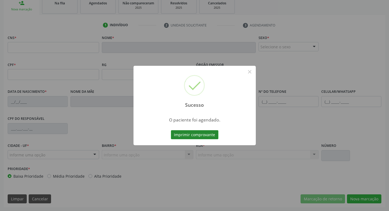
click at [203, 133] on button "Imprimir comprovante" at bounding box center [194, 134] width 47 height 9
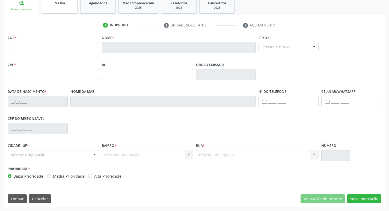
click at [71, 9] on link "Na fila" at bounding box center [59, 5] width 35 height 17
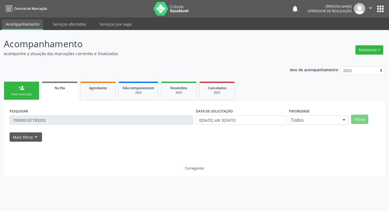
scroll to position [0, 0]
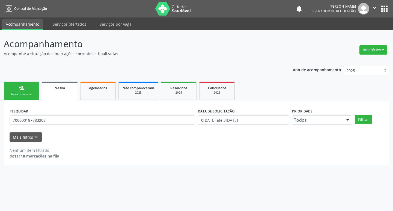
click at [101, 127] on div "PESQUISAR 700000187783203" at bounding box center [102, 117] width 188 height 21
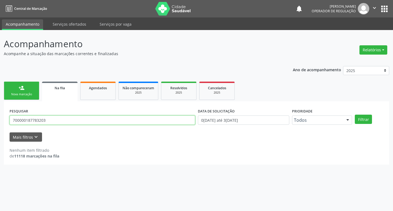
click at [105, 121] on input "700000187783203" at bounding box center [102, 119] width 185 height 9
type input "704808072974149"
click at [355, 115] on button "Filtrar" at bounding box center [363, 119] width 17 height 9
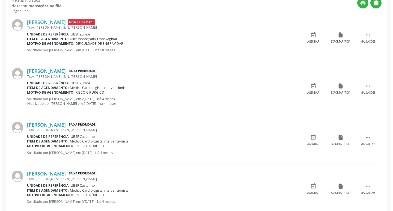
scroll to position [162, 0]
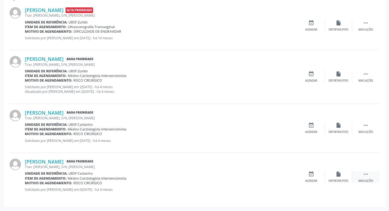
click at [368, 173] on icon "" at bounding box center [365, 174] width 6 height 6
click at [314, 174] on div "cancel Cancelar" at bounding box center [310, 177] width 27 height 12
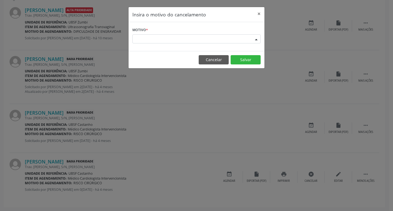
click at [213, 38] on div "Escolha o motivo" at bounding box center [196, 38] width 128 height 9
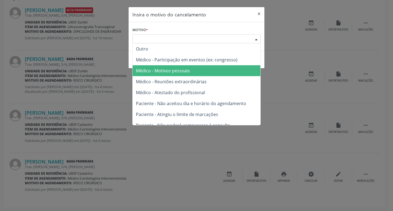
click at [194, 70] on span "Médico - Motivos pessoais" at bounding box center [197, 70] width 128 height 11
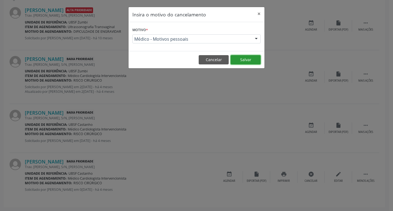
click at [247, 55] on button "Salvar" at bounding box center [245, 59] width 30 height 9
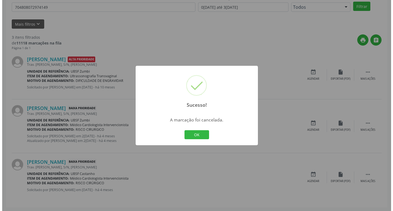
scroll to position [113, 0]
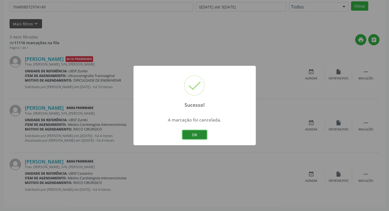
click at [189, 132] on button "OK" at bounding box center [194, 134] width 25 height 9
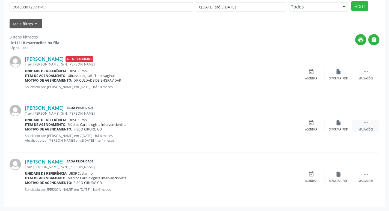
click at [365, 122] on icon "" at bounding box center [365, 123] width 6 height 6
click at [309, 125] on icon "cancel" at bounding box center [311, 123] width 6 height 6
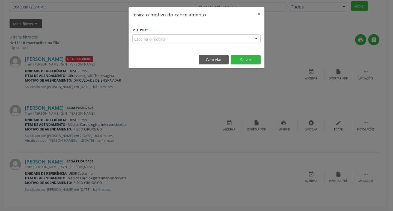
click at [236, 36] on div "Escolha o motivo" at bounding box center [196, 38] width 128 height 9
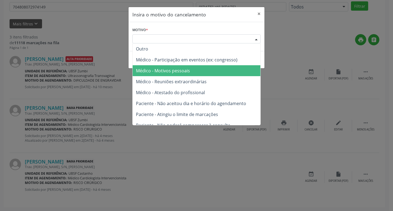
click at [223, 66] on span "Médico - Motivos pessoais" at bounding box center [197, 70] width 128 height 11
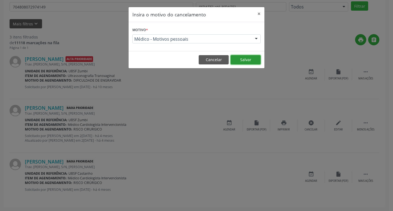
click at [251, 63] on button "Salvar" at bounding box center [245, 59] width 30 height 9
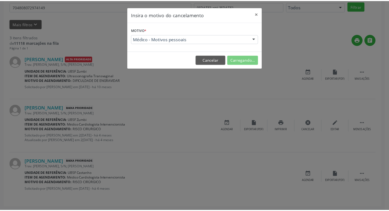
scroll to position [0, 0]
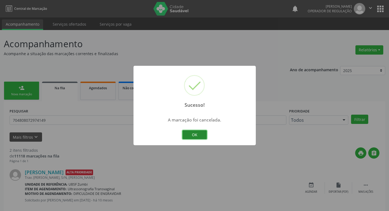
click at [201, 135] on button "OK" at bounding box center [194, 134] width 25 height 9
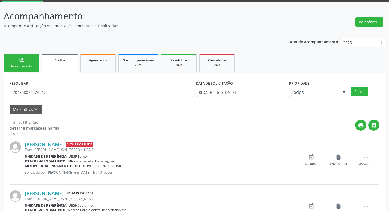
scroll to position [59, 0]
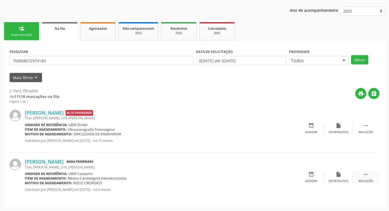
click at [362, 174] on div " Mais ações" at bounding box center [365, 177] width 27 height 12
click at [335, 175] on icon "edit" at bounding box center [338, 174] width 6 height 6
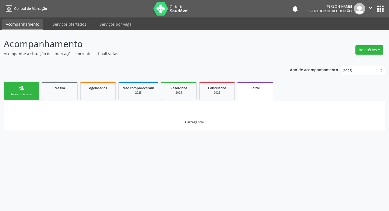
scroll to position [0, 0]
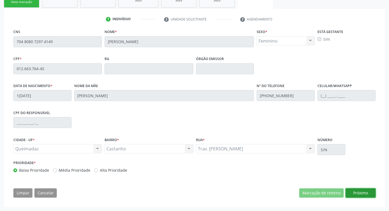
drag, startPoint x: 357, startPoint y: 192, endPoint x: 271, endPoint y: 189, distance: 86.3
click at [357, 193] on button "Próximo" at bounding box center [360, 192] width 30 height 9
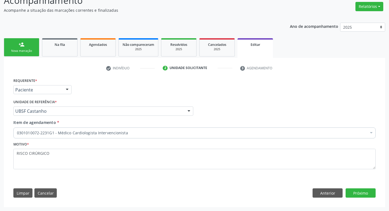
scroll to position [43, 0]
click at [85, 136] on div "0301010072-2231G1 - Médico Cardiologista Intervencionista" at bounding box center [194, 132] width 362 height 11
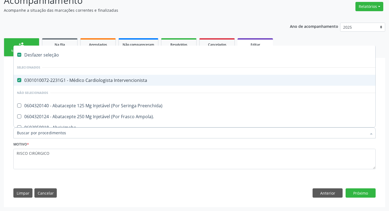
click at [79, 84] on span "0301010072-2231G1 - Médico Cardiologista Intervencionista" at bounding box center [229, 80] width 431 height 11
checkbox Intervencionista "false"
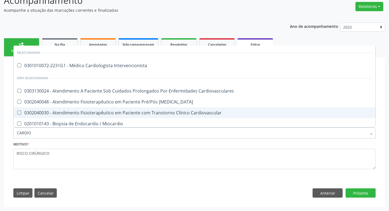
type input "CARDIOL"
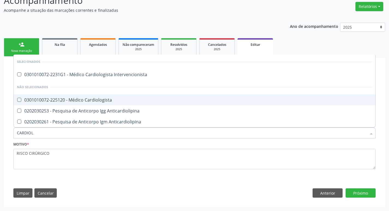
click at [65, 101] on div "0301010072-225120 - Médico Cardiologista" at bounding box center [194, 100] width 355 height 4
checkbox Cardiologista "true"
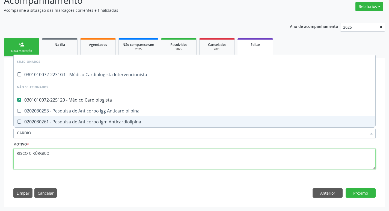
click at [72, 160] on textarea "RISCO CIRÚRGICO" at bounding box center [194, 159] width 362 height 21
checkbox Intervencionista "true"
checkbox Cardiologista "false"
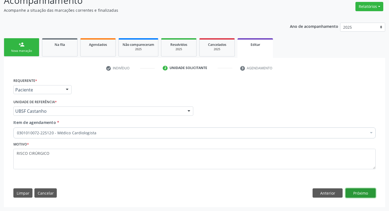
click at [365, 197] on button "Próximo" at bounding box center [360, 192] width 30 height 9
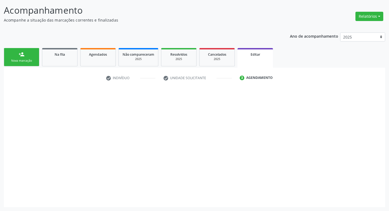
scroll to position [34, 0]
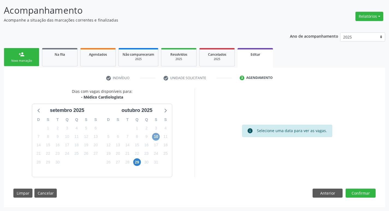
click at [158, 136] on span "10" at bounding box center [156, 137] width 8 height 8
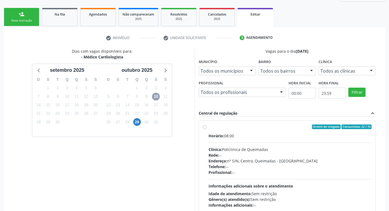
scroll to position [113, 0]
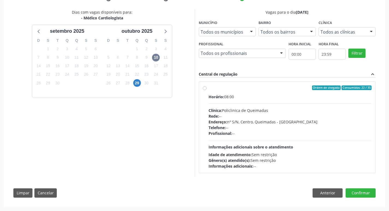
click at [291, 103] on hr at bounding box center [289, 103] width 163 height 0
click at [206, 90] on input "Ordem de chegada Consumidos: 22 / 35 Horário: 08:00 Clínica: Policlinica de Que…" at bounding box center [205, 87] width 4 height 5
radio input "true"
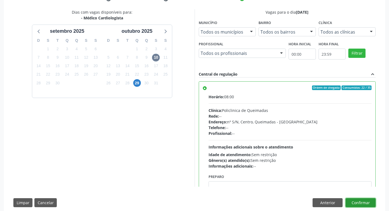
click at [350, 200] on button "Confirmar" at bounding box center [360, 202] width 30 height 9
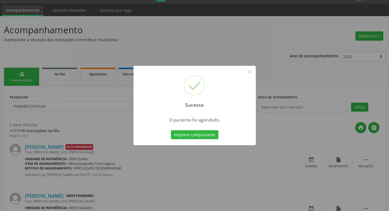
scroll to position [27, 0]
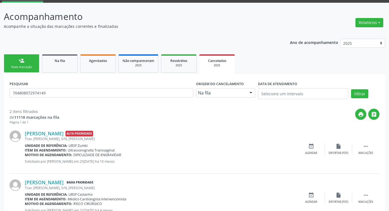
scroll to position [27, 0]
click at [63, 65] on link "Na fila" at bounding box center [59, 63] width 35 height 18
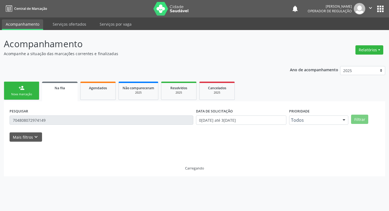
scroll to position [0, 0]
click at [56, 94] on link "Na fila" at bounding box center [59, 92] width 35 height 20
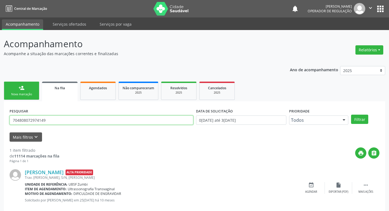
click at [56, 119] on input "704808072974149" at bounding box center [102, 119] width 184 height 9
type input "708708168164494"
click at [351, 115] on button "Filtrar" at bounding box center [359, 119] width 17 height 9
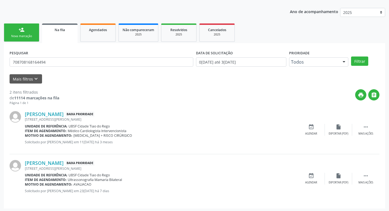
scroll to position [59, 0]
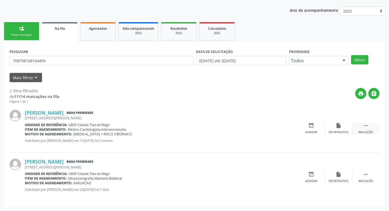
click at [368, 124] on icon "" at bounding box center [365, 125] width 6 height 6
click at [336, 130] on div "edit Editar" at bounding box center [338, 128] width 27 height 12
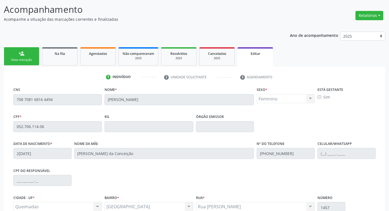
scroll to position [92, 0]
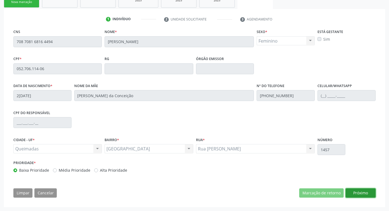
click at [357, 192] on button "Próximo" at bounding box center [360, 192] width 30 height 9
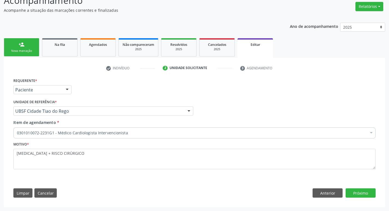
scroll to position [43, 0]
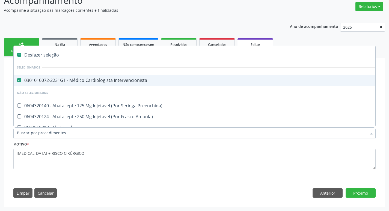
click at [166, 75] on span "0301010072-2231G1 - Médico Cardiologista Intervencionista" at bounding box center [229, 80] width 431 height 11
checkbox Intervencionista "false"
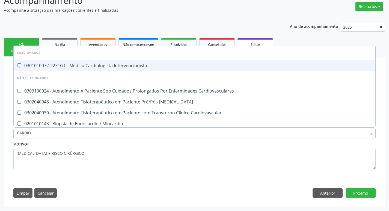
type input "CARDIOLO"
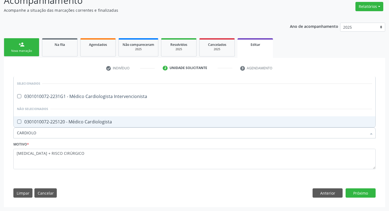
click at [131, 121] on div "0301010072-225120 - Médico Cardiologista" at bounding box center [194, 121] width 355 height 4
checkbox Cardiologista "true"
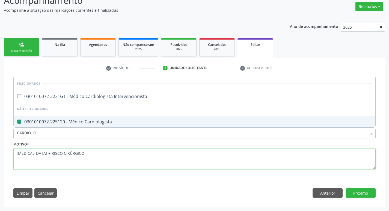
click at [125, 149] on textarea "[MEDICAL_DATA] + RISCO CIRÚRGICO" at bounding box center [194, 159] width 362 height 21
checkbox Intervencionista "true"
checkbox Cardiologista "false"
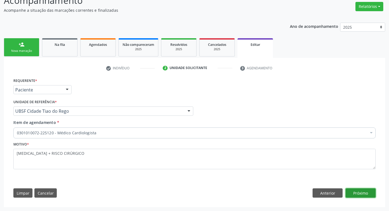
click at [357, 194] on button "Próximo" at bounding box center [360, 192] width 30 height 9
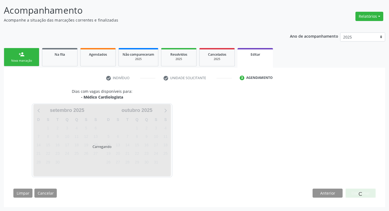
scroll to position [34, 0]
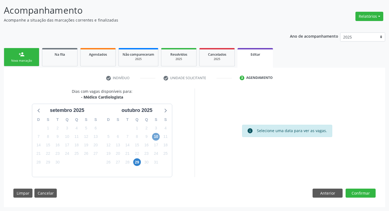
click at [154, 138] on span "10" at bounding box center [156, 137] width 8 height 8
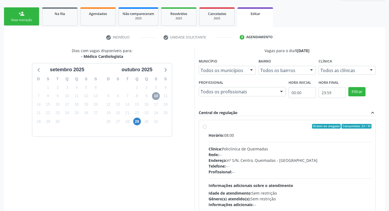
scroll to position [113, 0]
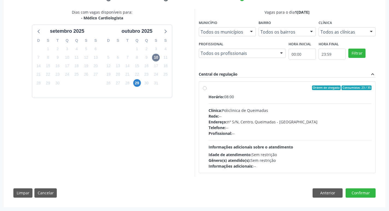
drag, startPoint x: 328, startPoint y: 96, endPoint x: 332, endPoint y: 111, distance: 15.4
click at [328, 96] on div "Horário: 08:00" at bounding box center [289, 97] width 163 height 6
click at [206, 90] on input "Ordem de chegada Consumidos: 23 / 35 Horário: 08:00 Clínica: Policlinica de Que…" at bounding box center [205, 87] width 4 height 5
radio input "true"
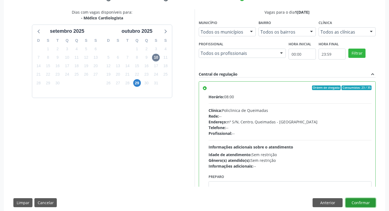
click at [353, 202] on button "Confirmar" at bounding box center [360, 202] width 30 height 9
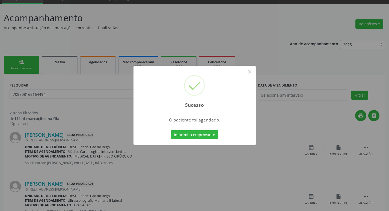
scroll to position [35, 0]
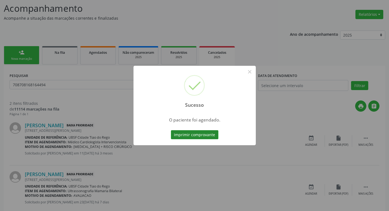
click at [205, 132] on button "Imprimir comprovante" at bounding box center [194, 134] width 47 height 9
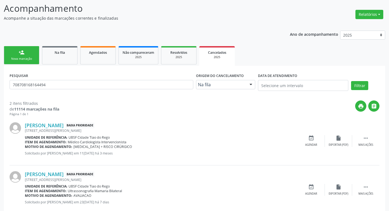
click at [69, 48] on link "Na fila" at bounding box center [59, 55] width 35 height 18
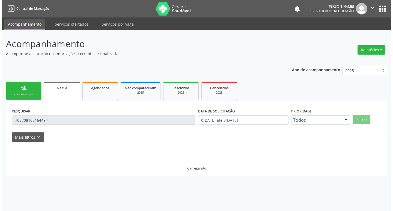
scroll to position [0, 0]
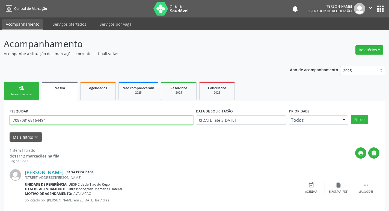
click at [70, 118] on input "708708168164494" at bounding box center [102, 119] width 184 height 9
type input "707506203123290"
click at [351, 115] on button "Filtrar" at bounding box center [359, 119] width 17 height 9
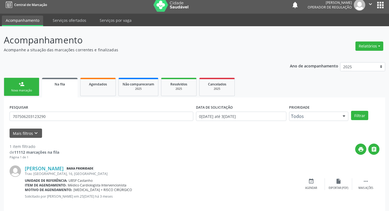
scroll to position [11, 0]
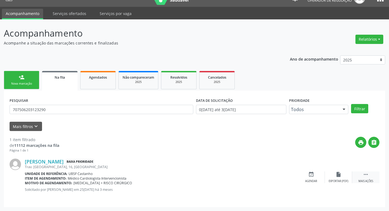
click at [368, 174] on icon "" at bounding box center [365, 174] width 6 height 6
click at [343, 178] on div "edit Editar" at bounding box center [338, 177] width 27 height 12
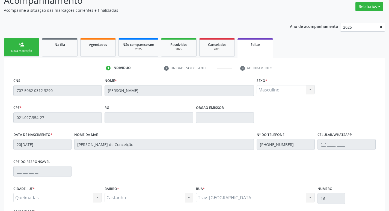
scroll to position [92, 0]
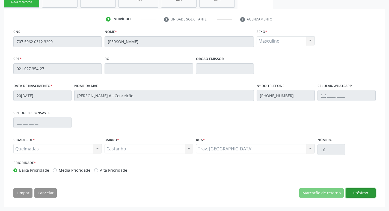
click at [360, 192] on button "Próximo" at bounding box center [360, 192] width 30 height 9
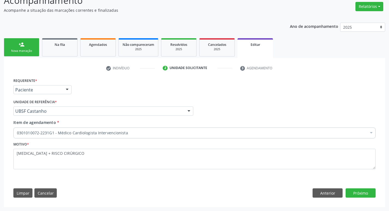
scroll to position [43, 0]
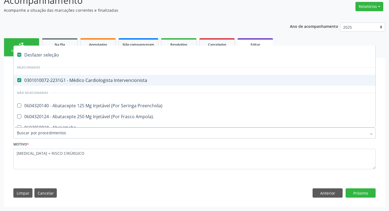
drag, startPoint x: 87, startPoint y: 77, endPoint x: 85, endPoint y: 83, distance: 6.7
click at [87, 77] on span "0301010072-2231G1 - Médico Cardiologista Intervencionista" at bounding box center [229, 80] width 431 height 11
checkbox Intervencionista "false"
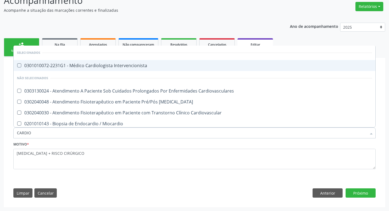
type input "CARDIOL"
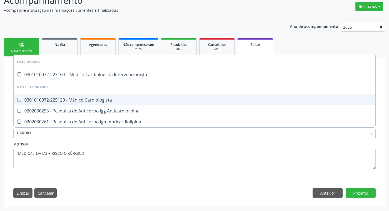
click at [54, 100] on div "0301010072-225120 - Médico Cardiologista" at bounding box center [194, 100] width 355 height 4
checkbox Cardiologista "true"
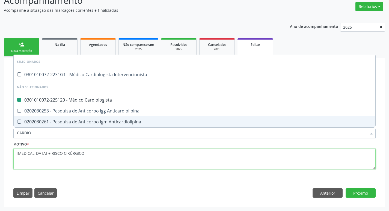
click at [165, 151] on textarea "[MEDICAL_DATA] + RISCO CIRÚRGICO" at bounding box center [194, 159] width 362 height 21
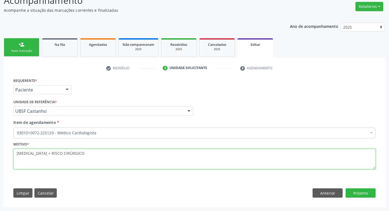
checkbox Cardiologista "true"
checkbox Preenchida\) "false"
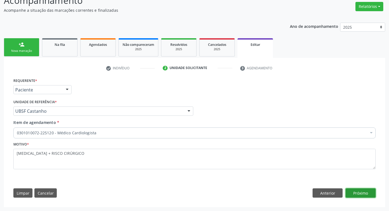
click at [355, 193] on button "Próximo" at bounding box center [360, 192] width 30 height 9
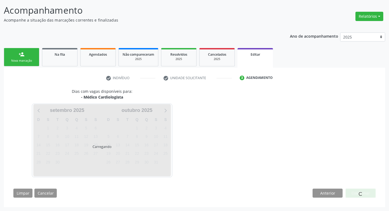
scroll to position [34, 0]
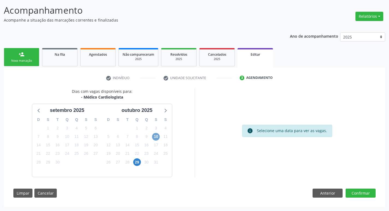
click at [158, 135] on span "10" at bounding box center [156, 137] width 8 height 8
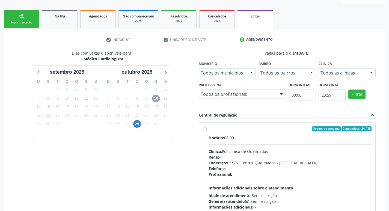
scroll to position [113, 0]
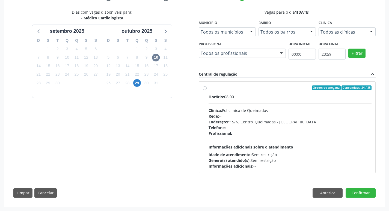
drag, startPoint x: 333, startPoint y: 99, endPoint x: 341, endPoint y: 103, distance: 9.3
click at [334, 100] on div "Horário: 08:00" at bounding box center [289, 97] width 163 height 6
click at [206, 90] on input "Ordem de chegada Consumidos: 24 / 35 Horário: 08:00 Clínica: Policlinica de Que…" at bounding box center [205, 87] width 4 height 5
radio input "true"
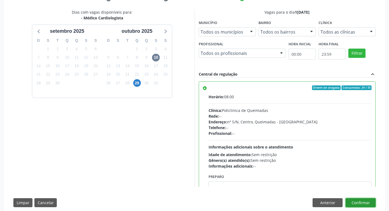
click at [358, 205] on button "Confirmar" at bounding box center [360, 202] width 30 height 9
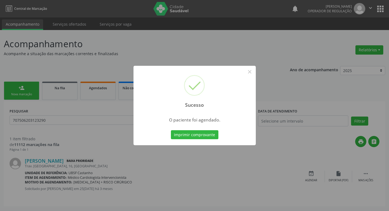
scroll to position [0, 0]
click at [193, 131] on button "Imprimir comprovante" at bounding box center [196, 134] width 47 height 9
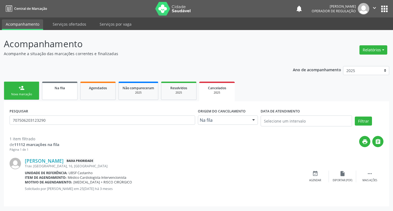
click at [73, 92] on link "Na fila" at bounding box center [59, 91] width 35 height 18
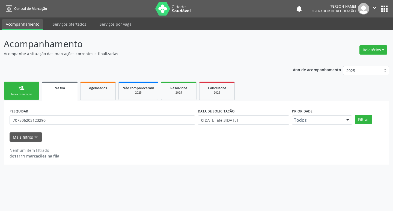
click at [96, 112] on div "PESQUISAR 707506203123290" at bounding box center [102, 117] width 188 height 21
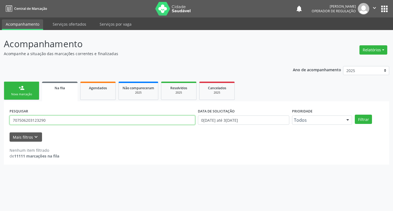
click at [93, 119] on input "707506203123290" at bounding box center [102, 119] width 185 height 9
type input "701408623746936"
click at [355, 115] on button "Filtrar" at bounding box center [363, 119] width 17 height 9
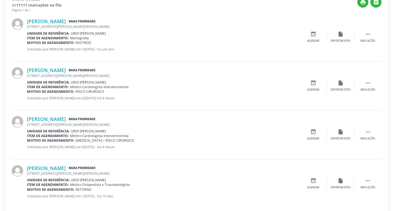
scroll to position [157, 0]
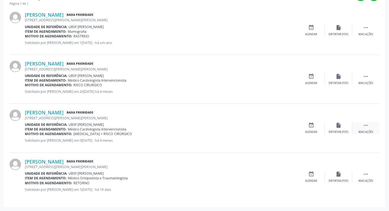
click at [368, 125] on icon "" at bounding box center [365, 125] width 6 height 6
click at [307, 128] on div "cancel Cancelar" at bounding box center [310, 128] width 27 height 12
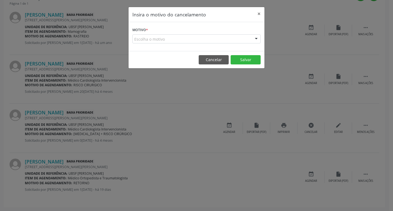
drag, startPoint x: 253, startPoint y: 40, endPoint x: 253, endPoint y: 44, distance: 3.5
click at [253, 40] on div at bounding box center [256, 39] width 8 height 9
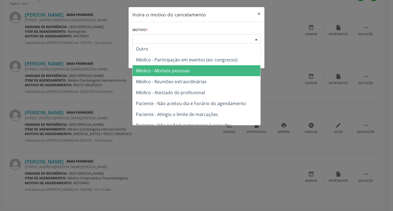
click at [238, 67] on span "Médico - Motivos pessoais" at bounding box center [197, 70] width 128 height 11
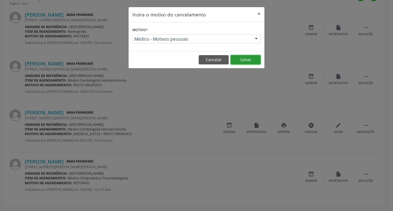
click at [257, 60] on button "Salvar" at bounding box center [245, 59] width 30 height 9
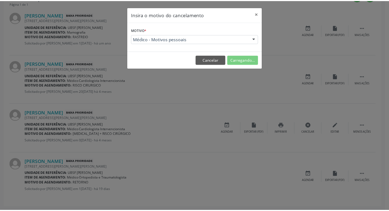
scroll to position [0, 0]
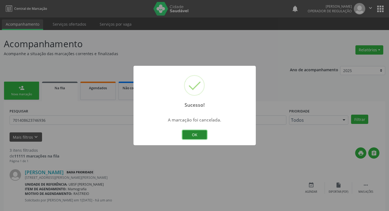
click at [198, 130] on button "OK" at bounding box center [194, 134] width 25 height 9
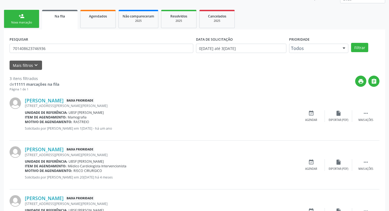
scroll to position [109, 0]
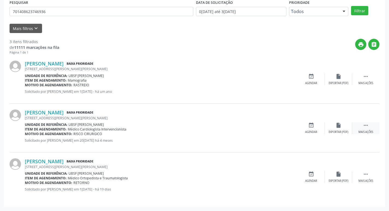
click at [366, 122] on icon "" at bounding box center [365, 125] width 6 height 6
click at [344, 127] on div "edit Editar" at bounding box center [338, 128] width 27 height 12
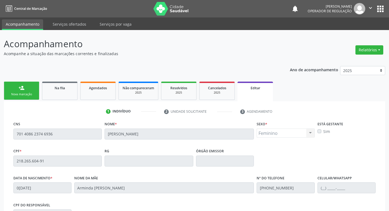
scroll to position [92, 0]
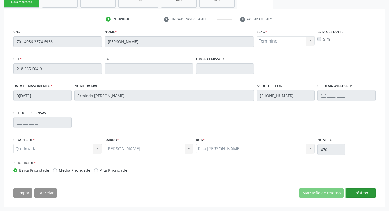
click at [367, 195] on button "Próximo" at bounding box center [360, 192] width 30 height 9
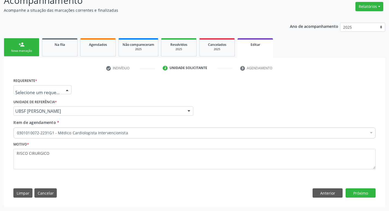
drag, startPoint x: 65, startPoint y: 93, endPoint x: 60, endPoint y: 103, distance: 11.2
click at [65, 93] on div at bounding box center [67, 89] width 8 height 9
click at [59, 107] on span "Paciente" at bounding box center [43, 110] width 58 height 11
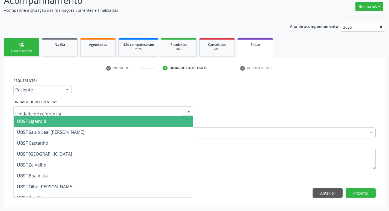
click at [59, 107] on div at bounding box center [103, 110] width 180 height 9
click at [100, 96] on div "Requerente * Paciente Profissional de Saúde Paciente Nenhum resultado encontrad…" at bounding box center [194, 87] width 365 height 21
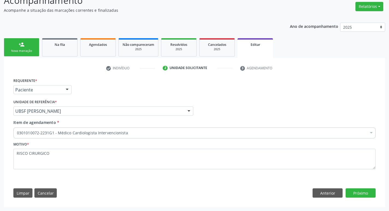
click at [77, 129] on div "0301010072-2231G1 - Médico Cardiologista Intervencionista" at bounding box center [194, 132] width 362 height 11
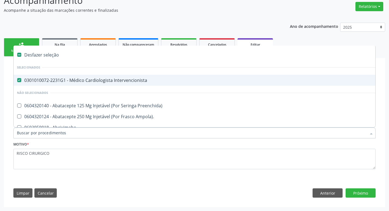
click at [77, 78] on div "0301010072-2231G1 - Médico Cardiologista Intervencionista" at bounding box center [229, 80] width 425 height 4
checkbox Intervencionista "false"
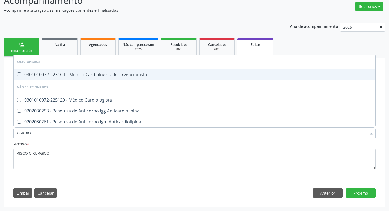
type input "CARDIOLO"
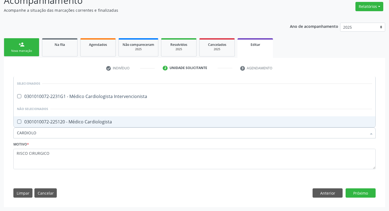
click at [62, 123] on div "0301010072-225120 - Médico Cardiologista" at bounding box center [194, 121] width 355 height 4
checkbox Cardiologista "true"
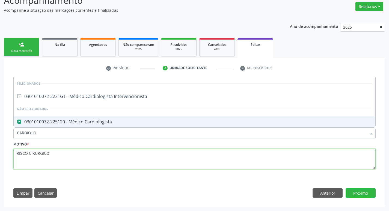
click at [69, 151] on textarea "RISCO CIRURGICO" at bounding box center [194, 159] width 362 height 21
checkbox Intervencionista "true"
checkbox Cardiologista "false"
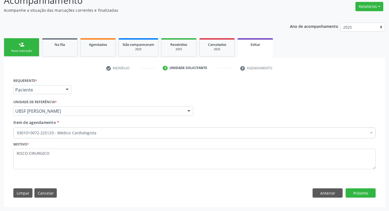
click at [359, 197] on div "Requerente * Paciente Profissional de Saúde Paciente Nenhum resultado encontrad…" at bounding box center [195, 139] width 370 height 125
click at [358, 194] on button "Próximo" at bounding box center [360, 192] width 30 height 9
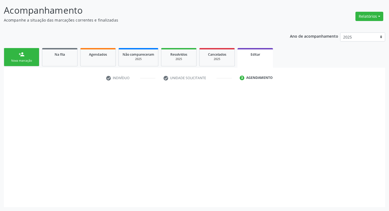
scroll to position [34, 0]
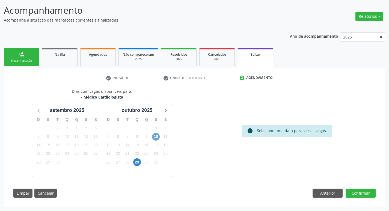
click at [159, 137] on span "10" at bounding box center [156, 137] width 8 height 8
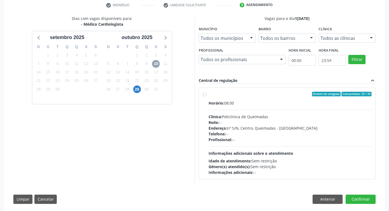
scroll to position [113, 0]
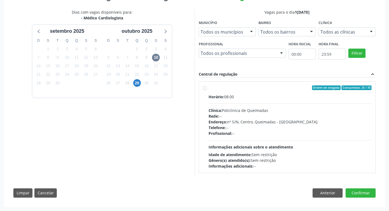
click at [277, 105] on div "Horário: 08:00 Clínica: Policlinica de Queimadas Rede: -- Endereço: nº S/N, Cen…" at bounding box center [289, 131] width 163 height 75
click at [206, 90] on input "Ordem de chegada Consumidos: 25 / 35 Horário: 08:00 Clínica: Policlinica de Que…" at bounding box center [205, 87] width 4 height 5
radio input "true"
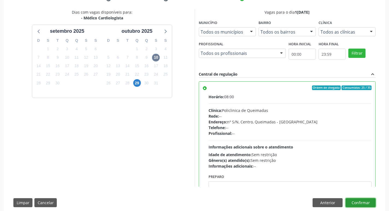
click at [352, 203] on button "Confirmar" at bounding box center [360, 202] width 30 height 9
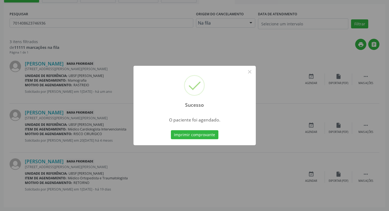
scroll to position [0, 0]
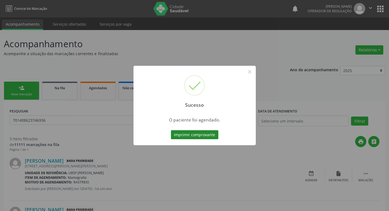
click at [187, 134] on button "Imprimir comprovante" at bounding box center [194, 134] width 47 height 9
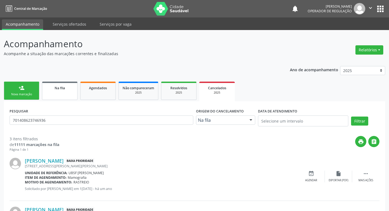
click at [59, 88] on span "Na fila" at bounding box center [60, 88] width 10 height 5
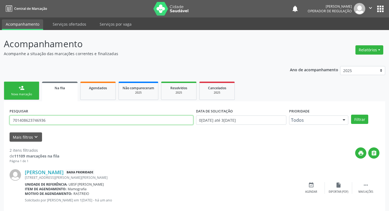
click at [61, 121] on input "701408623746936" at bounding box center [102, 119] width 184 height 9
type input "705203472422878"
click at [351, 115] on button "Filtrar" at bounding box center [359, 119] width 17 height 9
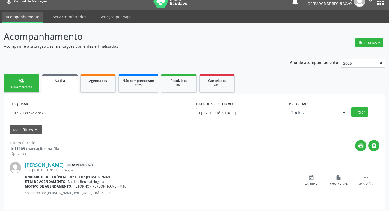
scroll to position [11, 0]
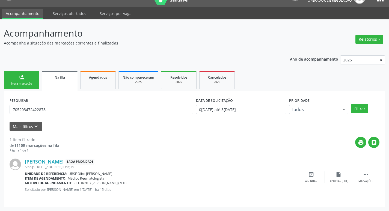
click at [76, 105] on div "PESQUISAR 705203472422878" at bounding box center [101, 106] width 186 height 21
click at [76, 105] on input "705203472422878" at bounding box center [102, 109] width 184 height 9
click at [75, 108] on input "705203472422878" at bounding box center [102, 109] width 184 height 9
drag, startPoint x: 8, startPoint y: 70, endPoint x: 14, endPoint y: 78, distance: 10.5
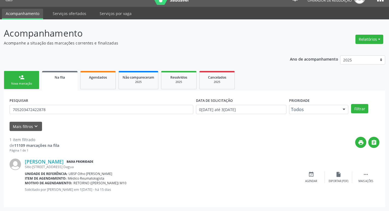
click at [8, 70] on ul "person_add Nova marcação Na fila Agendados Não compareceram 2025 Resolvidos 202…" at bounding box center [194, 80] width 381 height 21
click at [14, 78] on link "person_add Nova marcação" at bounding box center [21, 80] width 35 height 18
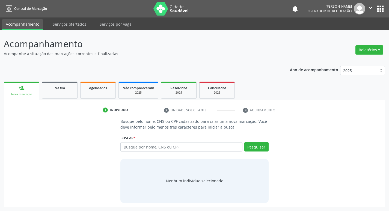
scroll to position [0, 0]
click at [157, 142] on div "Buscar * Busque por nome, CNS ou CPF Nenhum resultado encontrado para: " " Digi…" at bounding box center [197, 144] width 150 height 21
click at [168, 149] on input "text" at bounding box center [184, 146] width 124 height 9
paste input "705203472422878"
type input "705203472422878"
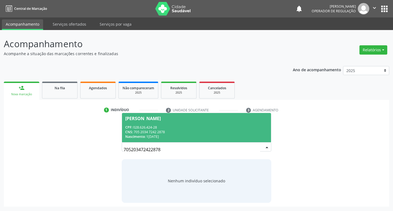
click at [155, 119] on div "Josefa Pereira da Silva" at bounding box center [142, 118] width 35 height 4
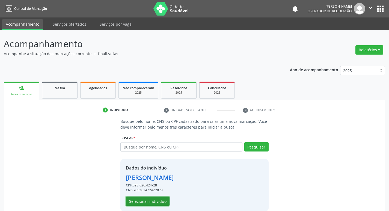
click at [149, 198] on button "Selecionar indivíduo" at bounding box center [148, 200] width 44 height 9
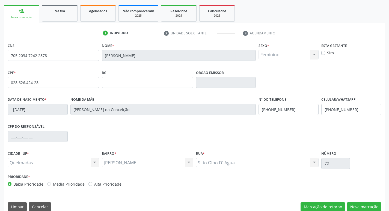
scroll to position [85, 0]
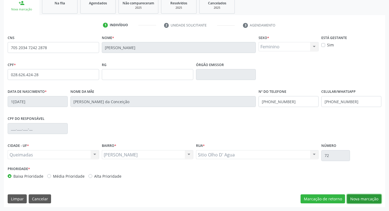
drag, startPoint x: 357, startPoint y: 197, endPoint x: 191, endPoint y: 160, distance: 170.5
click at [357, 197] on button "Nova marcação" at bounding box center [364, 198] width 34 height 9
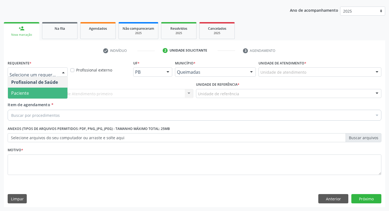
click at [34, 94] on span "Paciente" at bounding box center [37, 93] width 59 height 11
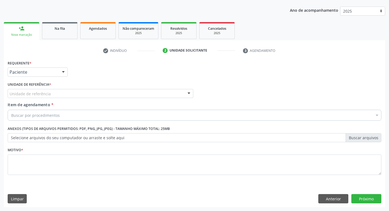
click at [43, 90] on div "Unidade de referência" at bounding box center [100, 93] width 185 height 9
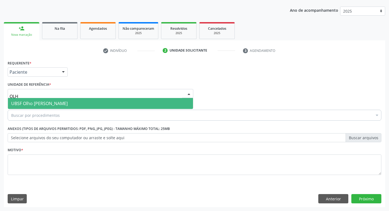
type input "OLHO"
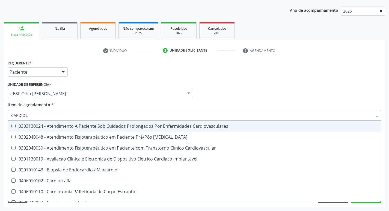
type input "CARDIOLO"
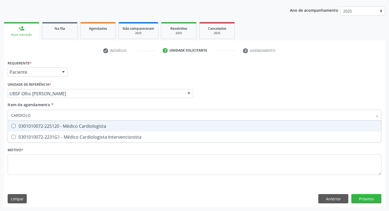
click at [57, 128] on div "0301010072-225120 - Médico Cardiologista" at bounding box center [194, 126] width 366 height 4
checkbox Cardiologista "true"
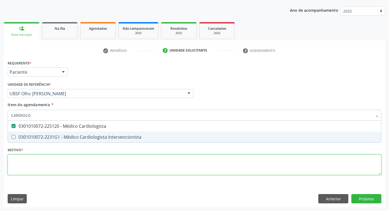
click at [50, 161] on div "Requerente * Paciente Profissional de Saúde Paciente Nenhum resultado encontrad…" at bounding box center [194, 121] width 373 height 124
checkbox Intervencionista "true"
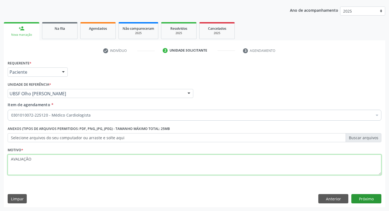
type textarea "AVALIAÇÃO"
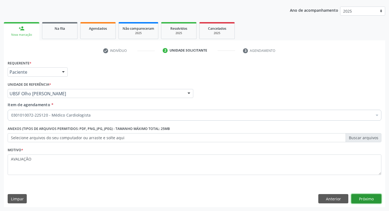
click at [364, 194] on button "Próximo" at bounding box center [366, 198] width 30 height 9
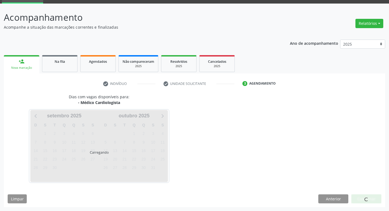
scroll to position [26, 0]
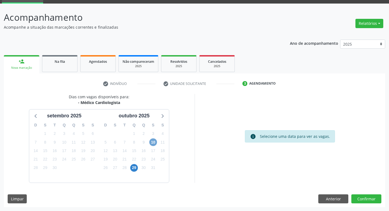
click at [152, 141] on span "10" at bounding box center [153, 142] width 8 height 8
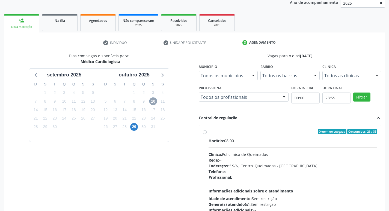
scroll to position [105, 0]
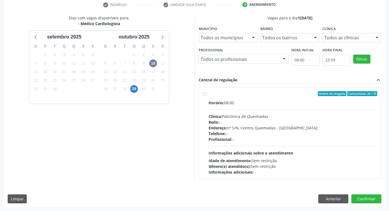
click at [301, 109] on div "Horário: 08:00 Clínica: Policlinica de Queimadas Rede: -- Endereço: nº S/N, Cen…" at bounding box center [292, 137] width 169 height 75
click at [206, 96] on input "Ordem de chegada Consumidos: 26 / 35 Horário: 08:00 Clínica: Policlinica de Que…" at bounding box center [205, 93] width 4 height 5
radio input "true"
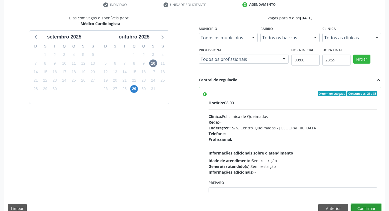
click at [375, 204] on button "Confirmar" at bounding box center [366, 208] width 30 height 9
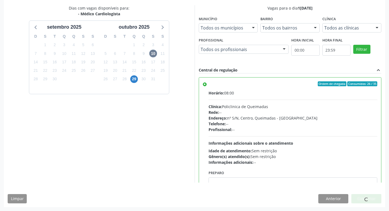
scroll to position [27, 0]
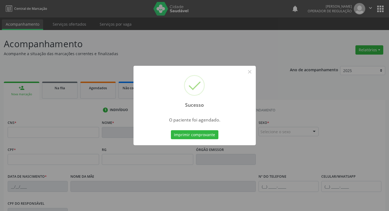
scroll to position [85, 0]
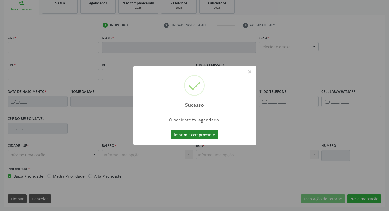
click at [213, 131] on button "Imprimir comprovante" at bounding box center [194, 134] width 47 height 9
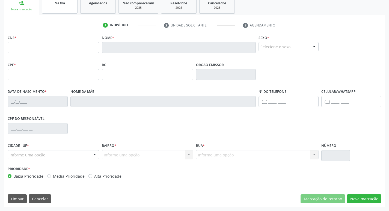
click at [53, 8] on link "Na fila" at bounding box center [59, 5] width 35 height 17
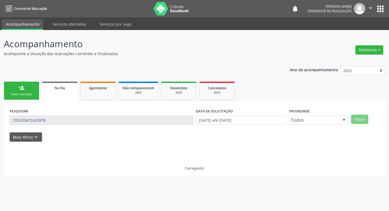
scroll to position [0, 0]
click at [73, 115] on div "PESQUISAR 705203472422878" at bounding box center [102, 117] width 188 height 21
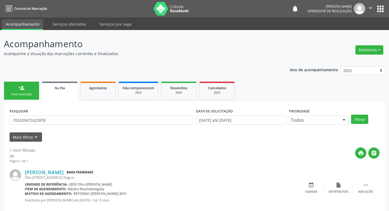
click at [73, 127] on div "PESQUISAR 705203472422878" at bounding box center [101, 117] width 186 height 21
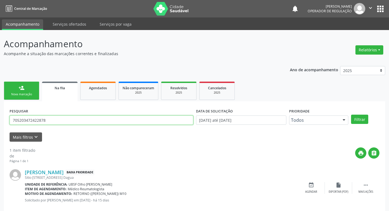
click at [69, 116] on input "705203472422878" at bounding box center [102, 119] width 184 height 9
click at [70, 118] on input "705203472422878" at bounding box center [102, 119] width 184 height 9
type input "705105367062940"
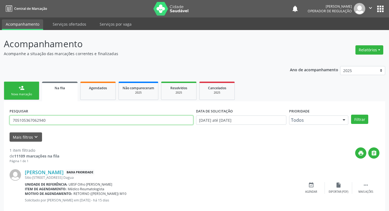
click at [351, 115] on button "Filtrar" at bounding box center [359, 119] width 17 height 9
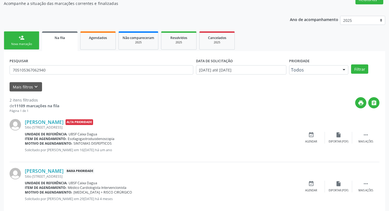
scroll to position [59, 0]
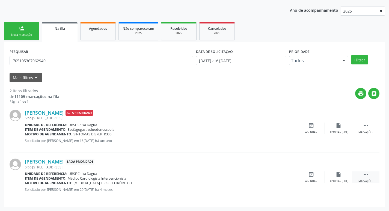
click at [367, 172] on icon "" at bounding box center [365, 174] width 6 height 6
click at [336, 174] on icon "edit" at bounding box center [338, 174] width 6 height 6
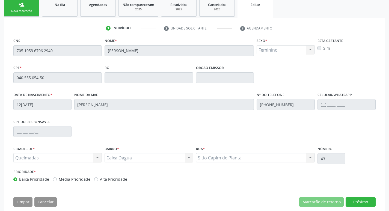
scroll to position [92, 0]
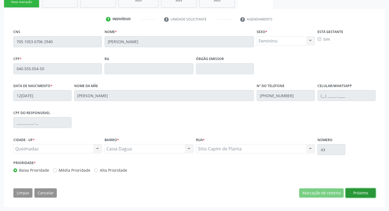
click at [365, 190] on button "Próximo" at bounding box center [360, 192] width 30 height 9
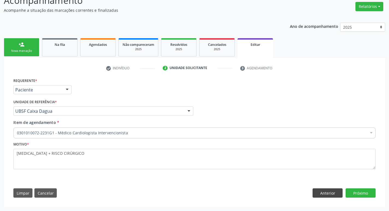
scroll to position [43, 0]
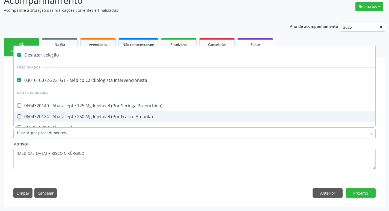
click at [127, 82] on div "0301010072-2231G1 - Médico Cardiologista Intervencionista" at bounding box center [229, 80] width 425 height 4
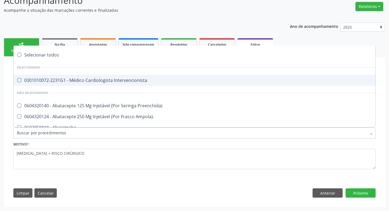
checkbox Intervencionista "false"
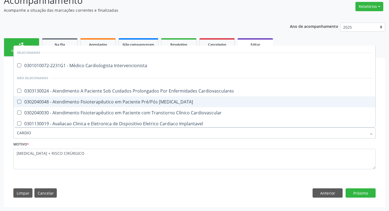
type input "CARDIOL"
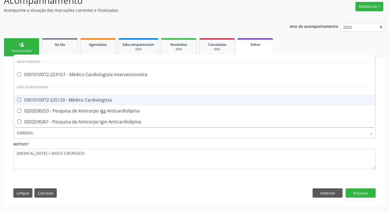
click at [124, 97] on span "0301010072-225120 - Médico Cardiologista" at bounding box center [194, 99] width 361 height 11
checkbox Cardiologista "true"
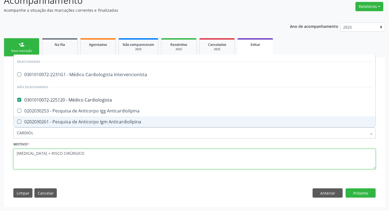
click at [114, 155] on textarea "[MEDICAL_DATA] + RISCO CIRÚRGICO" at bounding box center [194, 159] width 362 height 21
checkbox Intervencionista "true"
checkbox Cardiologista "false"
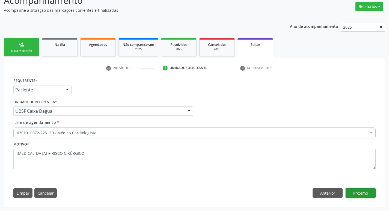
click at [367, 194] on button "Próximo" at bounding box center [360, 192] width 30 height 9
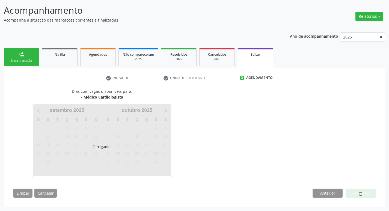
scroll to position [34, 0]
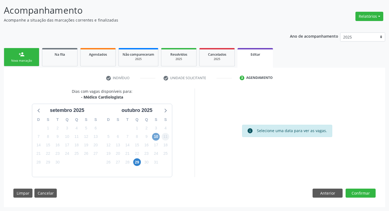
click at [158, 136] on span "10" at bounding box center [156, 137] width 8 height 8
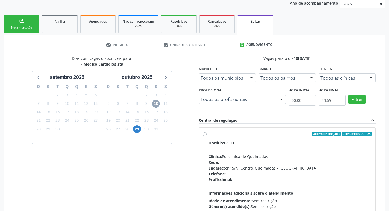
scroll to position [113, 0]
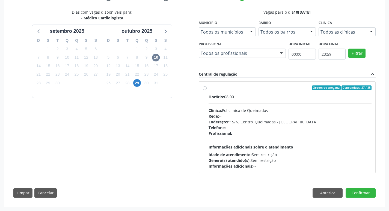
click at [329, 101] on div "Horário: 08:00 Clínica: Policlinica de Queimadas Rede: -- Endereço: nº S/N, Cen…" at bounding box center [289, 131] width 163 height 75
click at [206, 90] on input "Ordem de chegada Consumidos: 27 / 35 Horário: 08:00 Clínica: Policlinica de Que…" at bounding box center [205, 87] width 4 height 5
radio input "true"
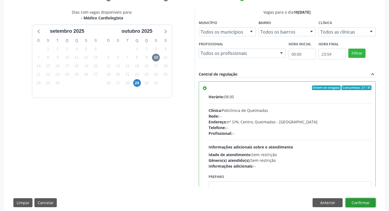
click at [360, 200] on button "Confirmar" at bounding box center [360, 202] width 30 height 9
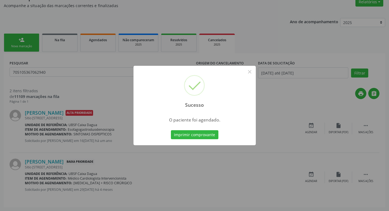
scroll to position [0, 0]
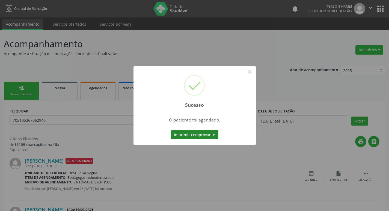
click at [206, 132] on button "Imprimir comprovante" at bounding box center [194, 134] width 47 height 9
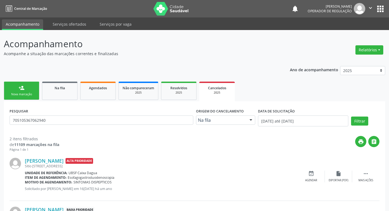
click at [58, 80] on div "Ano de acompanhamento 2025 2024 2023 2022 2021 person_add Nova marcação Na fila…" at bounding box center [194, 158] width 381 height 193
click at [61, 86] on span "Na fila" at bounding box center [60, 88] width 10 height 5
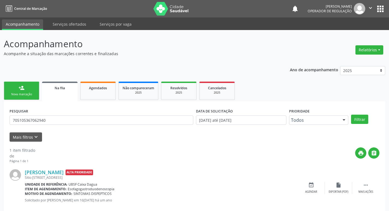
click at [59, 89] on span "Na fila" at bounding box center [60, 88] width 10 height 5
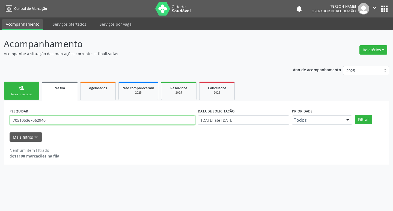
click at [65, 122] on input "705105367062940" at bounding box center [102, 119] width 185 height 9
type input "702506303938635"
click at [355, 115] on button "Filtrar" at bounding box center [363, 119] width 17 height 9
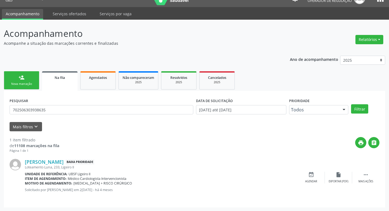
scroll to position [11, 0]
click at [370, 175] on div " Mais ações" at bounding box center [365, 177] width 27 height 12
click at [338, 173] on icon "edit" at bounding box center [338, 174] width 6 height 6
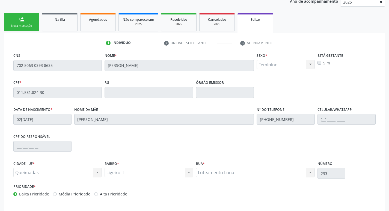
scroll to position [92, 0]
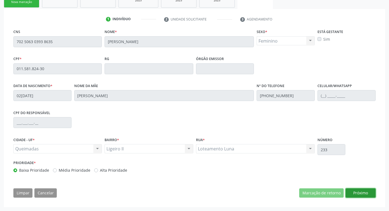
click at [355, 191] on button "Próximo" at bounding box center [360, 192] width 30 height 9
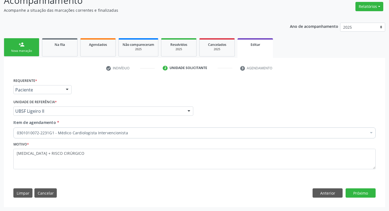
scroll to position [43, 0]
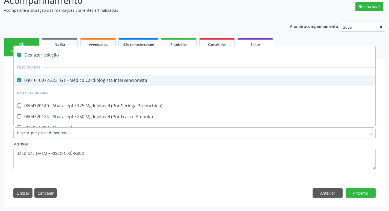
click at [121, 80] on div "0301010072-2231G1 - Médico Cardiologista Intervencionista" at bounding box center [229, 80] width 425 height 4
checkbox Intervencionista "false"
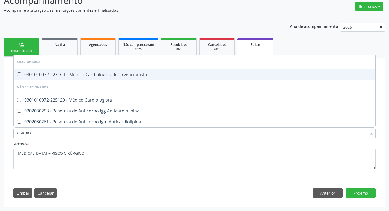
type input "CARDIOLO"
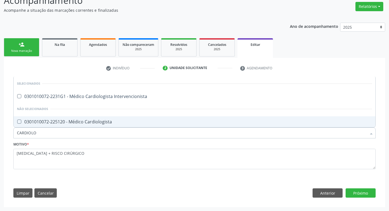
click at [104, 122] on div "0301010072-225120 - Médico Cardiologista" at bounding box center [194, 121] width 355 height 4
checkbox Cardiologista "true"
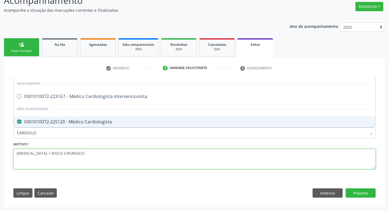
click at [101, 150] on textarea "[MEDICAL_DATA] + RISCO CIRÚRGICO" at bounding box center [194, 159] width 362 height 21
checkbox Intervencionista "true"
checkbox Cardiologista "false"
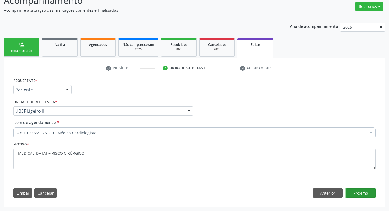
click at [368, 192] on button "Próximo" at bounding box center [360, 192] width 30 height 9
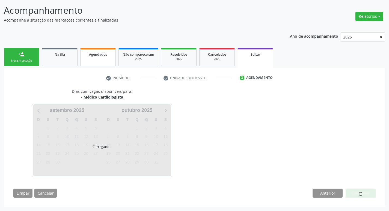
scroll to position [34, 0]
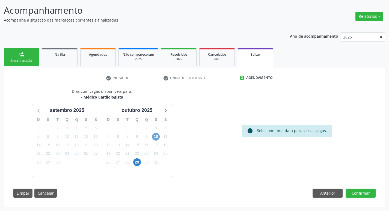
click at [156, 138] on span "10" at bounding box center [156, 137] width 8 height 8
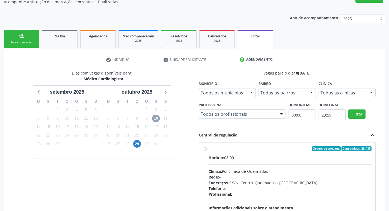
scroll to position [113, 0]
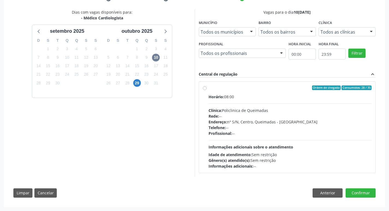
click at [282, 101] on div "Horário: 08:00 Clínica: Policlinica de Queimadas Rede: -- Endereço: nº S/N, Cen…" at bounding box center [289, 131] width 163 height 75
click at [206, 90] on input "Ordem de chegada Consumidos: 28 / 35 Horário: 08:00 Clínica: Policlinica de Que…" at bounding box center [205, 87] width 4 height 5
radio input "true"
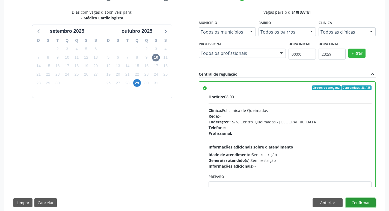
click at [357, 200] on button "Confirmar" at bounding box center [360, 202] width 30 height 9
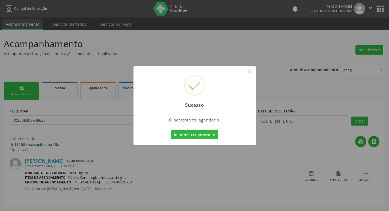
scroll to position [0, 0]
click at [185, 135] on button "Imprimir comprovante" at bounding box center [196, 134] width 47 height 9
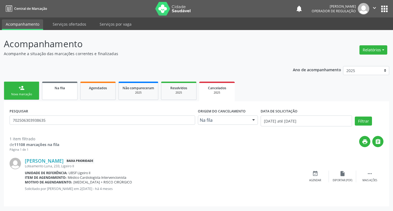
click at [59, 89] on span "Na fila" at bounding box center [60, 88] width 10 height 5
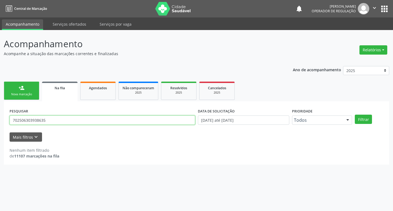
click at [69, 119] on input "702506303938635" at bounding box center [102, 119] width 185 height 9
click at [116, 116] on input "text" at bounding box center [102, 119] width 185 height 9
type input "705007638208558"
click at [355, 115] on button "Filtrar" at bounding box center [363, 119] width 17 height 9
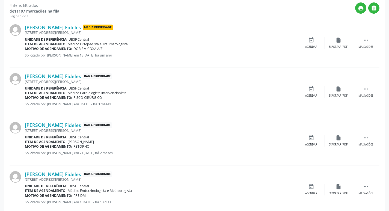
scroll to position [157, 0]
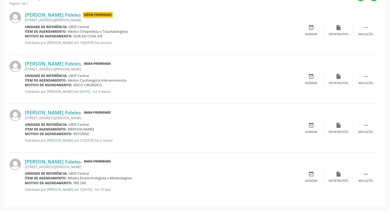
drag, startPoint x: 373, startPoint y: 70, endPoint x: 370, endPoint y: 72, distance: 3.9
click at [373, 69] on div "[PERSON_NAME] Fideles Baixa Prioridade [STREET_ADDRESS][PERSON_NAME] Unidade de…" at bounding box center [195, 79] width 370 height 49
click at [369, 73] on div " Mais ações" at bounding box center [365, 79] width 27 height 12
click at [338, 77] on icon "edit" at bounding box center [338, 76] width 6 height 6
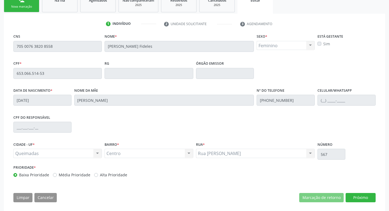
scroll to position [92, 0]
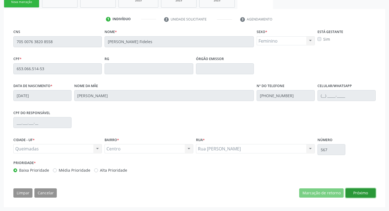
click at [367, 196] on button "Próximo" at bounding box center [360, 192] width 30 height 9
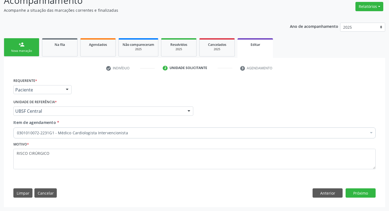
scroll to position [43, 0]
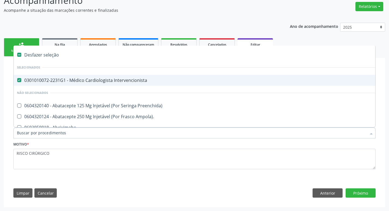
click at [112, 81] on div "0301010072-2231G1 - Médico Cardiologista Intervencionista" at bounding box center [229, 80] width 425 height 4
checkbox Intervencionista "false"
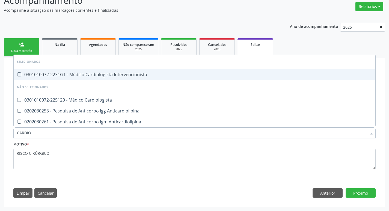
type input "CARDIOLO"
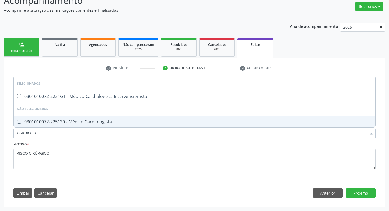
click at [97, 119] on div "0301010072-225120 - Médico Cardiologista" at bounding box center [194, 121] width 355 height 4
checkbox Cardiologista "true"
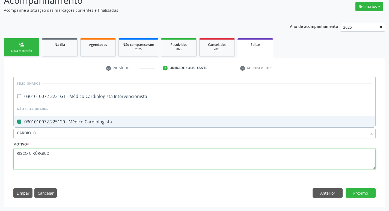
click at [79, 159] on textarea "RISCO CIRÚRGICO" at bounding box center [194, 159] width 362 height 21
checkbox Intervencionista "true"
checkbox Cardiologista "false"
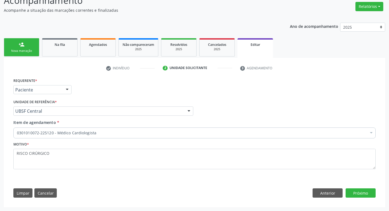
click at [360, 185] on div "Requerente * Paciente Profissional de Saúde Paciente Nenhum resultado encontrad…" at bounding box center [195, 139] width 370 height 125
click at [361, 189] on button "Próximo" at bounding box center [360, 192] width 30 height 9
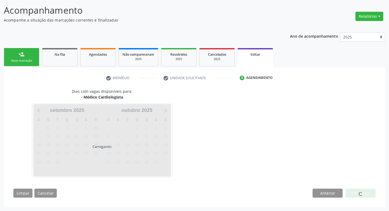
scroll to position [34, 0]
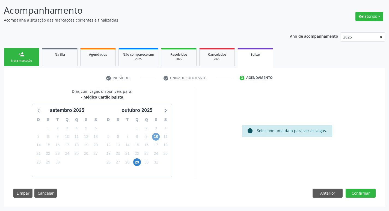
drag, startPoint x: 154, startPoint y: 136, endPoint x: 18, endPoint y: 103, distance: 140.6
click at [154, 136] on span "10" at bounding box center [156, 137] width 8 height 8
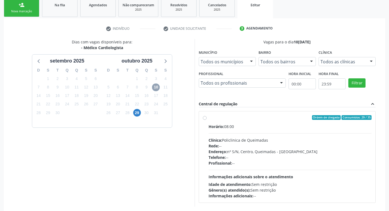
scroll to position [113, 0]
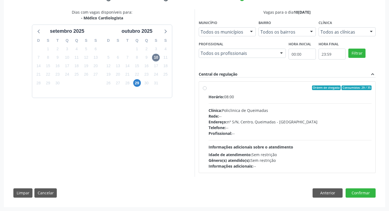
click at [272, 90] on label "Ordem de chegada Consumidos: 29 / 35 Horário: 08:00 Clínica: Policlinica de Que…" at bounding box center [289, 127] width 163 height 84
radio input "true"
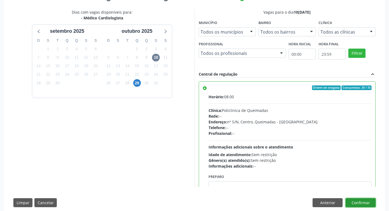
click at [359, 203] on button "Confirmar" at bounding box center [360, 202] width 30 height 9
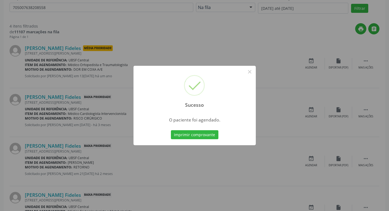
scroll to position [0, 0]
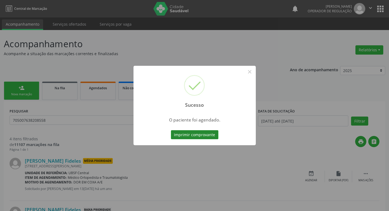
click at [187, 132] on button "Imprimir comprovante" at bounding box center [194, 134] width 47 height 9
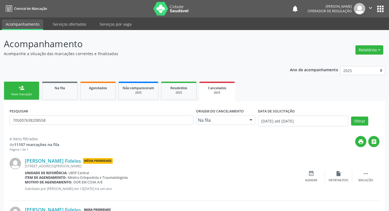
click at [34, 91] on link "person_add Nova marcação" at bounding box center [21, 91] width 35 height 18
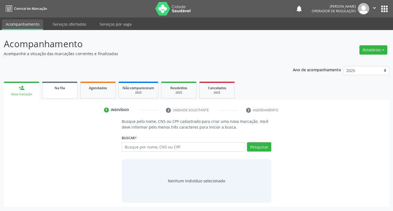
click at [56, 86] on span "Na fila" at bounding box center [60, 88] width 10 height 5
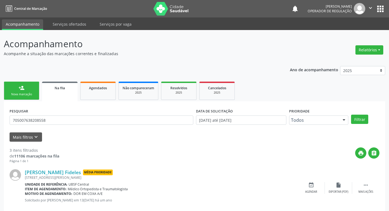
click at [61, 115] on div "PESQUISAR 705007638208558" at bounding box center [101, 117] width 186 height 21
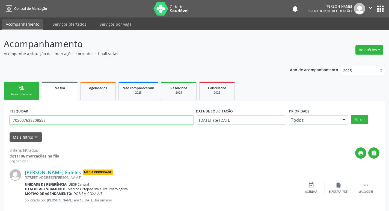
click at [60, 121] on input "705007638208558" at bounding box center [102, 119] width 184 height 9
type input "704703715883139"
click at [351, 115] on button "Filtrar" at bounding box center [359, 119] width 17 height 9
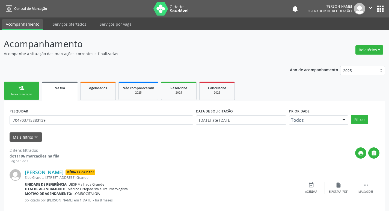
scroll to position [59, 0]
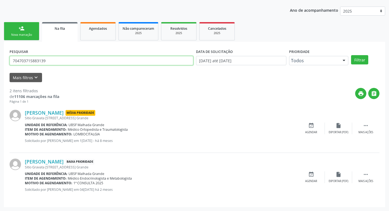
click at [61, 56] on input "704703715883139" at bounding box center [102, 60] width 184 height 9
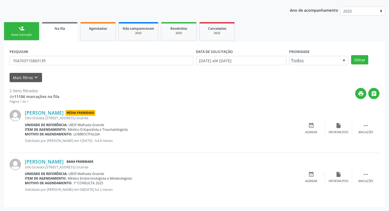
click at [23, 27] on div "person_add" at bounding box center [22, 28] width 6 height 6
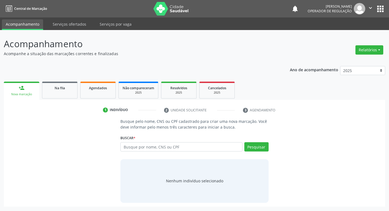
scroll to position [0, 0]
click at [145, 151] on input "text" at bounding box center [184, 146] width 124 height 9
paste input "704703715883139"
type input "704703715883139"
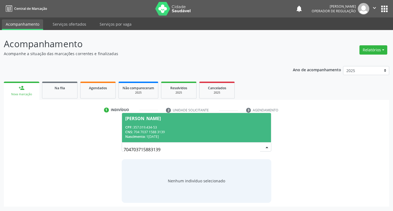
click at [168, 130] on div "CNS: 704 7037 1588 3139" at bounding box center [196, 132] width 143 height 5
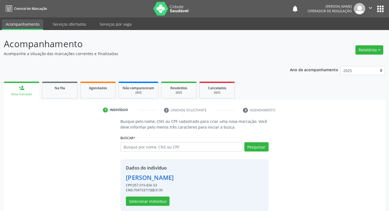
scroll to position [8, 0]
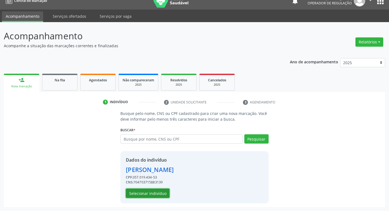
click at [165, 192] on button "Selecionar indivíduo" at bounding box center [148, 192] width 44 height 9
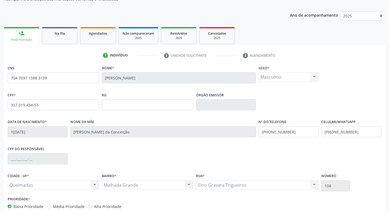
scroll to position [85, 0]
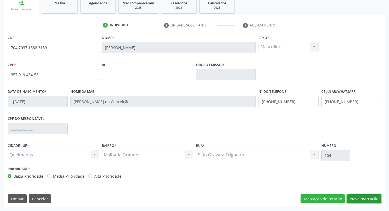
click at [371, 199] on button "Nova marcação" at bounding box center [364, 198] width 34 height 9
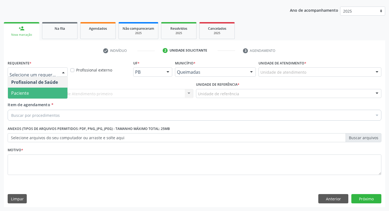
click at [44, 89] on span "Paciente" at bounding box center [37, 93] width 59 height 11
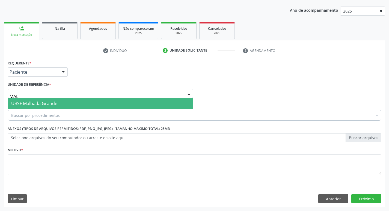
type input "MALH"
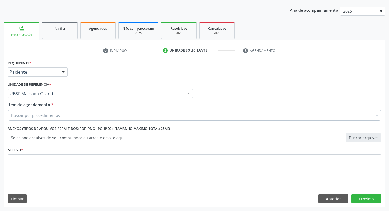
click at [64, 114] on div "Buscar por procedimentos" at bounding box center [194, 115] width 373 height 11
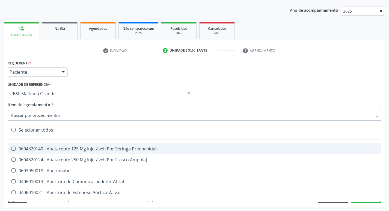
click at [64, 114] on input "Item de agendamento *" at bounding box center [191, 115] width 361 height 11
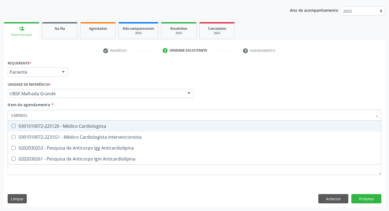
type input "CARDIOLO"
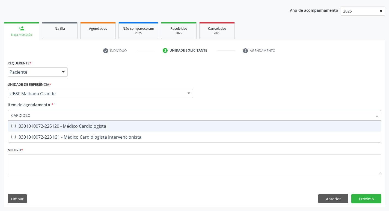
click at [72, 124] on div "0301010072-225120 - Médico Cardiologista" at bounding box center [194, 126] width 366 height 4
checkbox Cardiologista "true"
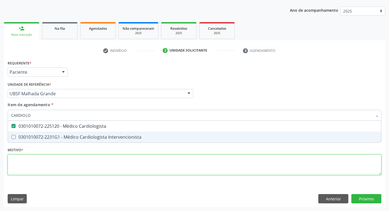
click at [40, 170] on div "Requerente * Paciente Profissional de Saúde Paciente Nenhum resultado encontrad…" at bounding box center [194, 121] width 373 height 124
checkbox Intervencionista "true"
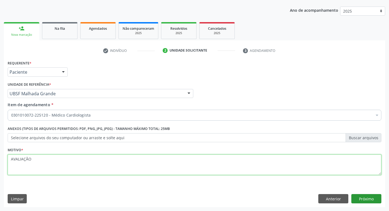
type textarea "AVALIAÇÃO"
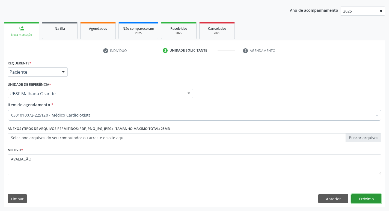
click at [369, 199] on button "Próximo" at bounding box center [366, 198] width 30 height 9
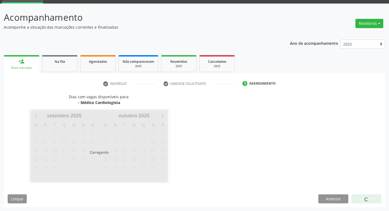
scroll to position [26, 0]
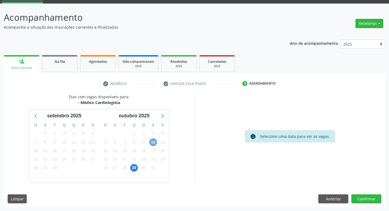
click at [151, 142] on span "10" at bounding box center [153, 142] width 8 height 8
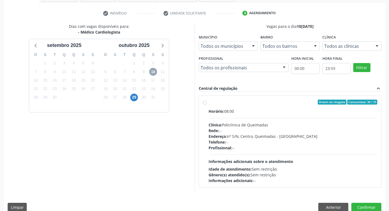
scroll to position [105, 0]
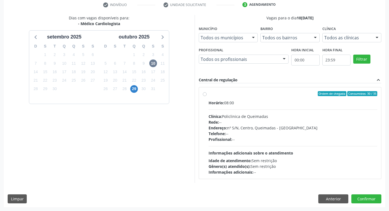
click at [272, 110] on div "Horário: 08:00 Clínica: Policlinica de Queimadas Rede: -- Endereço: nº S/N, Cen…" at bounding box center [292, 137] width 169 height 75
click at [206, 96] on input "Ordem de chegada Consumidos: 30 / 35 Horário: 08:00 Clínica: Policlinica de Que…" at bounding box center [205, 93] width 4 height 5
radio input "true"
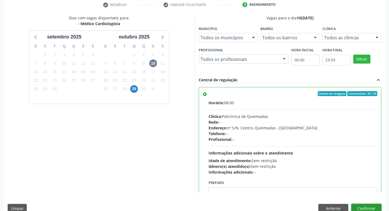
click at [365, 207] on button "Confirmar" at bounding box center [366, 208] width 30 height 9
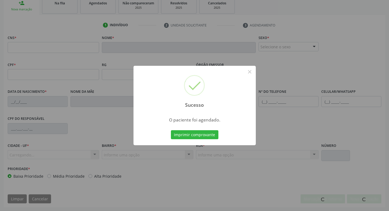
scroll to position [85, 0]
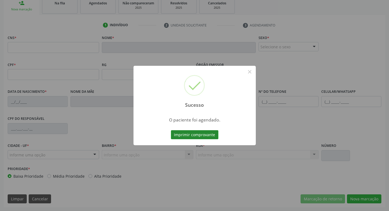
click at [182, 138] on button "Imprimir comprovante" at bounding box center [194, 134] width 47 height 9
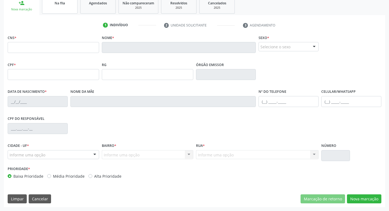
click at [66, 10] on link "Na fila" at bounding box center [59, 5] width 35 height 17
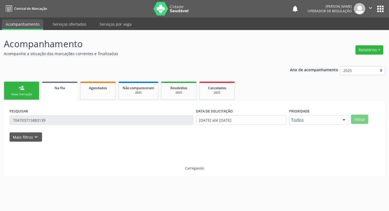
scroll to position [0, 0]
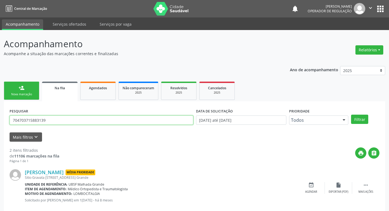
click at [70, 118] on input "704703715883139" at bounding box center [102, 119] width 184 height 9
type input "707109359969320"
click at [351, 115] on button "Filtrar" at bounding box center [359, 119] width 17 height 9
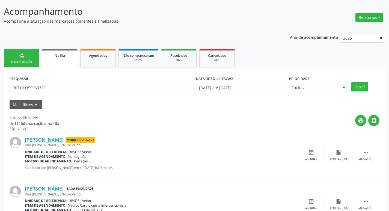
scroll to position [59, 0]
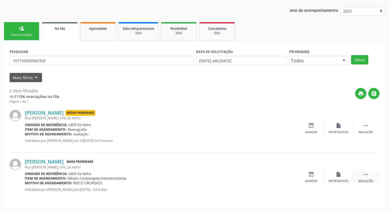
click at [366, 174] on icon "" at bounding box center [365, 174] width 6 height 6
click at [337, 176] on icon "edit" at bounding box center [338, 174] width 6 height 6
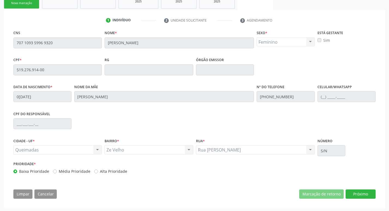
scroll to position [92, 0]
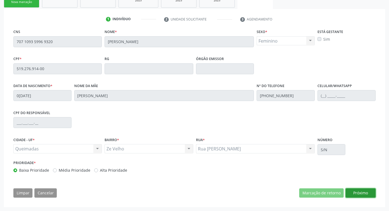
click at [367, 190] on button "Próximo" at bounding box center [360, 192] width 30 height 9
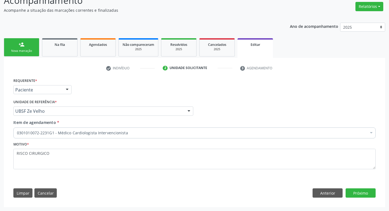
scroll to position [43, 0]
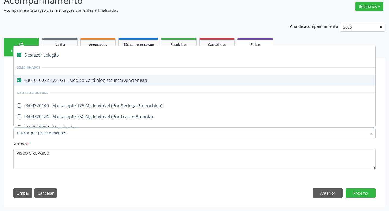
scroll to position [43, 0]
click at [118, 80] on div "0301010072-2231G1 - Médico Cardiologista Intervencionista" at bounding box center [229, 80] width 425 height 4
checkbox Intervencionista "false"
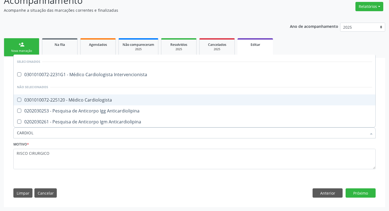
type input "CARDIOLO"
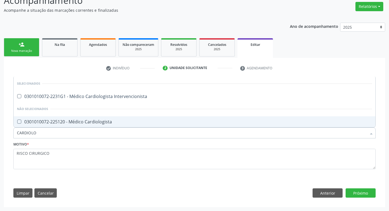
click at [96, 122] on div "0301010072-225120 - Médico Cardiologista" at bounding box center [194, 121] width 355 height 4
checkbox Cardiologista "true"
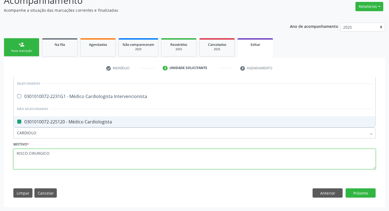
click at [76, 168] on textarea "RISCO CIRURGICO" at bounding box center [194, 159] width 362 height 21
checkbox Intervencionista "true"
checkbox Cardiologista "false"
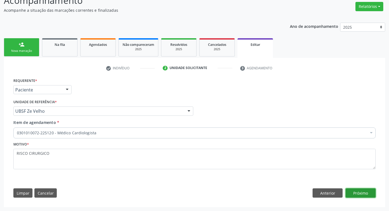
click at [359, 189] on button "Próximo" at bounding box center [360, 192] width 30 height 9
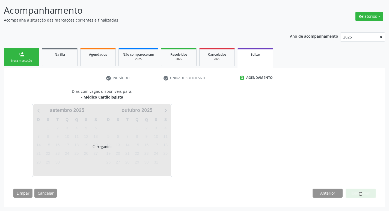
scroll to position [34, 0]
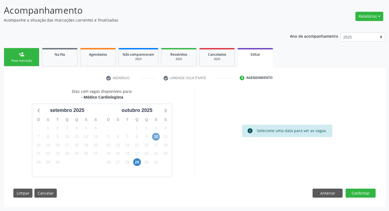
click at [155, 134] on span "10" at bounding box center [156, 137] width 8 height 8
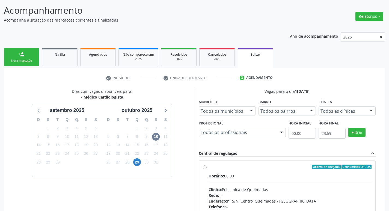
click at [316, 168] on span "Ordem de chegada" at bounding box center [326, 166] width 29 height 5
click at [206, 168] on input "Ordem de chegada Consumidos: 31 / 35 Horário: 08:00 Clínica: Policlinica de Que…" at bounding box center [205, 166] width 4 height 5
radio input "true"
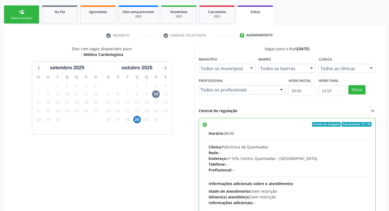
scroll to position [122, 0]
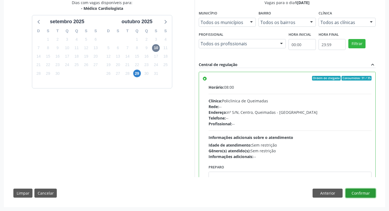
click at [362, 194] on button "Confirmar" at bounding box center [360, 192] width 30 height 9
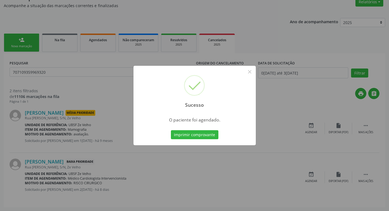
scroll to position [0, 0]
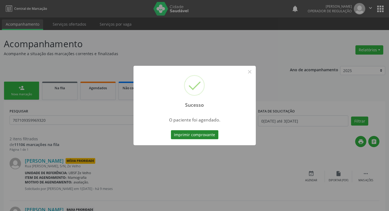
click at [210, 133] on button "Imprimir comprovante" at bounding box center [194, 134] width 47 height 9
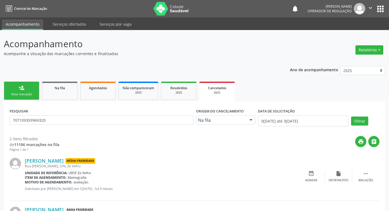
click at [59, 102] on div "PESQUISAR 707109359969320 Origem do cancelamento Na fila Na fila Agendados Nenh…" at bounding box center [194, 178] width 381 height 154
click at [62, 89] on span "Na fila" at bounding box center [60, 88] width 10 height 5
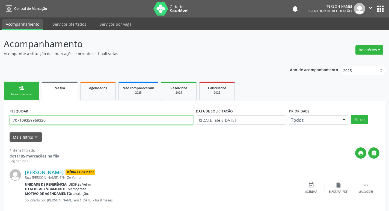
click at [63, 118] on input "707109359969320" at bounding box center [102, 119] width 184 height 9
type input "706207513492168"
click at [351, 115] on button "Filtrar" at bounding box center [359, 119] width 17 height 9
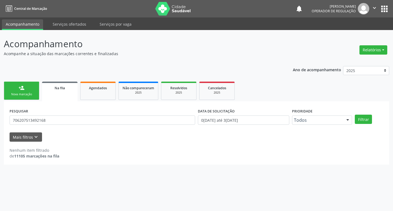
click at [50, 114] on div "PESQUISAR 706207513492168" at bounding box center [102, 117] width 188 height 21
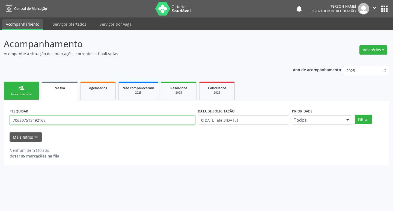
click at [51, 121] on input "706207513492168" at bounding box center [102, 119] width 185 height 9
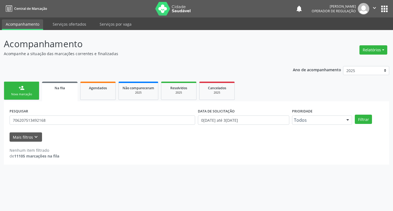
click at [31, 92] on link "person_add Nova marcação" at bounding box center [21, 91] width 35 height 18
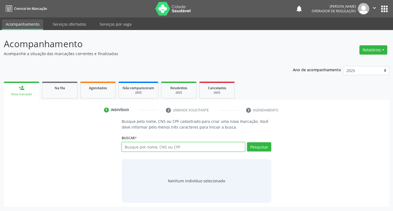
click at [130, 148] on input "text" at bounding box center [184, 146] width 124 height 9
paste input "706207513492168"
type input "706207513492168"
click at [271, 148] on button "Pesquisar" at bounding box center [259, 146] width 24 height 9
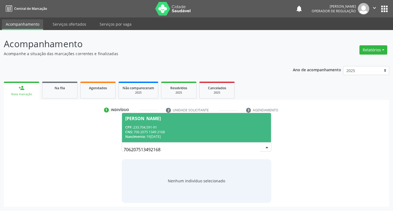
click at [248, 125] on div "CPF: 233.704.591-91" at bounding box center [196, 127] width 143 height 5
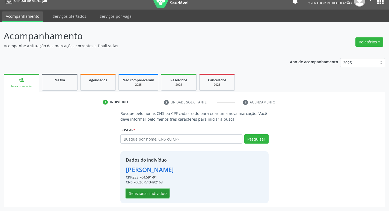
click at [147, 193] on button "Selecionar indivíduo" at bounding box center [148, 192] width 44 height 9
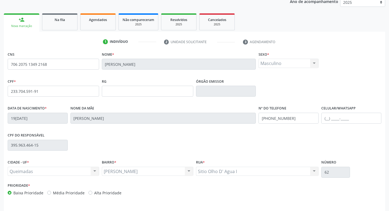
scroll to position [85, 0]
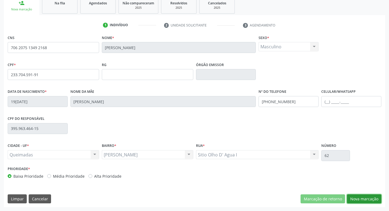
drag, startPoint x: 355, startPoint y: 201, endPoint x: 350, endPoint y: 202, distance: 4.4
click at [355, 201] on button "Nova marcação" at bounding box center [364, 198] width 34 height 9
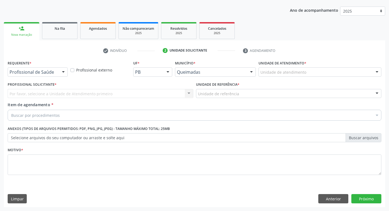
click at [62, 75] on div at bounding box center [63, 72] width 8 height 9
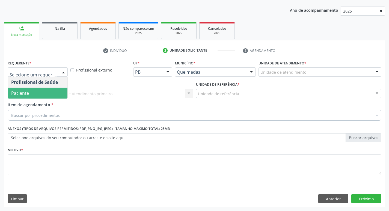
click at [58, 91] on span "Paciente" at bounding box center [37, 93] width 59 height 11
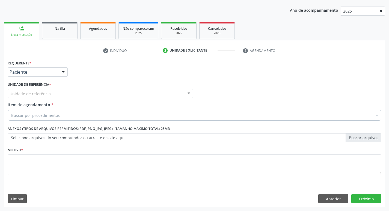
click at [58, 91] on div "Unidade de referência" at bounding box center [100, 93] width 185 height 9
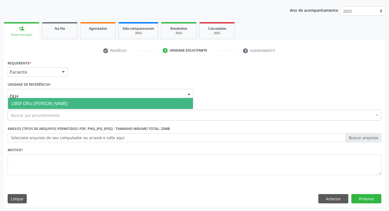
type input "OLHO"
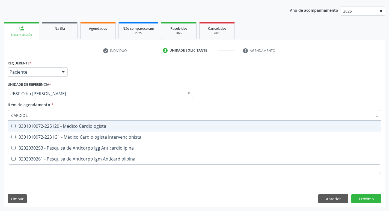
type input "CARDIOLO"
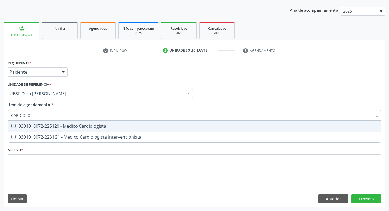
click at [48, 125] on div "0301010072-225120 - Médico Cardiologista" at bounding box center [194, 126] width 366 height 4
checkbox Cardiologista "true"
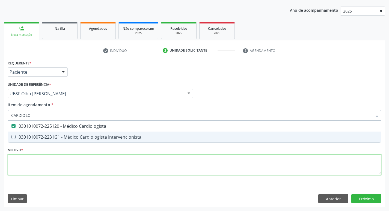
click at [33, 169] on div "Requerente * Paciente Profissional de Saúde Paciente Nenhum resultado encontrad…" at bounding box center [194, 121] width 373 height 124
checkbox Intervencionista "true"
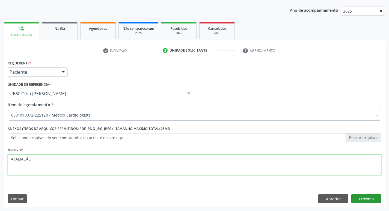
type textarea "AVALIAÇÃO"
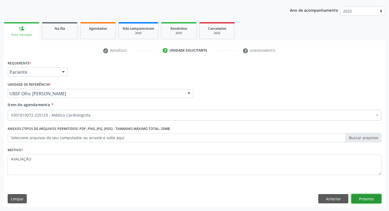
click at [363, 200] on button "Próximo" at bounding box center [366, 198] width 30 height 9
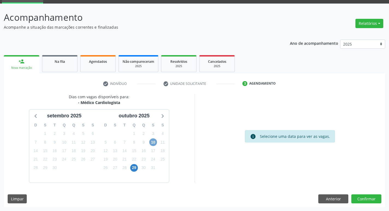
click at [155, 141] on span "10" at bounding box center [153, 142] width 8 height 8
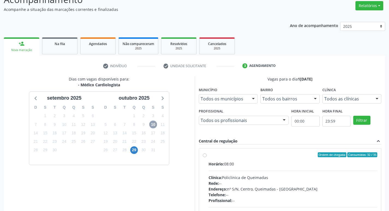
scroll to position [54, 0]
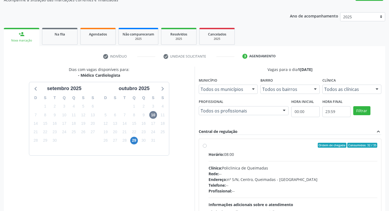
click at [335, 149] on label "Ordem de chegada Consumidos: 32 / 35 Horário: 08:00 Clínica: Policlinica de Que…" at bounding box center [292, 185] width 169 height 84
click at [206, 148] on input "Ordem de chegada Consumidos: 32 / 35 Horário: 08:00 Clínica: Policlinica de Que…" at bounding box center [205, 145] width 4 height 5
radio input "true"
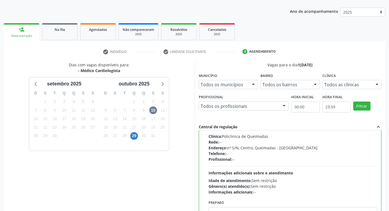
scroll to position [115, 0]
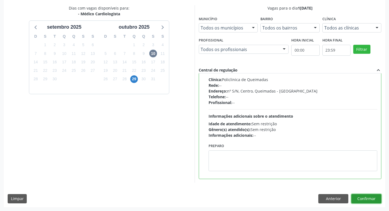
click at [366, 197] on button "Confirmar" at bounding box center [366, 198] width 30 height 9
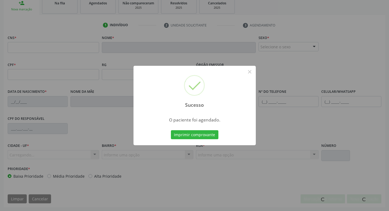
scroll to position [85, 0]
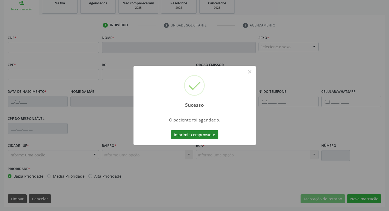
click at [181, 131] on button "Imprimir comprovante" at bounding box center [194, 134] width 47 height 9
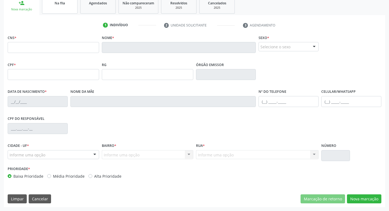
click at [67, 9] on link "Na fila" at bounding box center [59, 5] width 35 height 17
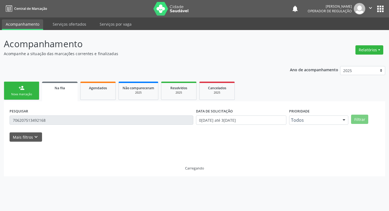
scroll to position [0, 0]
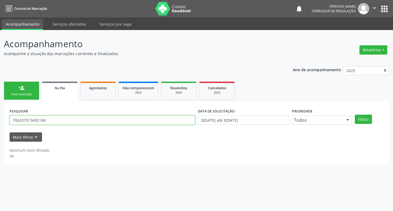
click at [61, 123] on input "706207513492168" at bounding box center [102, 119] width 185 height 9
type input "704808540742748"
click at [355, 115] on button "Filtrar" at bounding box center [363, 119] width 17 height 9
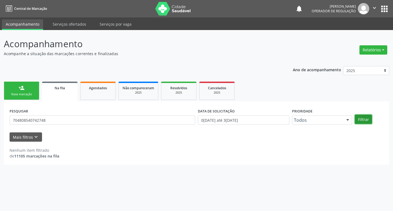
click at [369, 120] on button "Filtrar" at bounding box center [363, 119] width 17 height 9
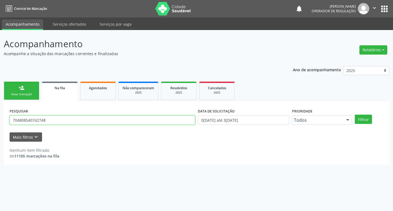
click at [65, 119] on input "704808540742748" at bounding box center [102, 119] width 185 height 9
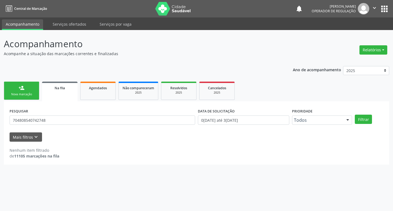
click at [19, 92] on div "Nova marcação" at bounding box center [21, 94] width 27 height 4
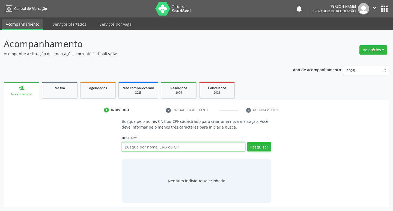
click at [131, 146] on input "text" at bounding box center [184, 146] width 124 height 9
paste input "704808540742748"
type input "704808540742748"
click at [258, 144] on button "Pesquisar" at bounding box center [259, 146] width 24 height 9
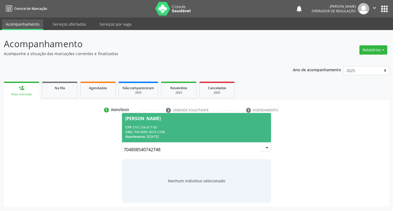
click at [200, 118] on div "Jorge Flor Pereira" at bounding box center [196, 118] width 143 height 4
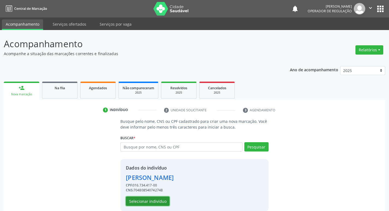
click at [131, 202] on button "Selecionar indivíduo" at bounding box center [148, 200] width 44 height 9
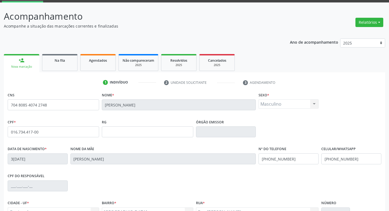
scroll to position [85, 0]
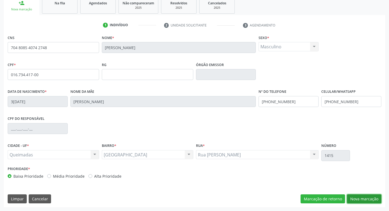
click at [358, 197] on button "Nova marcação" at bounding box center [364, 198] width 34 height 9
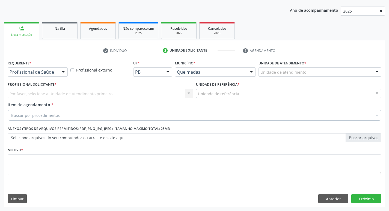
scroll to position [59, 0]
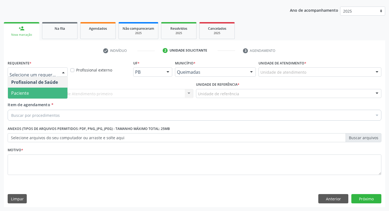
click at [27, 92] on span "Paciente" at bounding box center [20, 93] width 18 height 6
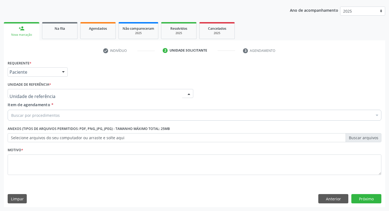
click at [30, 89] on div at bounding box center [100, 93] width 185 height 9
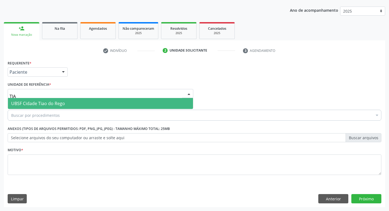
type input "TIAO"
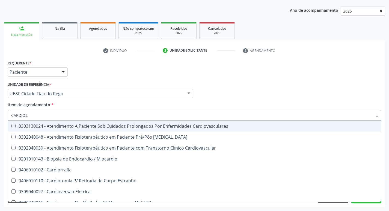
type input "CARDIOLO"
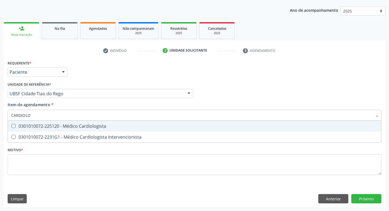
click at [27, 122] on span "0301010072-225120 - Médico Cardiologista" at bounding box center [194, 126] width 373 height 11
checkbox Cardiologista "true"
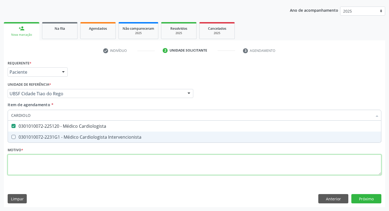
click at [15, 161] on div "Requerente * Paciente Profissional de Saúde Paciente Nenhum resultado encontrad…" at bounding box center [194, 121] width 373 height 124
checkbox Intervencionista "true"
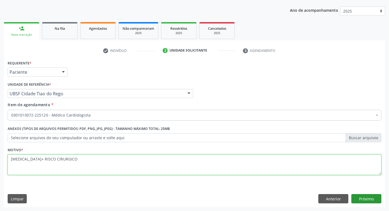
type textarea "ECG+ RISCO CIRURGICO"
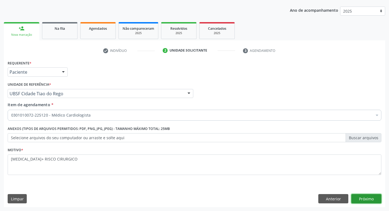
click at [368, 200] on button "Próximo" at bounding box center [366, 198] width 30 height 9
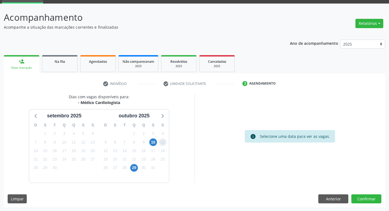
click at [160, 140] on span "11" at bounding box center [163, 142] width 8 height 8
click at [158, 141] on div "11" at bounding box center [163, 142] width 10 height 8
click at [155, 141] on span "10" at bounding box center [153, 142] width 8 height 8
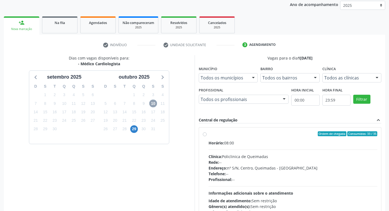
scroll to position [105, 0]
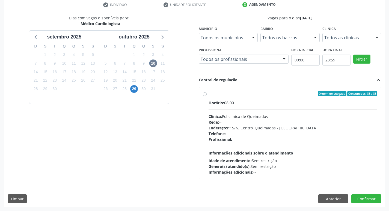
click at [324, 104] on div "Horário: 08:00" at bounding box center [292, 103] width 169 height 6
click at [206, 96] on input "Ordem de chegada Consumidos: 33 / 35 Horário: 08:00 Clínica: Policlinica de Que…" at bounding box center [205, 93] width 4 height 5
radio input "true"
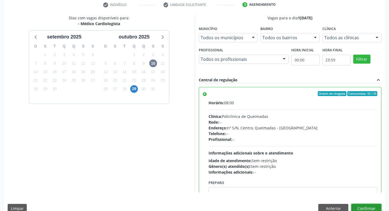
click at [364, 205] on button "Confirmar" at bounding box center [366, 208] width 30 height 9
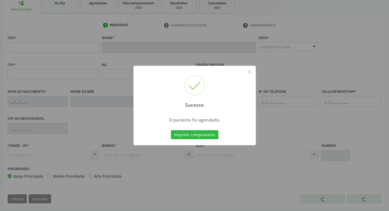
scroll to position [85, 0]
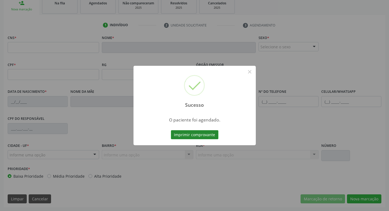
click at [189, 133] on button "Imprimir comprovante" at bounding box center [194, 134] width 47 height 9
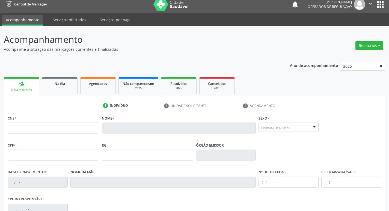
scroll to position [3, 0]
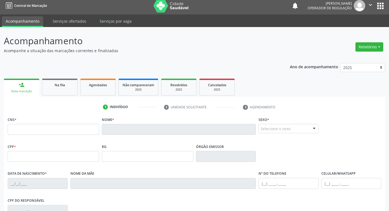
drag, startPoint x: 63, startPoint y: 84, endPoint x: 37, endPoint y: 79, distance: 26.6
click at [63, 85] on span "Na fila" at bounding box center [60, 85] width 10 height 5
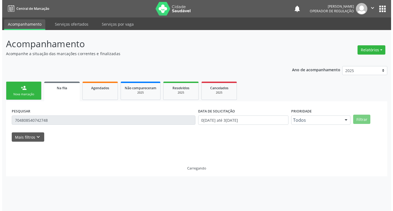
scroll to position [0, 0]
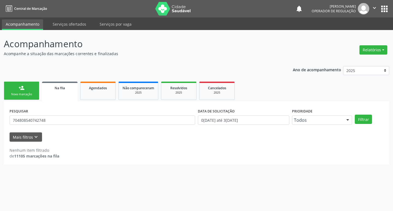
click at [82, 114] on div "PESQUISAR 704808540742748" at bounding box center [102, 117] width 188 height 21
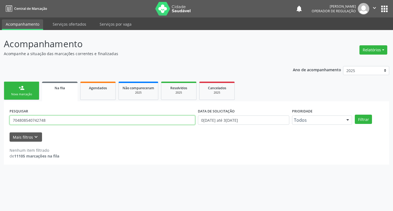
click at [82, 118] on input "704808540742748" at bounding box center [102, 119] width 185 height 9
type input "700004439910208"
click at [355, 115] on button "Filtrar" at bounding box center [363, 119] width 17 height 9
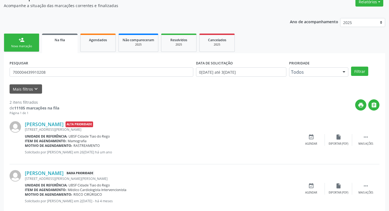
scroll to position [55, 0]
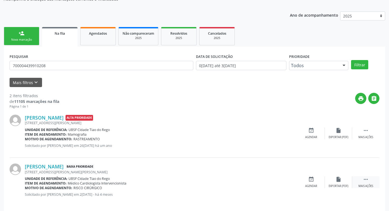
click at [368, 178] on icon "" at bounding box center [365, 179] width 6 height 6
click at [338, 179] on icon "edit" at bounding box center [338, 179] width 6 height 6
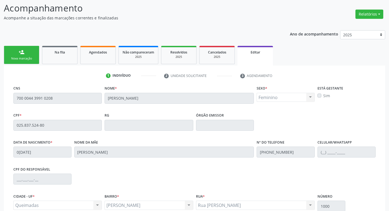
scroll to position [92, 0]
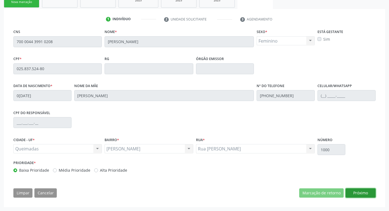
click at [375, 196] on button "Próximo" at bounding box center [360, 192] width 30 height 9
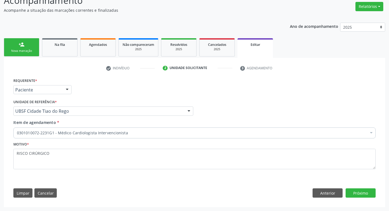
click at [104, 136] on div "0301010072-2231G1 - Médico Cardiologista Intervencionista" at bounding box center [194, 132] width 362 height 11
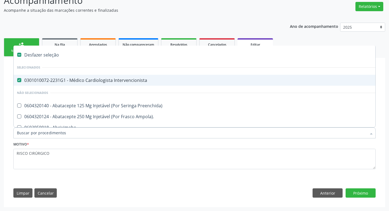
click at [107, 133] on input "Item de agendamento *" at bounding box center [191, 132] width 349 height 11
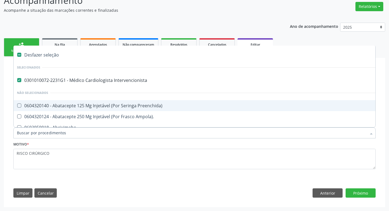
click at [75, 86] on li "Não selecionados" at bounding box center [229, 93] width 431 height 14
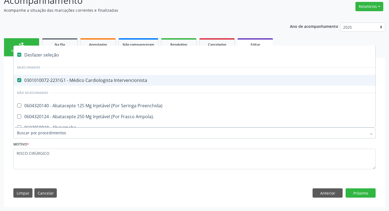
click at [75, 84] on span "0301010072-2231G1 - Médico Cardiologista Intervencionista" at bounding box center [229, 80] width 431 height 11
checkbox Intervencionista "false"
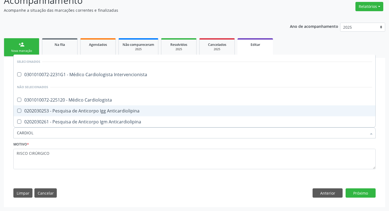
type input "CARDIOLO"
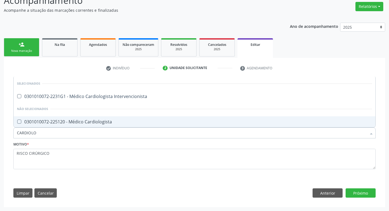
click at [70, 122] on div "0301010072-225120 - Médico Cardiologista" at bounding box center [194, 121] width 355 height 4
checkbox Cardiologista "true"
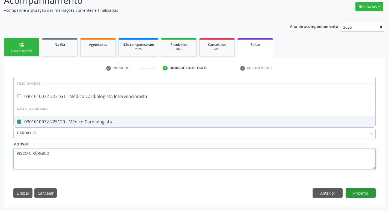
click at [108, 164] on textarea "RISCO CIRÚRGICO" at bounding box center [194, 159] width 362 height 21
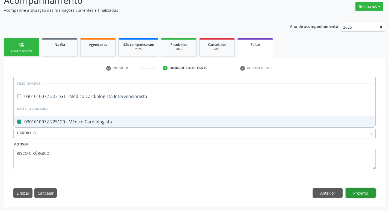
click at [362, 193] on button "Próximo" at bounding box center [360, 192] width 30 height 9
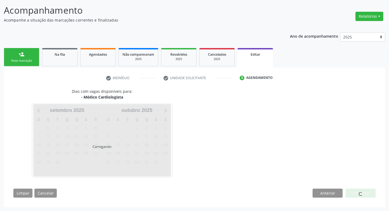
scroll to position [34, 0]
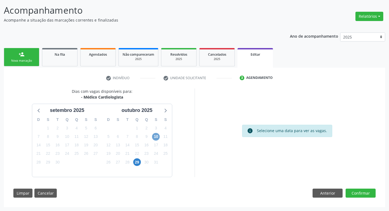
click at [158, 135] on span "10" at bounding box center [156, 137] width 8 height 8
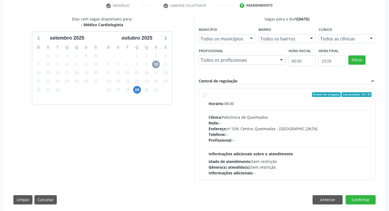
scroll to position [113, 0]
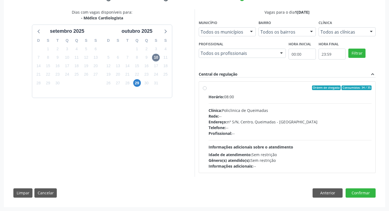
drag, startPoint x: 272, startPoint y: 100, endPoint x: 275, endPoint y: 101, distance: 3.3
click at [272, 100] on div "Horário: 08:00 Clínica: Policlinica de Queimadas Rede: -- Endereço: nº S/N, Cen…" at bounding box center [289, 131] width 163 height 75
click at [206, 90] on input "Ordem de chegada Consumidos: 34 / 35 Horário: 08:00 Clínica: Policlinica de Que…" at bounding box center [205, 87] width 4 height 5
radio input "true"
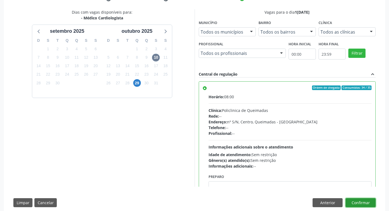
click at [352, 198] on button "Confirmar" at bounding box center [360, 202] width 30 height 9
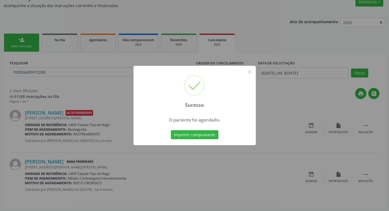
scroll to position [0, 0]
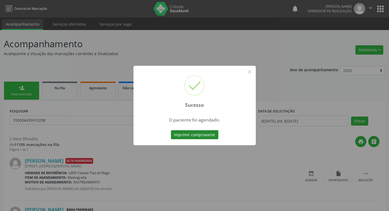
click at [199, 138] on button "Imprimir comprovante" at bounding box center [194, 134] width 47 height 9
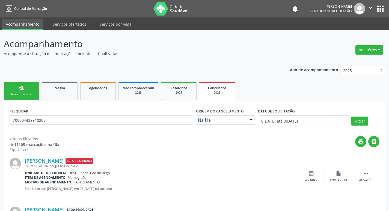
click at [33, 88] on link "person_add Nova marcação" at bounding box center [21, 91] width 35 height 18
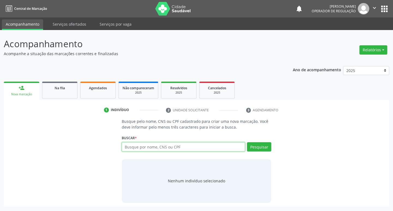
click at [152, 150] on input "text" at bounding box center [184, 146] width 124 height 9
click at [68, 93] on link "Na fila" at bounding box center [59, 90] width 35 height 17
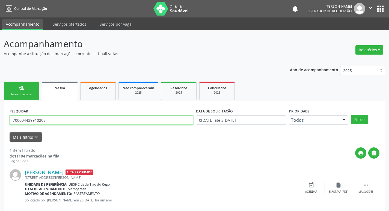
click at [128, 121] on input "700004439910208" at bounding box center [102, 119] width 184 height 9
type input "708403741240369"
click at [351, 115] on button "Filtrar" at bounding box center [359, 119] width 17 height 9
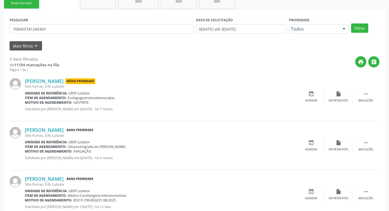
scroll to position [109, 0]
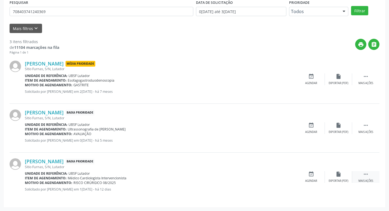
click at [372, 175] on div " Mais ações" at bounding box center [365, 177] width 27 height 12
click at [338, 176] on icon "edit" at bounding box center [338, 174] width 6 height 6
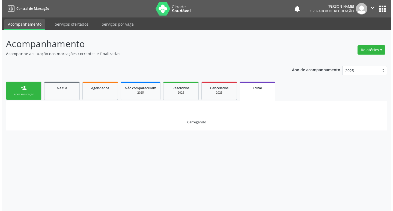
scroll to position [0, 0]
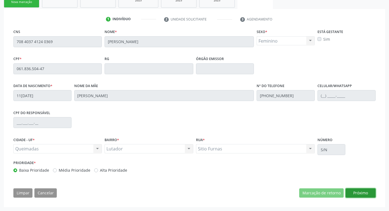
click at [359, 194] on button "Próximo" at bounding box center [360, 192] width 30 height 9
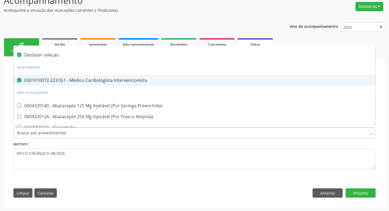
click at [108, 80] on div "0301010072-2231G1 - Médico Cardiologista Intervencionista" at bounding box center [229, 80] width 425 height 4
checkbox Intervencionista "false"
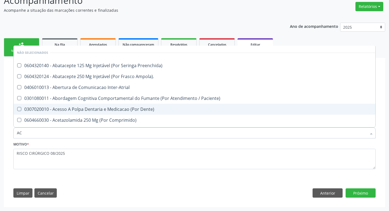
type input "A"
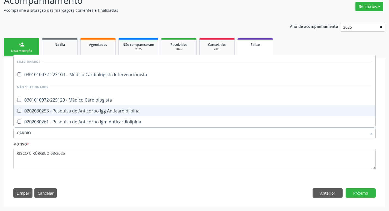
type input "CARDIOLO"
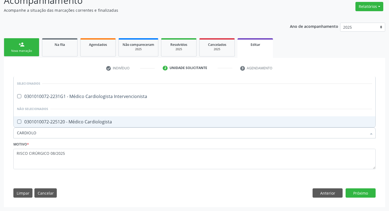
click at [91, 121] on div "0301010072-225120 - Médico Cardiologista" at bounding box center [194, 121] width 355 height 4
checkbox Cardiologista "true"
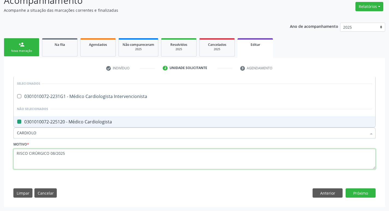
click at [91, 159] on textarea "RISCO CIRÚRGICO 08/2025" at bounding box center [194, 159] width 362 height 21
checkbox Intervencionista "true"
checkbox Cardiologista "false"
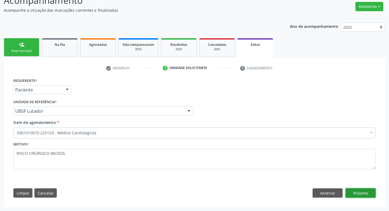
click at [365, 196] on button "Próximo" at bounding box center [360, 192] width 30 height 9
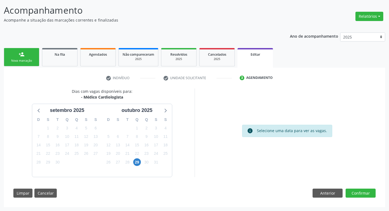
click at [26, 60] on div "Nova marcação" at bounding box center [21, 61] width 27 height 4
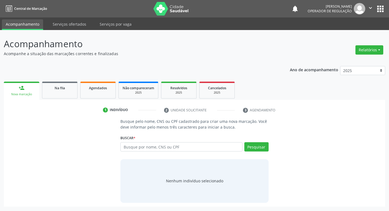
click at [34, 54] on p "Acompanhe a situação das marcações correntes e finalizadas" at bounding box center [137, 54] width 267 height 6
click at [46, 88] on link "Na fila" at bounding box center [59, 90] width 35 height 17
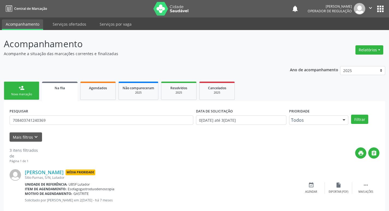
click at [76, 114] on div "PESQUISAR 708403741240369" at bounding box center [101, 117] width 186 height 21
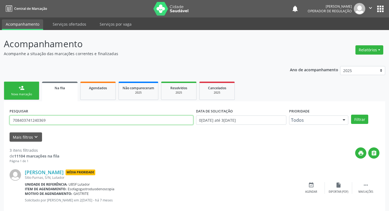
click at [77, 118] on input "708403741240369" at bounding box center [102, 119] width 184 height 9
type input "707601279665897"
click at [351, 115] on button "Filtrar" at bounding box center [359, 119] width 17 height 9
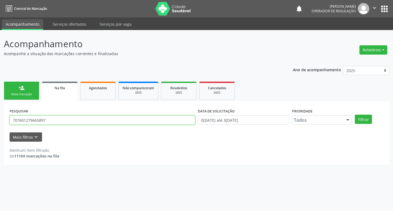
click at [64, 120] on input "707601279665897" at bounding box center [102, 119] width 185 height 9
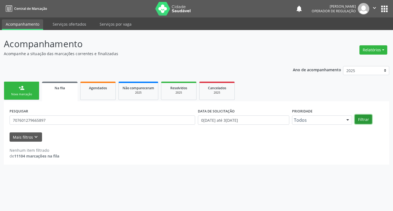
click at [368, 122] on button "Filtrar" at bounding box center [363, 119] width 17 height 9
drag, startPoint x: 33, startPoint y: 92, endPoint x: 34, endPoint y: 96, distance: 4.7
click at [33, 92] on link "person_add Nova marcação" at bounding box center [21, 91] width 35 height 18
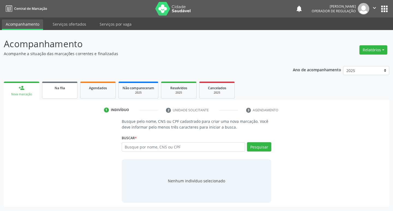
click at [46, 87] on div "Na fila" at bounding box center [59, 88] width 27 height 6
click at [30, 87] on link "person_add Nova marcação" at bounding box center [21, 91] width 35 height 18
click at [145, 147] on input "text" at bounding box center [184, 146] width 124 height 9
type input "7076012796658973"
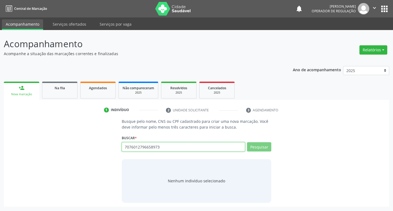
type input "707601279665897"
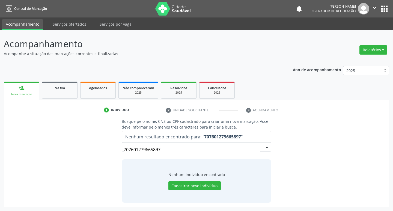
click at [215, 180] on div "Nenhum indivíduo encontrado Cadastrar novo indivíduo" at bounding box center [196, 181] width 56 height 19
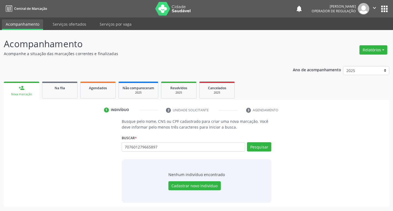
click at [254, 153] on div "Pesquisar" at bounding box center [258, 148] width 26 height 13
click at [257, 149] on button "Pesquisar" at bounding box center [259, 146] width 24 height 9
click at [168, 146] on input "707601279665897" at bounding box center [184, 146] width 124 height 9
type input "70760127966"
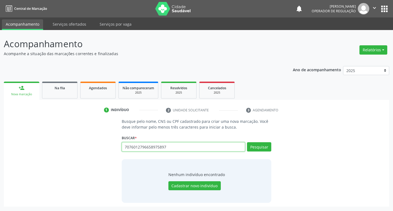
type input "7076012796658975897"
click at [330, 167] on div "Busque pelo nome, CNS ou CPF cadastrado para criar uma nova marcação. Você deve…" at bounding box center [196, 160] width 377 height 84
drag, startPoint x: 175, startPoint y: 149, endPoint x: 40, endPoint y: 147, distance: 134.8
click at [41, 148] on div "Busque pelo nome, CNS ou CPF cadastrado para criar uma nova marcação. Você deve…" at bounding box center [196, 160] width 377 height 84
type input "7076012"
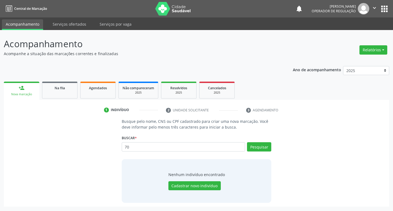
type input "7"
type input "707601279665897"
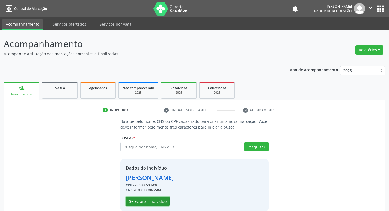
click at [149, 202] on button "Selecionar indivíduo" at bounding box center [148, 200] width 44 height 9
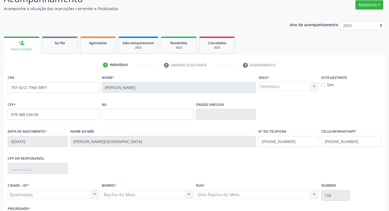
scroll to position [85, 0]
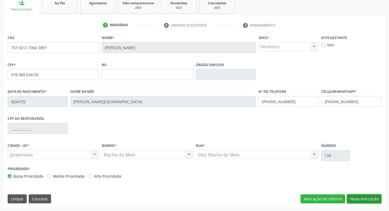
click at [357, 202] on button "Nova marcação" at bounding box center [364, 198] width 34 height 9
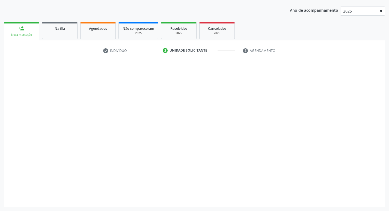
scroll to position [59, 0]
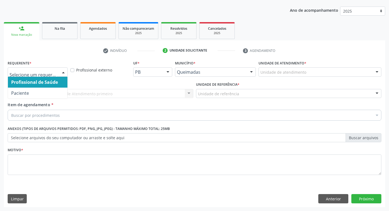
click at [41, 69] on div at bounding box center [38, 71] width 60 height 9
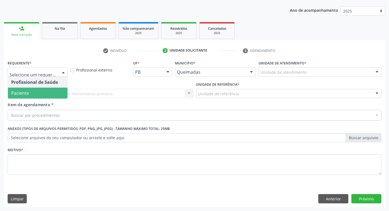
click at [30, 92] on span "Paciente" at bounding box center [37, 93] width 59 height 11
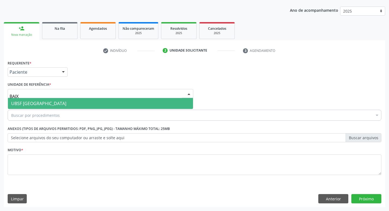
type input "BAIXA"
click at [71, 102] on span "UBSF [GEOGRAPHIC_DATA]" at bounding box center [100, 103] width 185 height 11
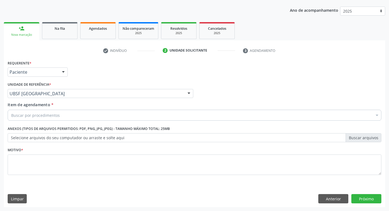
click at [66, 113] on div "Buscar por procedimentos" at bounding box center [194, 115] width 373 height 11
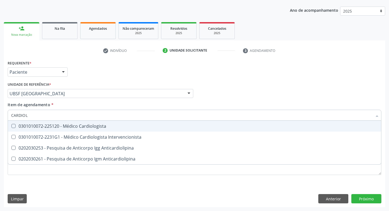
type input "CARDIOLO"
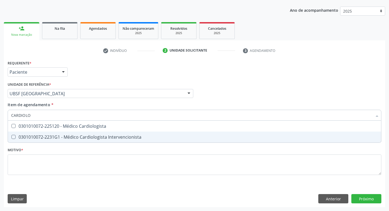
click at [74, 134] on span "0301010072-2231G1 - Médico Cardiologista Intervencionista" at bounding box center [194, 136] width 373 height 11
checkbox Intervencionista "true"
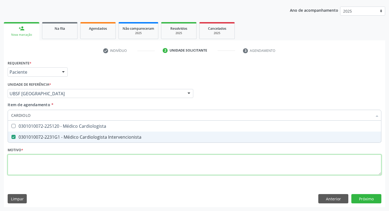
click at [56, 156] on div "Requerente * Paciente Profissional de Saúde Paciente Nenhum resultado encontrad…" at bounding box center [194, 121] width 373 height 124
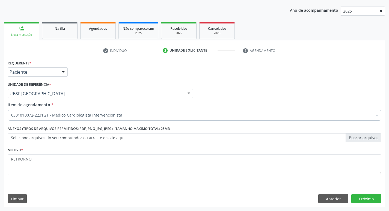
scroll to position [59, 0]
type textarea "RETORNO"
click at [371, 196] on button "Próximo" at bounding box center [366, 198] width 30 height 9
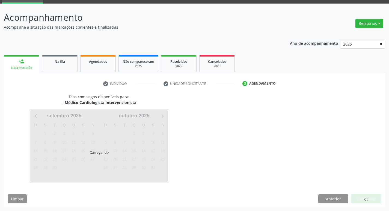
scroll to position [26, 0]
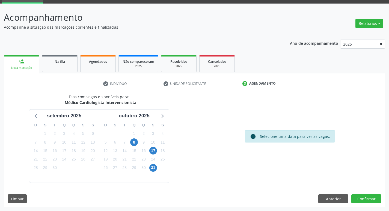
click at [134, 146] on div "8" at bounding box center [134, 142] width 8 height 8
click at [135, 141] on span "8" at bounding box center [134, 142] width 8 height 8
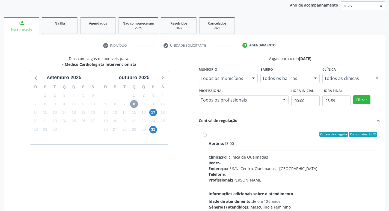
scroll to position [105, 0]
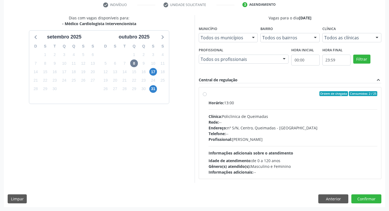
click at [268, 102] on div "Horário: 13:00" at bounding box center [292, 103] width 169 height 6
click at [206, 96] on input "Ordem de chegada Consumidos: 2 / 25 Horário: 13:00 Clínica: Policlinica de Quei…" at bounding box center [205, 93] width 4 height 5
radio input "true"
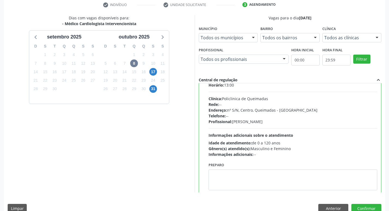
scroll to position [27, 0]
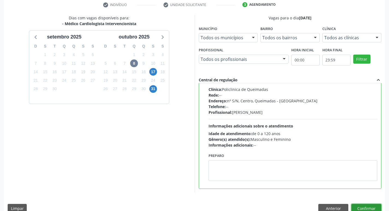
click at [365, 206] on button "Confirmar" at bounding box center [366, 208] width 30 height 9
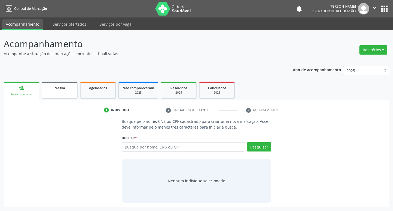
click at [61, 87] on span "Na fila" at bounding box center [60, 88] width 10 height 5
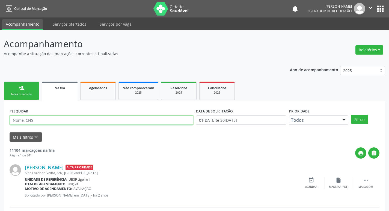
click at [53, 117] on input "text" at bounding box center [102, 119] width 184 height 9
type input "70"
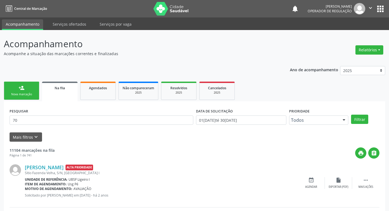
click at [35, 91] on link "person_add Nova marcação" at bounding box center [21, 91] width 35 height 18
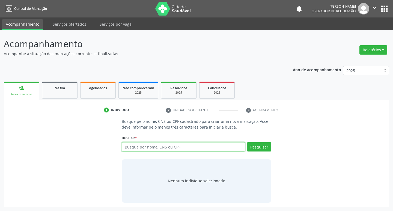
click at [153, 147] on input "text" at bounding box center [184, 146] width 124 height 9
click at [58, 94] on link "Na fila" at bounding box center [59, 90] width 35 height 17
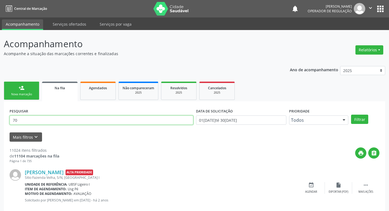
click at [48, 121] on input "70" at bounding box center [102, 119] width 184 height 9
type input "707601279665897"
click at [351, 115] on button "Filtrar" at bounding box center [359, 119] width 17 height 9
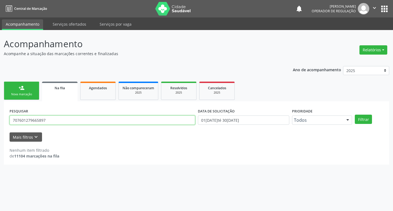
click at [48, 116] on input "707601279665897" at bounding box center [102, 119] width 185 height 9
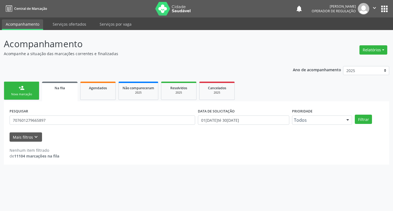
click at [19, 91] on div "person_add" at bounding box center [22, 88] width 6 height 6
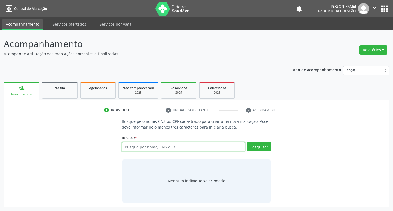
click at [139, 151] on input "text" at bounding box center [184, 146] width 124 height 9
paste input "707601279665897"
type input "707601279665897"
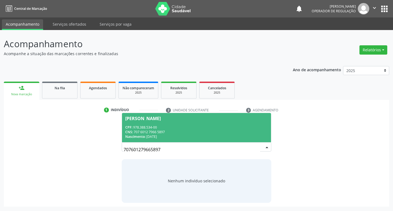
click at [242, 137] on div "Nascimento: 09[DATE]" at bounding box center [196, 136] width 143 height 5
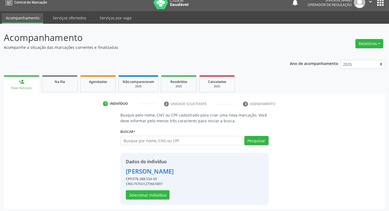
scroll to position [8, 0]
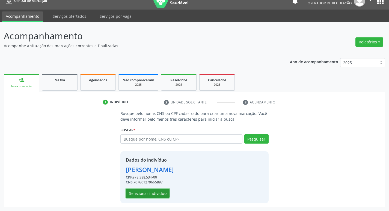
click at [153, 197] on button "Selecionar indivíduo" at bounding box center [148, 192] width 44 height 9
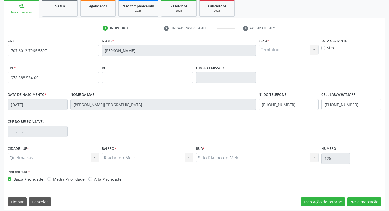
scroll to position [85, 0]
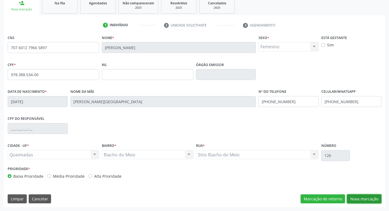
click at [357, 198] on button "Nova marcação" at bounding box center [364, 198] width 34 height 9
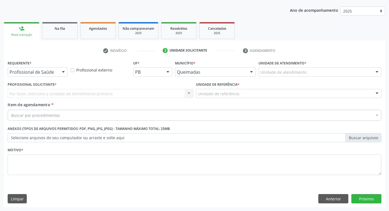
click at [61, 73] on div at bounding box center [63, 72] width 8 height 9
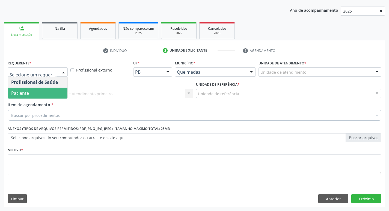
click at [57, 92] on span "Paciente" at bounding box center [37, 93] width 59 height 11
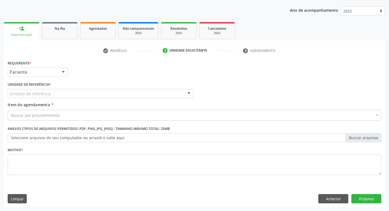
click at [58, 91] on div "Unidade de referência" at bounding box center [100, 93] width 185 height 9
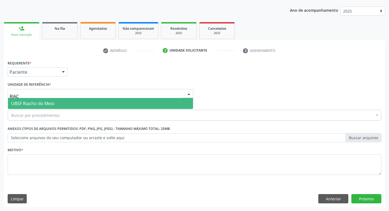
type input "RIACH"
click at [57, 103] on span "UBSF Riacho do Meio" at bounding box center [100, 103] width 185 height 11
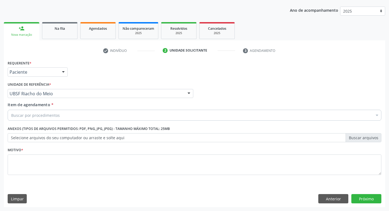
click at [59, 116] on div "Buscar por procedimentos" at bounding box center [194, 115] width 373 height 11
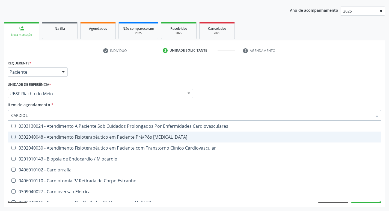
type input "CARDIOLO"
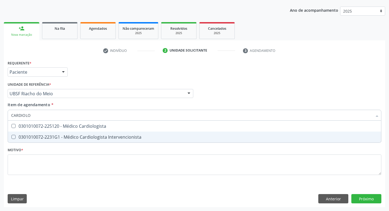
click at [54, 138] on div "0301010072-2231G1 - Médico Cardiologista Intervencionista" at bounding box center [194, 137] width 366 height 4
checkbox Intervencionista "true"
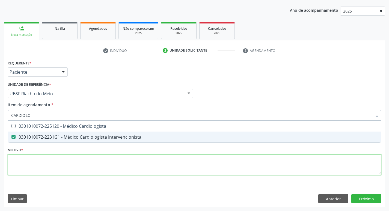
click at [46, 159] on div "Requerente * Paciente Profissional de Saúde Paciente Nenhum resultado encontrad…" at bounding box center [194, 121] width 373 height 124
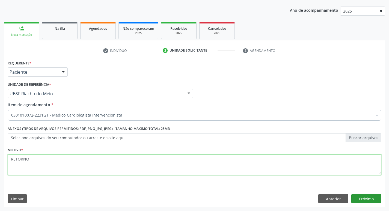
type textarea "RETORNO"
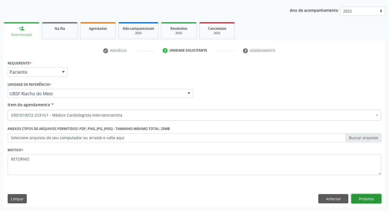
click at [354, 197] on button "Próximo" at bounding box center [366, 198] width 30 height 9
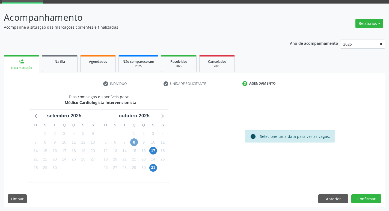
click at [134, 143] on span "8" at bounding box center [134, 142] width 8 height 8
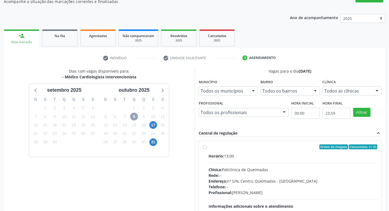
scroll to position [105, 0]
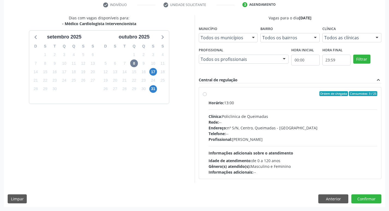
click at [323, 100] on div "Horário: 13:00" at bounding box center [292, 103] width 169 height 6
click at [206, 96] on input "Ordem de chegada Consumidos: 3 / 25 Horário: 13:00 Clínica: Policlinica de Quei…" at bounding box center [205, 93] width 4 height 5
radio input "true"
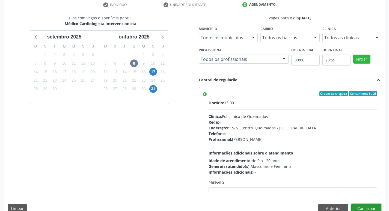
click at [361, 207] on button "Confirmar" at bounding box center [366, 208] width 30 height 9
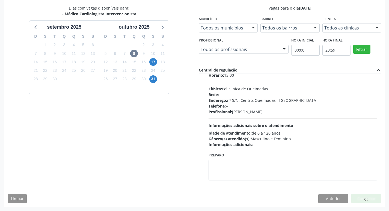
scroll to position [27, 0]
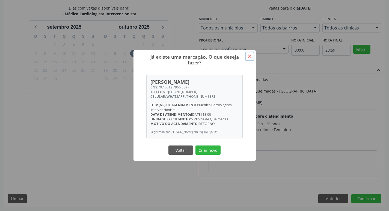
click at [248, 53] on button "×" at bounding box center [249, 56] width 9 height 9
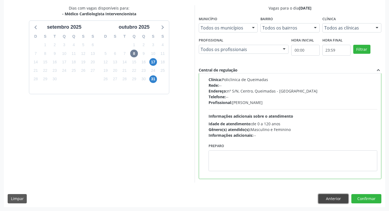
click at [337, 195] on button "Anterior" at bounding box center [333, 198] width 30 height 9
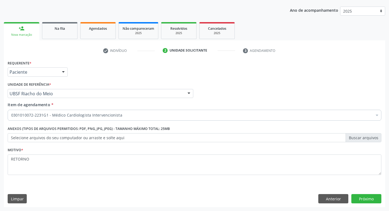
scroll to position [59, 0]
click at [329, 195] on button "Anterior" at bounding box center [333, 198] width 30 height 9
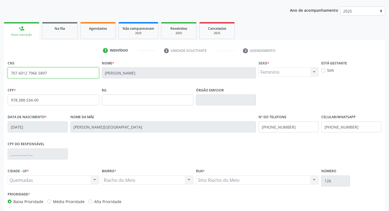
click at [54, 71] on input "707 6012 7966 5897" at bounding box center [53, 72] width 91 height 11
click at [56, 73] on input "707 6012 7966 5897" at bounding box center [53, 72] width 91 height 11
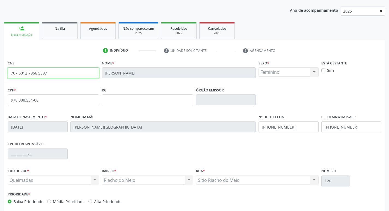
click at [56, 73] on input "707 6012 7966 5897" at bounding box center [53, 72] width 91 height 11
click at [100, 25] on div "Agendados" at bounding box center [97, 28] width 27 height 6
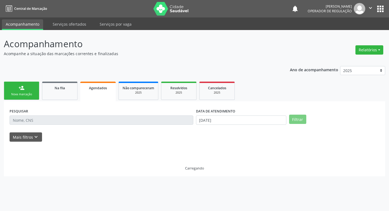
scroll to position [0, 0]
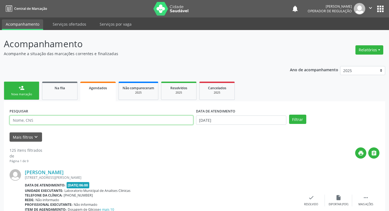
click at [53, 124] on input "text" at bounding box center [102, 119] width 184 height 9
paste input "707 6012 7966 5897"
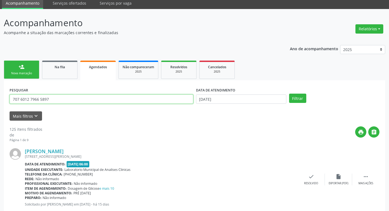
scroll to position [55, 0]
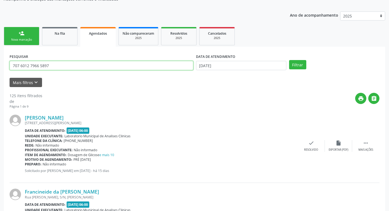
type input "707 6012 7966 5897"
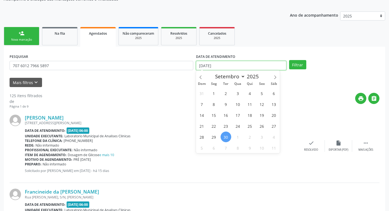
click at [240, 68] on input "[DATE]" at bounding box center [241, 65] width 90 height 9
click at [303, 63] on button "Filtrar" at bounding box center [297, 64] width 17 height 9
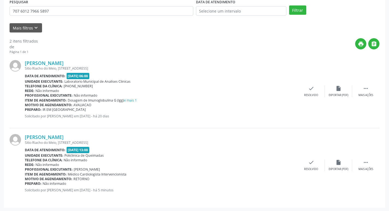
scroll to position [110, 0]
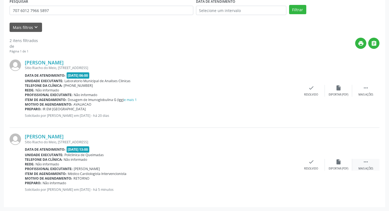
click at [369, 162] on div " Mais ações" at bounding box center [365, 165] width 27 height 12
click at [259, 164] on div "print Imprimir" at bounding box center [256, 165] width 27 height 12
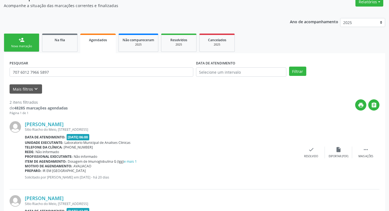
scroll to position [0, 0]
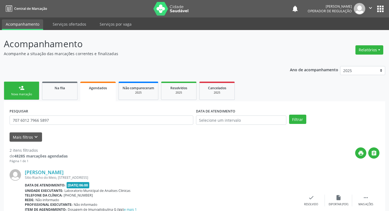
click at [385, 4] on div "notifications [PERSON_NAME] Operador de regulação  Configurações Sair apps" at bounding box center [338, 8] width 94 height 11
click at [383, 5] on button "apps" at bounding box center [380, 9] width 10 height 10
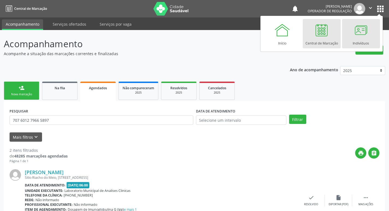
click at [374, 30] on link "Indivíduos" at bounding box center [361, 33] width 38 height 29
